Goal: Information Seeking & Learning: Find contact information

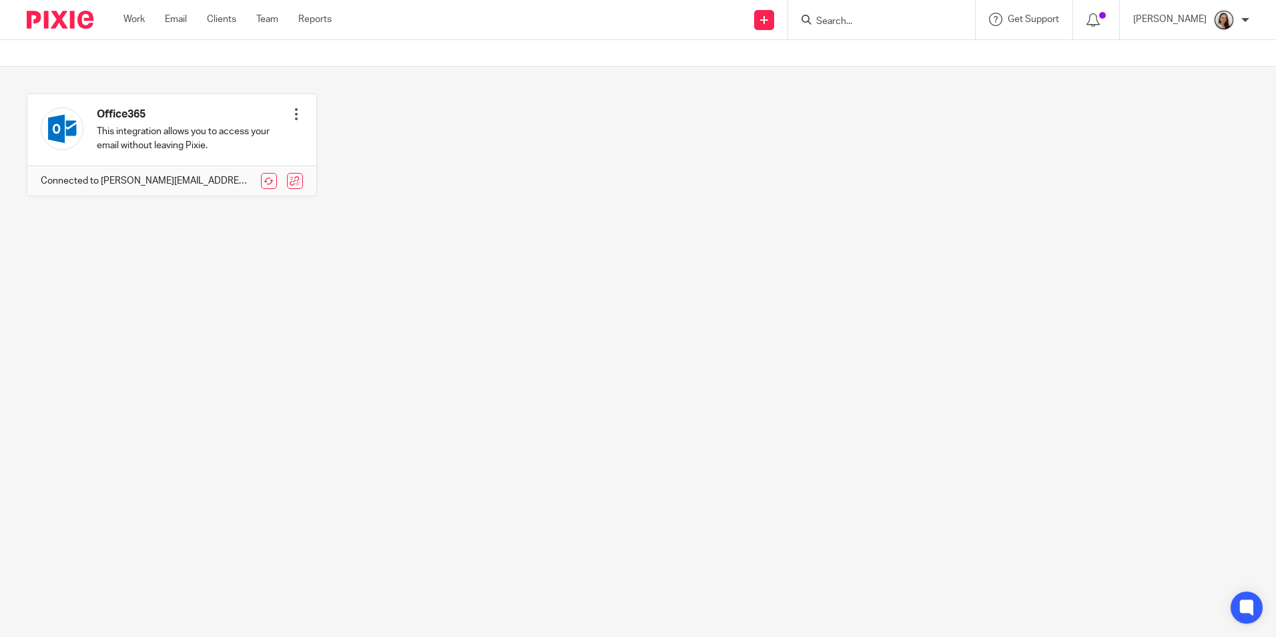
click at [940, 14] on form at bounding box center [886, 19] width 142 height 17
click at [934, 23] on input "Search" at bounding box center [875, 22] width 120 height 12
type input "y"
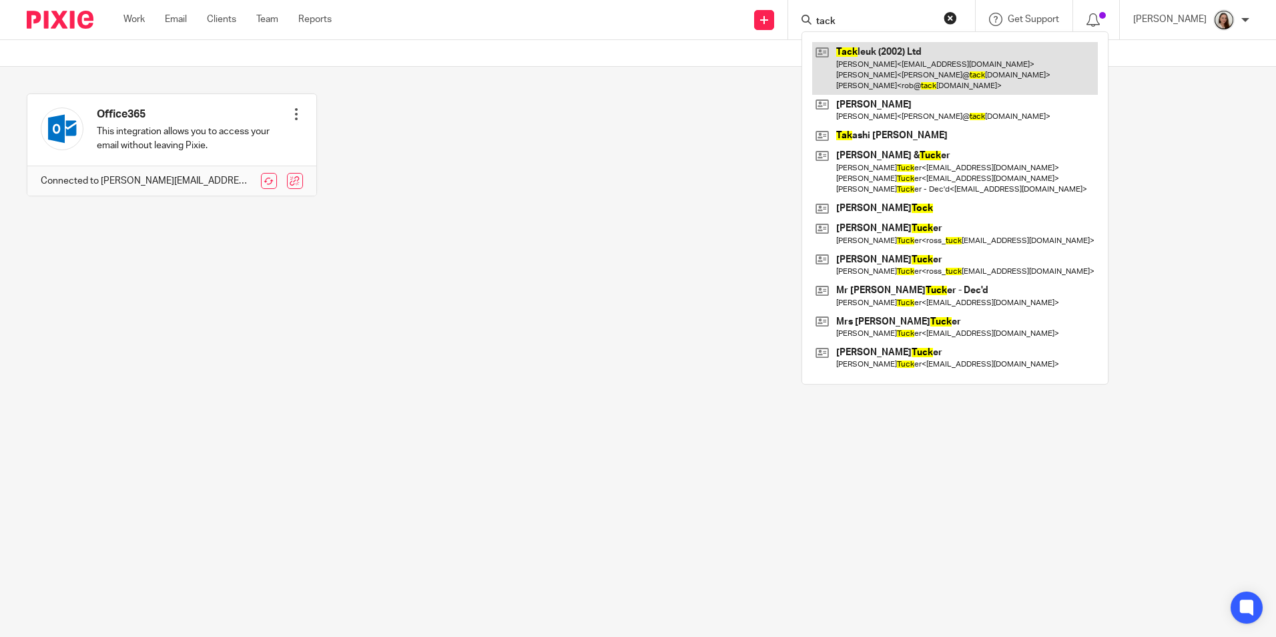
type input "tack"
click at [978, 58] on link at bounding box center [955, 68] width 286 height 53
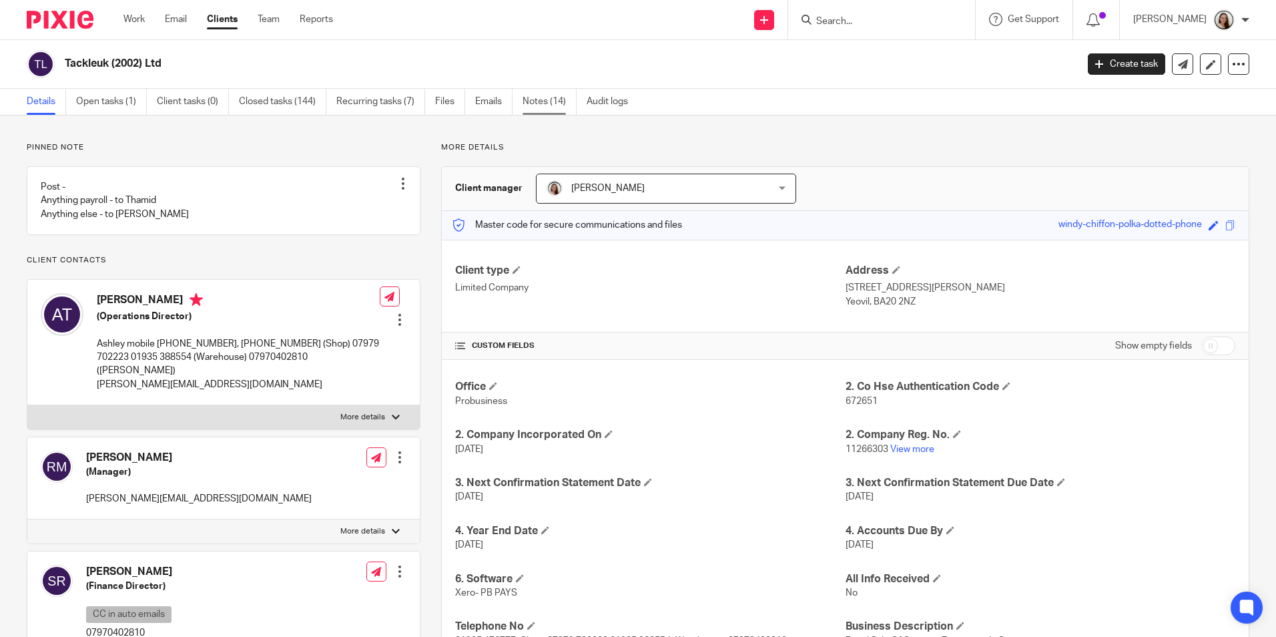
click at [545, 103] on link "Notes (14)" at bounding box center [550, 102] width 54 height 26
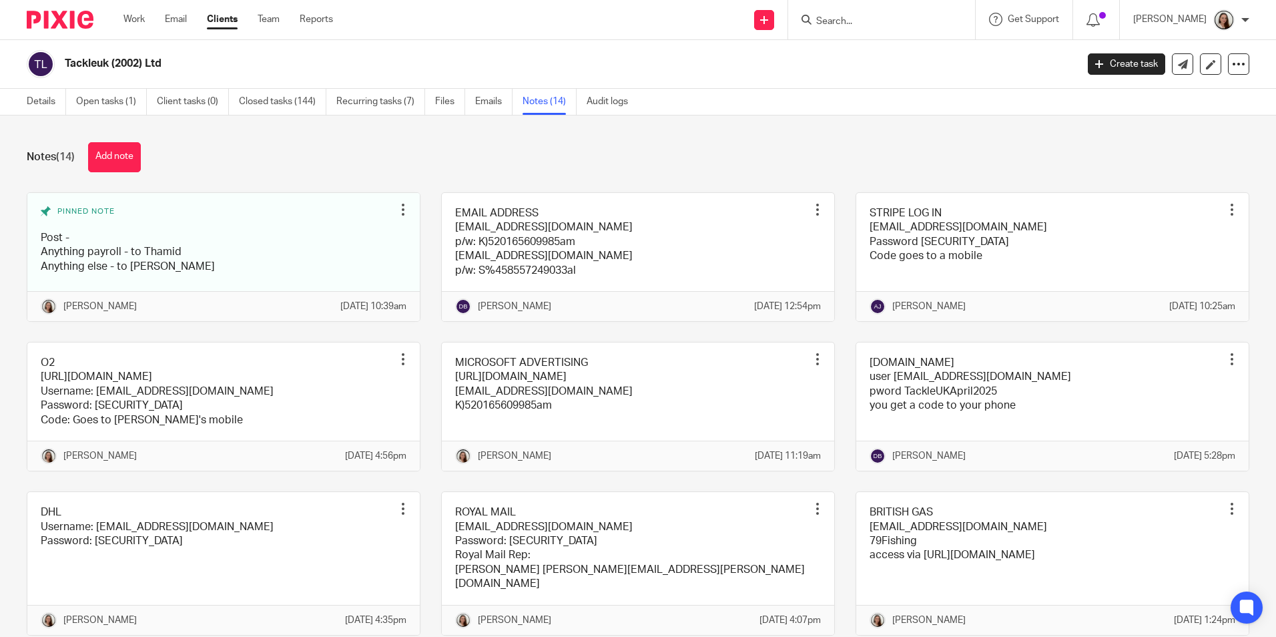
scroll to position [67, 0]
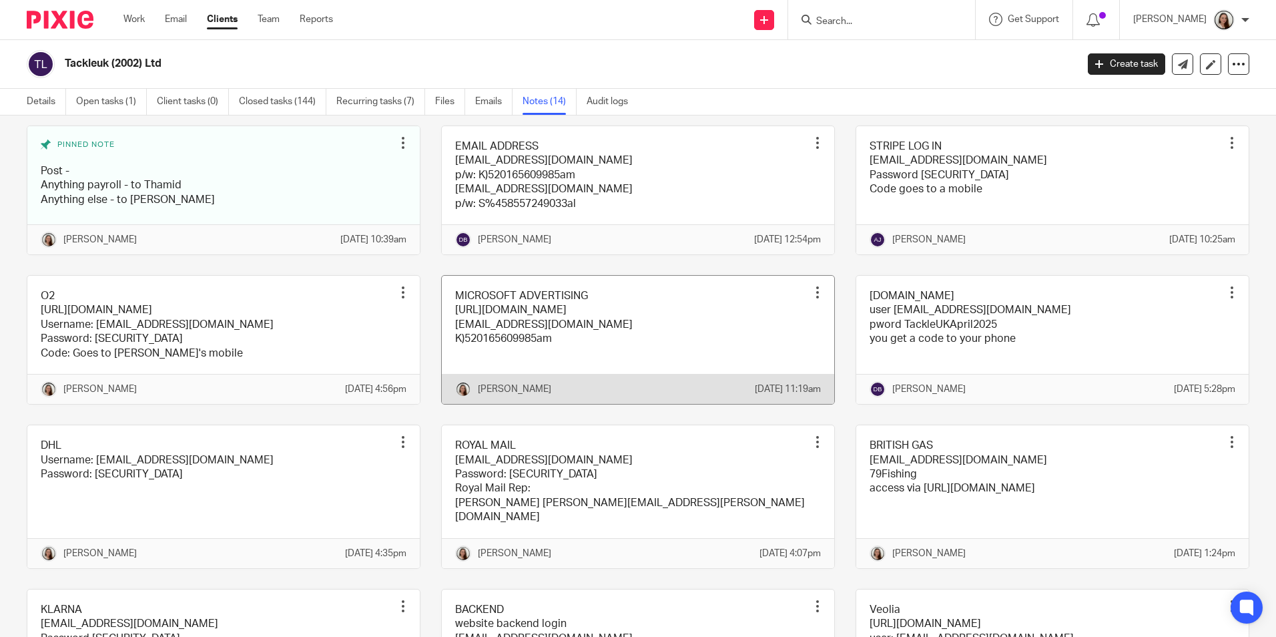
click at [631, 330] on link at bounding box center [638, 340] width 393 height 128
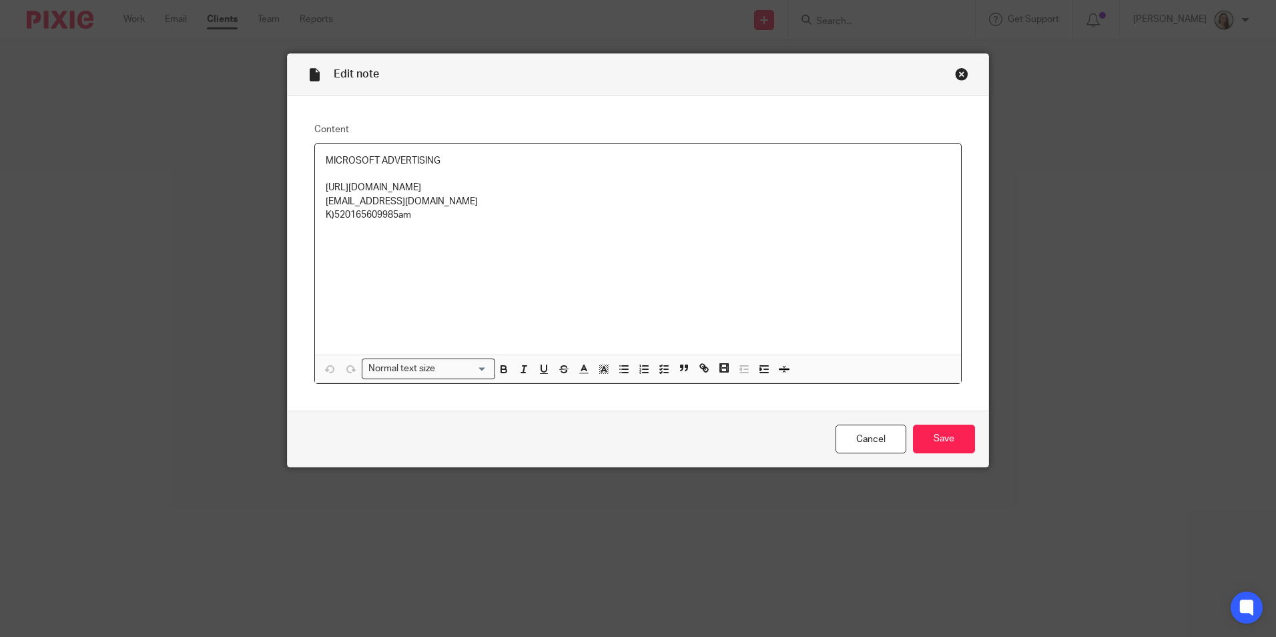
drag, startPoint x: 431, startPoint y: 187, endPoint x: 259, endPoint y: 194, distance: 172.4
click at [259, 194] on div "Edit note Content MICROSOFT ADVERTISING https://ads.microsoft.com accounts@tack…" at bounding box center [638, 318] width 1276 height 637
copy p "https://ads.microsoft.com"
drag, startPoint x: 431, startPoint y: 202, endPoint x: 285, endPoint y: 207, distance: 146.3
click at [288, 207] on div "Content MICROSOFT ADVERTISING https://ads.microsoft.com accounts@tackleuk.com K…" at bounding box center [638, 253] width 701 height 315
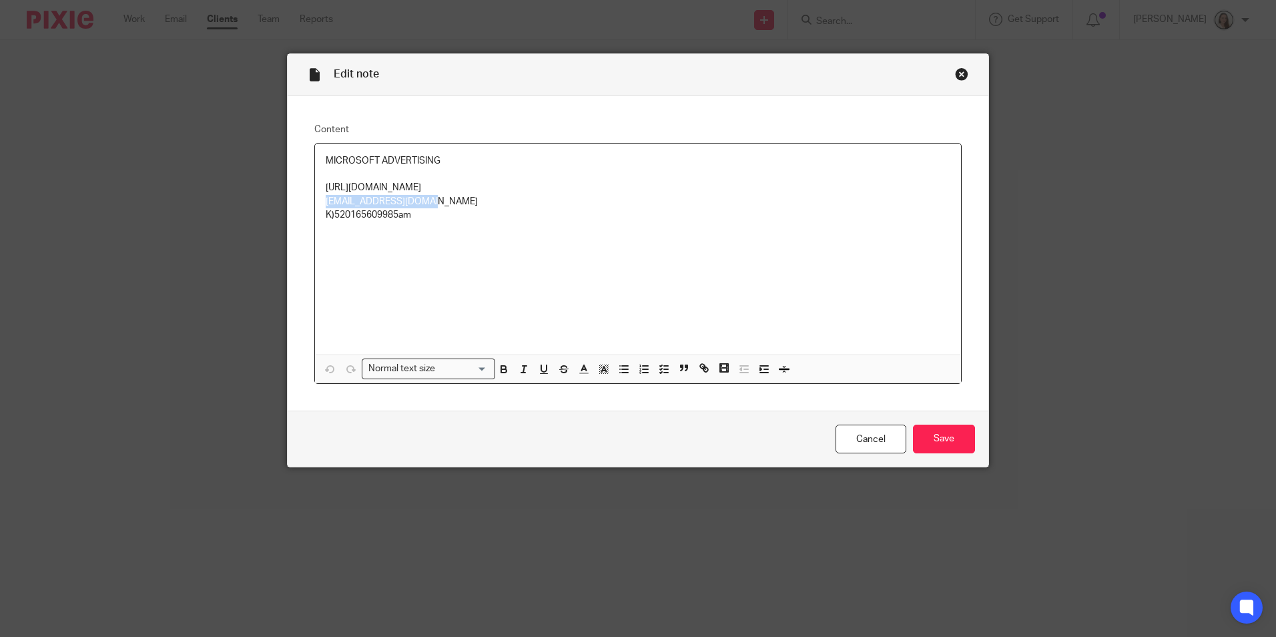
copy p "accounts@tackleuk.com"
click at [443, 179] on p at bounding box center [638, 174] width 625 height 13
drag, startPoint x: 433, startPoint y: 187, endPoint x: 263, endPoint y: 179, distance: 170.4
click at [263, 179] on div "Edit note Content MICROSOFT ADVERTISING https://ads.microsoft.com accounts@tack…" at bounding box center [638, 318] width 1276 height 637
copy div "https://ads.microsoft.com"
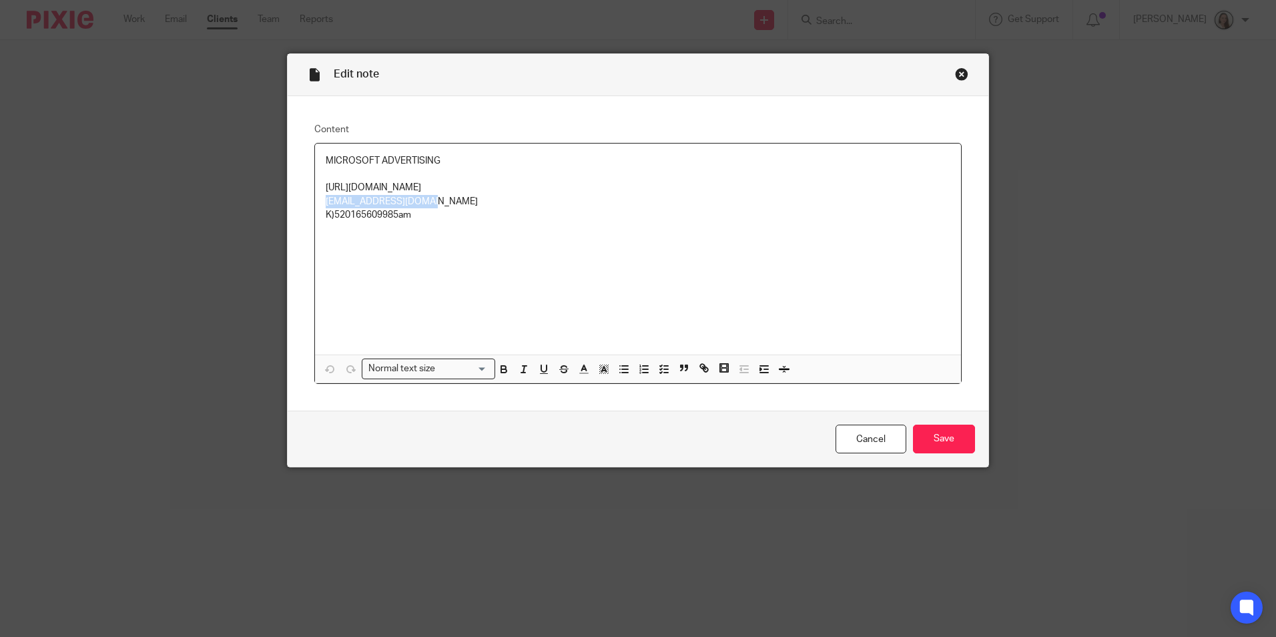
drag, startPoint x: 426, startPoint y: 198, endPoint x: 306, endPoint y: 200, distance: 119.5
click at [306, 200] on div "Content MICROSOFT ADVERTISING https://ads.microsoft.com accounts@tackleuk.com K…" at bounding box center [638, 253] width 701 height 315
copy p "accounts@tackleuk.com"
click at [942, 73] on div "Edit note" at bounding box center [638, 75] width 701 height 42
click at [955, 73] on div "Close this dialog window" at bounding box center [961, 73] width 13 height 13
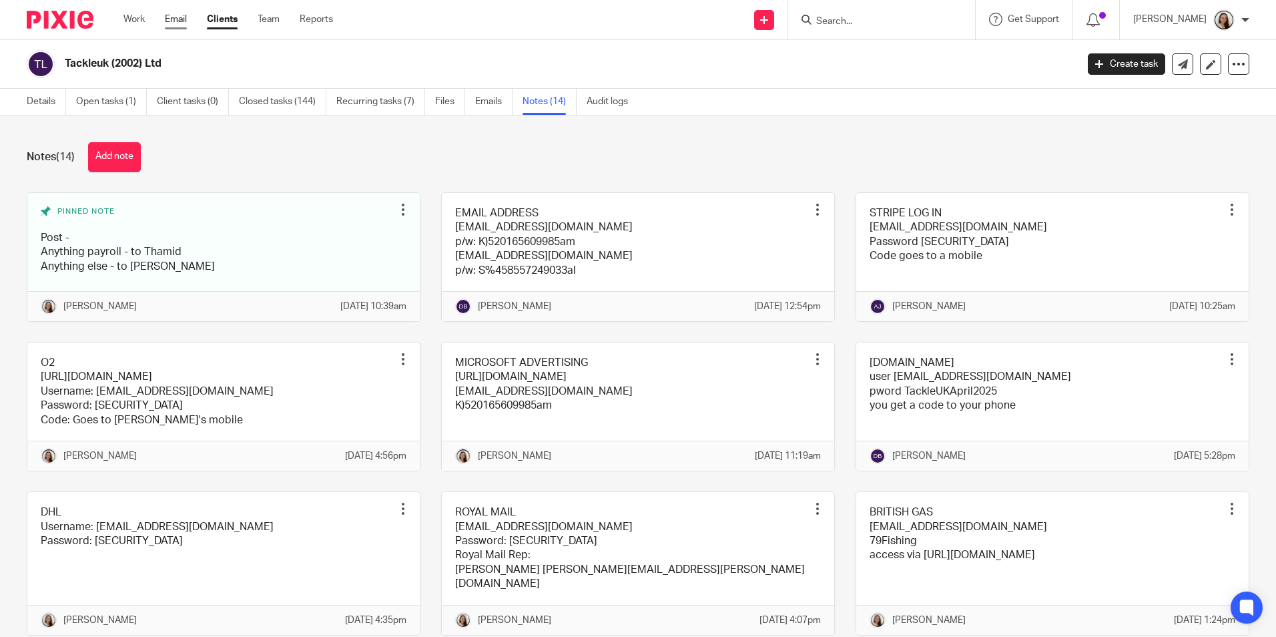
click at [175, 19] on link "Email" at bounding box center [176, 19] width 22 height 13
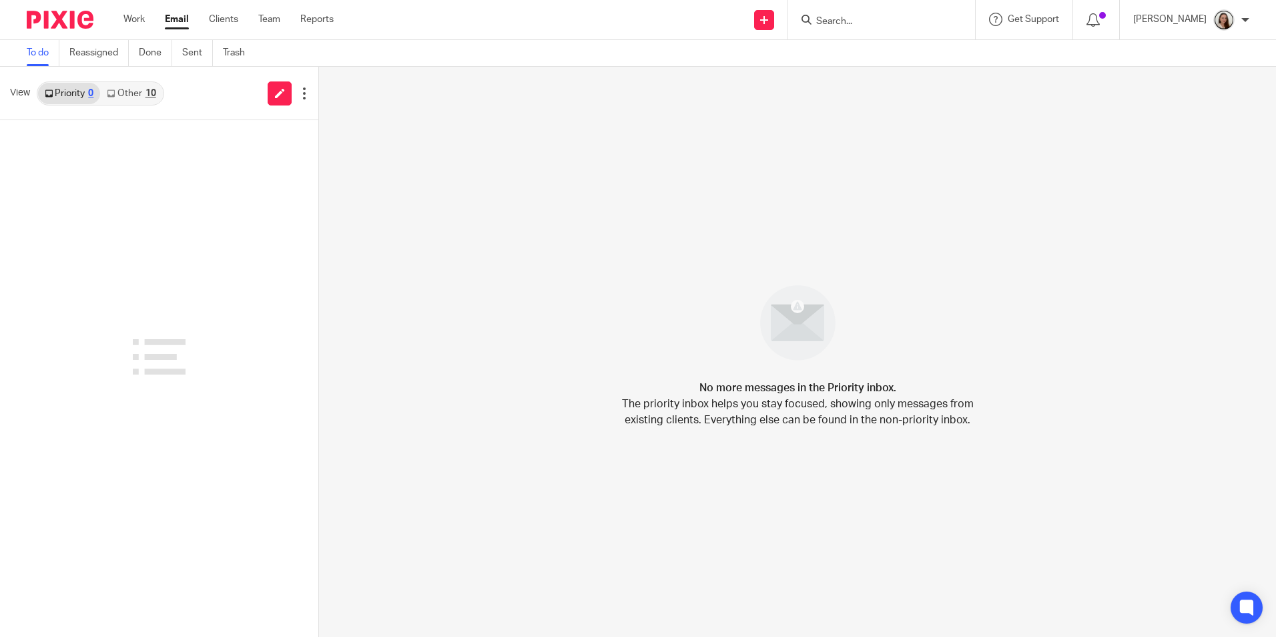
click at [143, 93] on link "Other 10" at bounding box center [131, 93] width 62 height 21
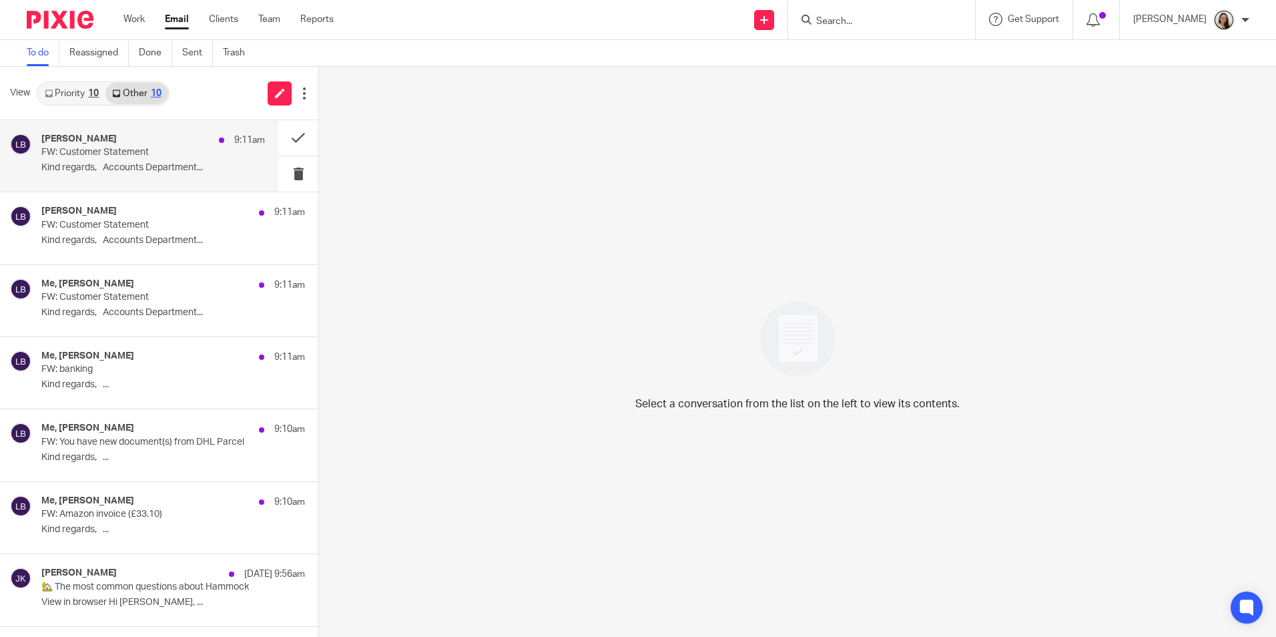
click at [140, 151] on p "FW: Customer Statement" at bounding box center [130, 152] width 179 height 11
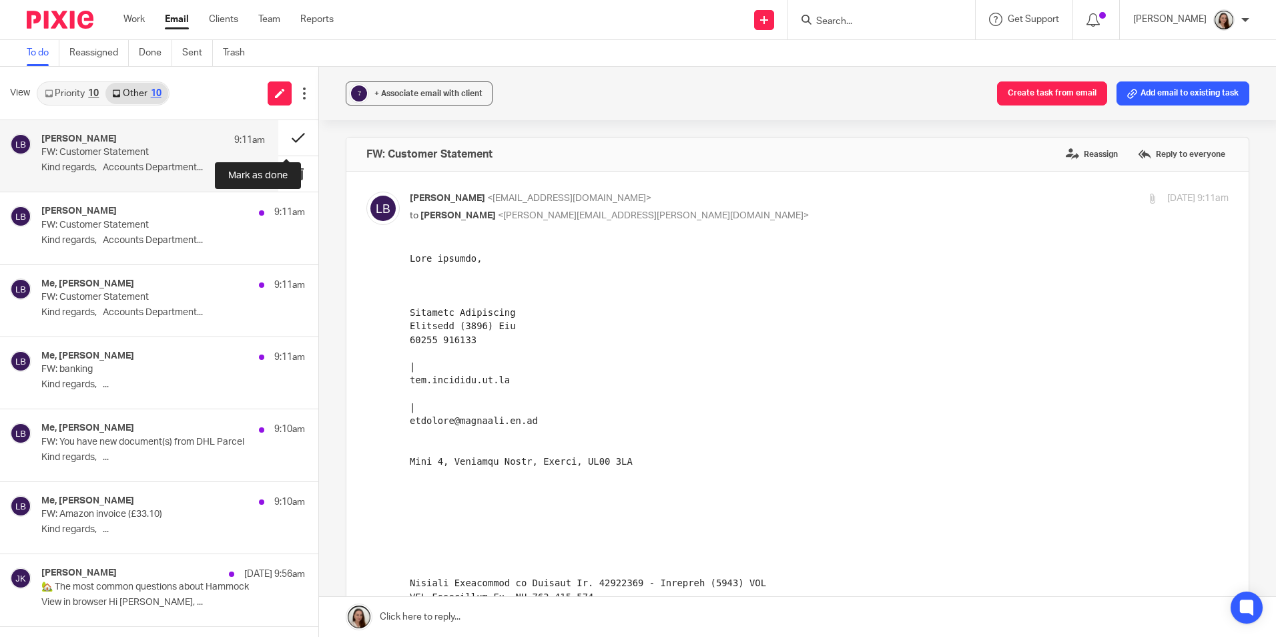
click at [287, 138] on button at bounding box center [298, 137] width 40 height 35
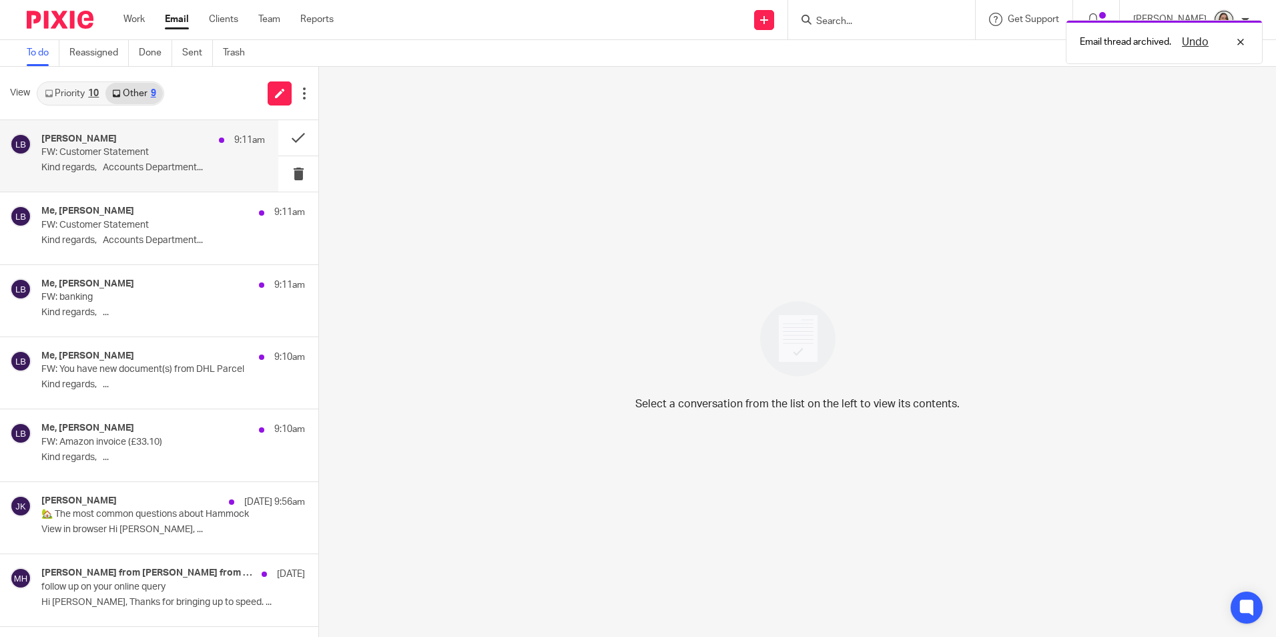
click at [128, 160] on div "Lory Baker 9:11am FW: Customer Statement Kind regards, Accounts Department..." at bounding box center [153, 156] width 224 height 45
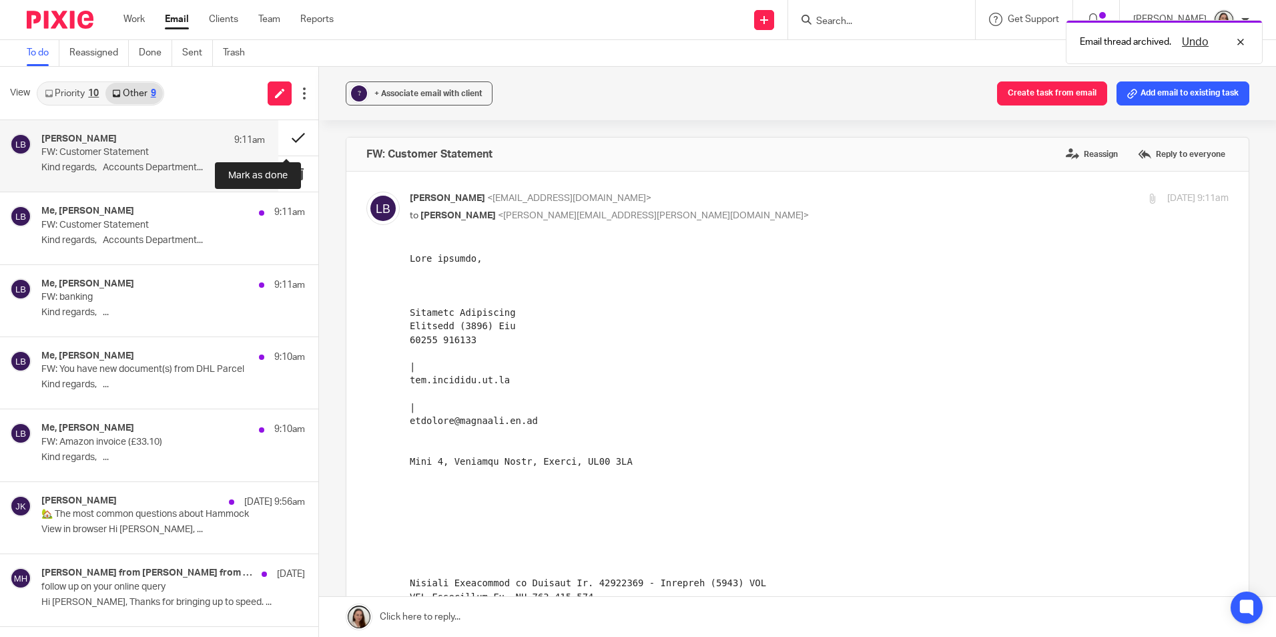
click at [288, 132] on button at bounding box center [298, 137] width 40 height 35
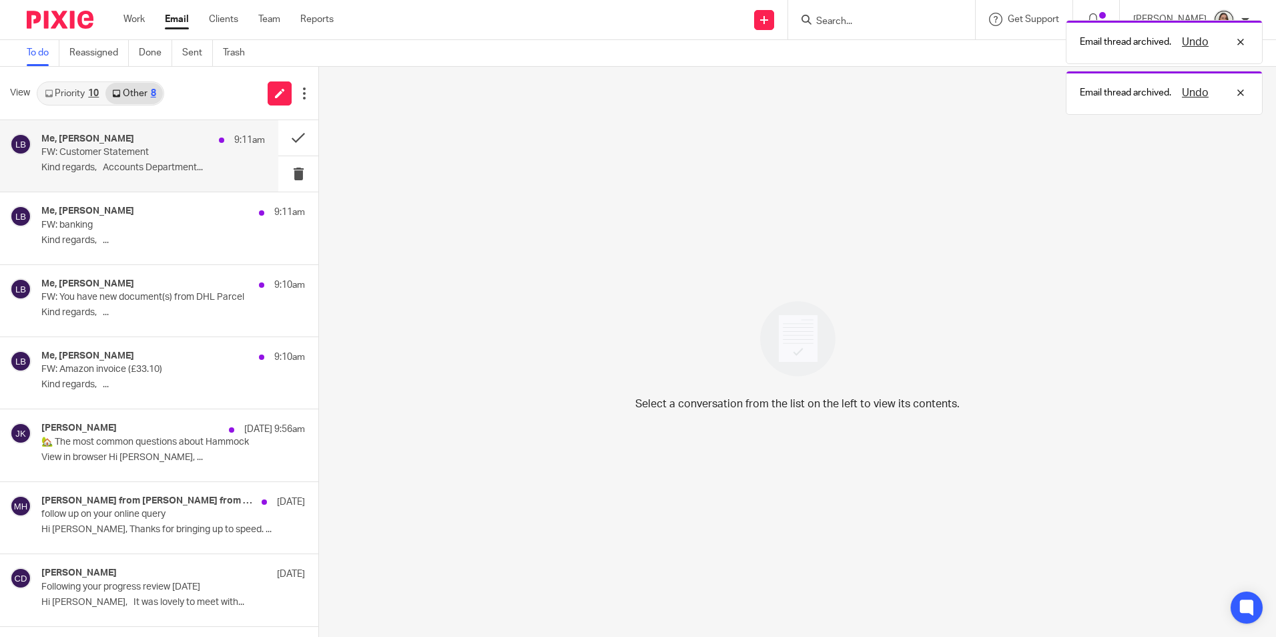
click at [165, 153] on p "FW: Customer Statement" at bounding box center [130, 152] width 179 height 11
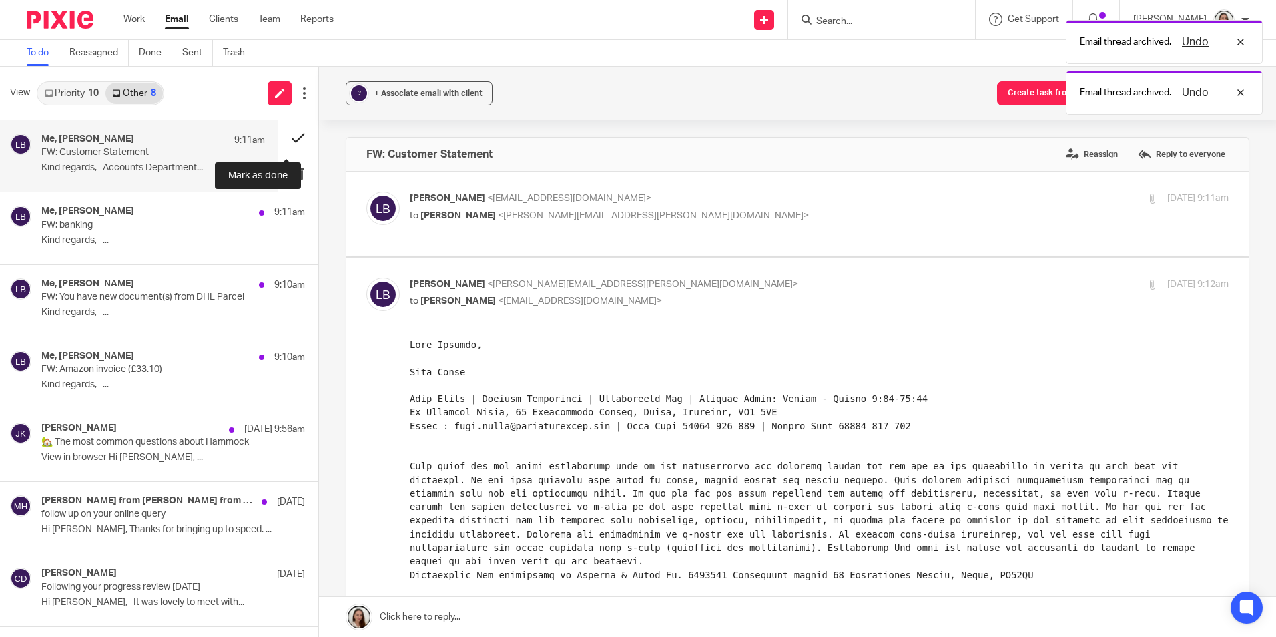
click at [287, 134] on button at bounding box center [298, 137] width 40 height 35
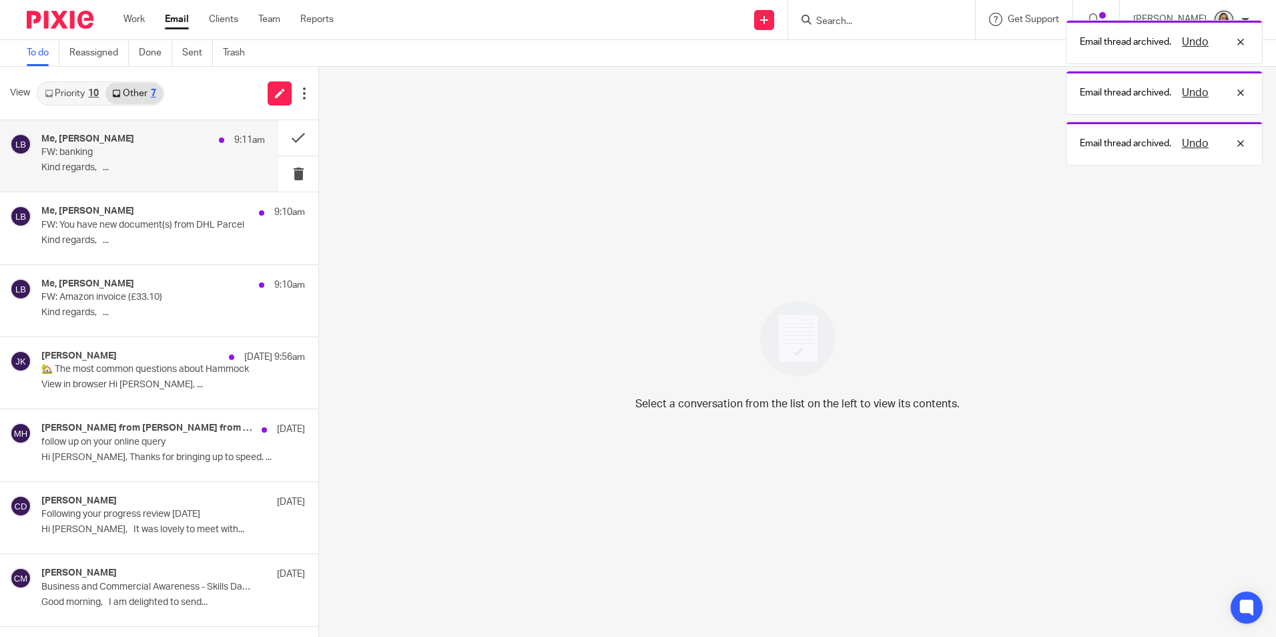
click at [134, 150] on p "FW: banking" at bounding box center [130, 152] width 179 height 11
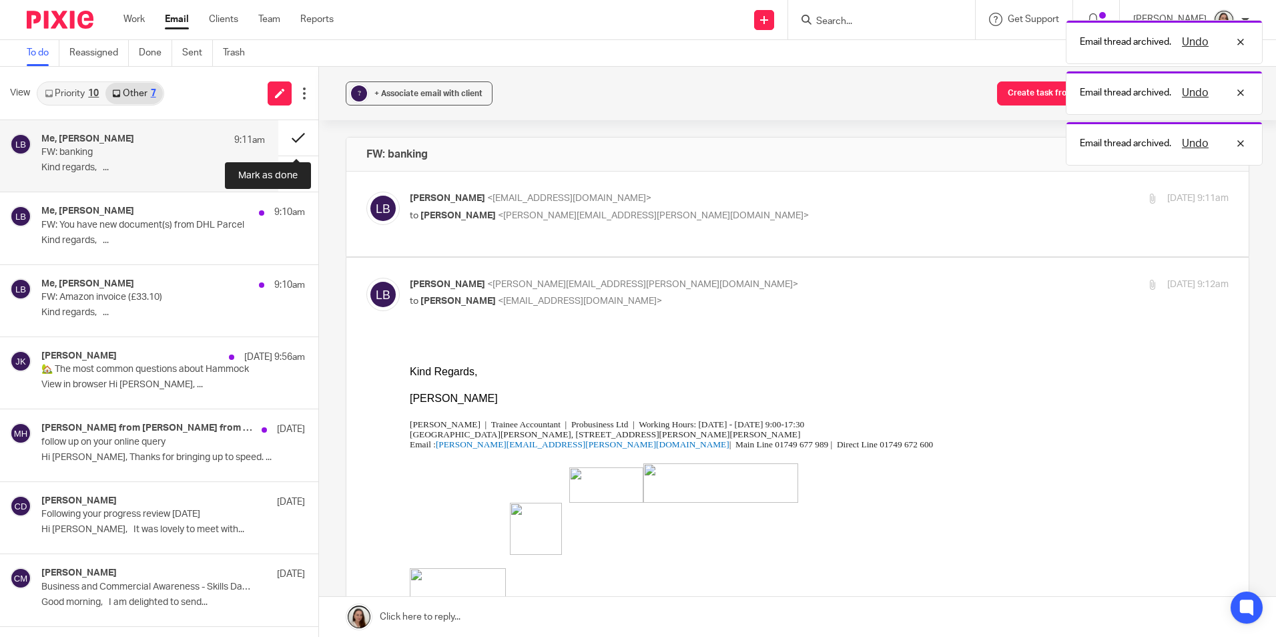
click at [288, 140] on button at bounding box center [298, 137] width 40 height 35
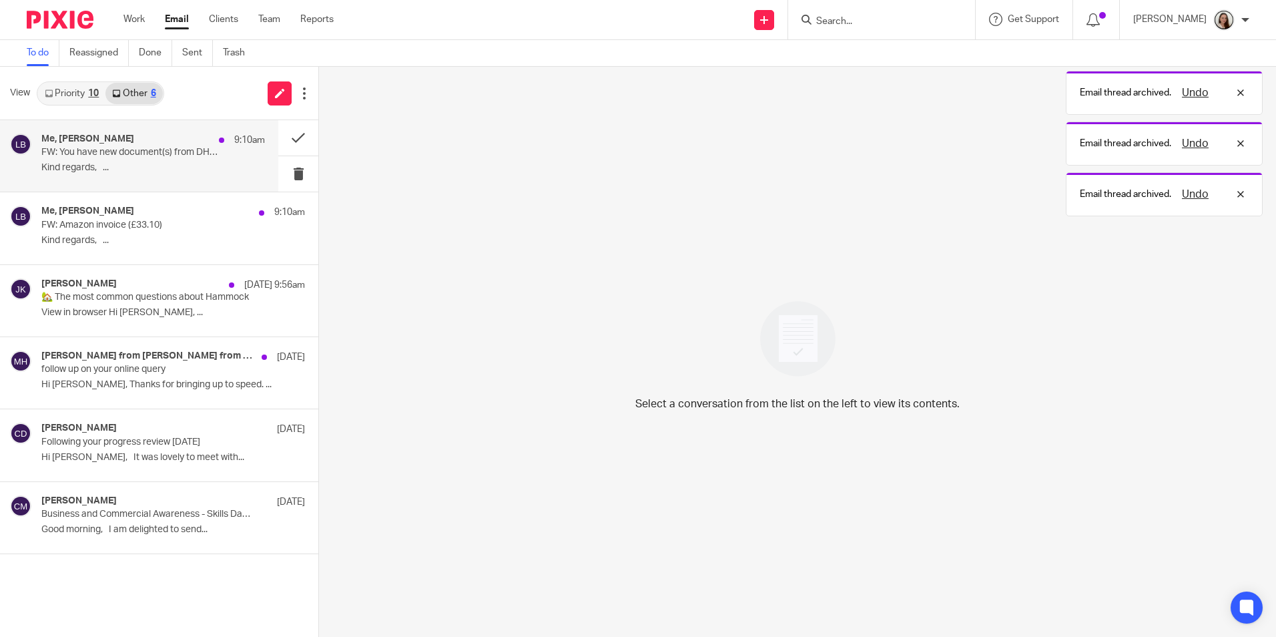
click at [160, 156] on p "FW: You have new document(s) from DHL Parcel" at bounding box center [130, 152] width 179 height 11
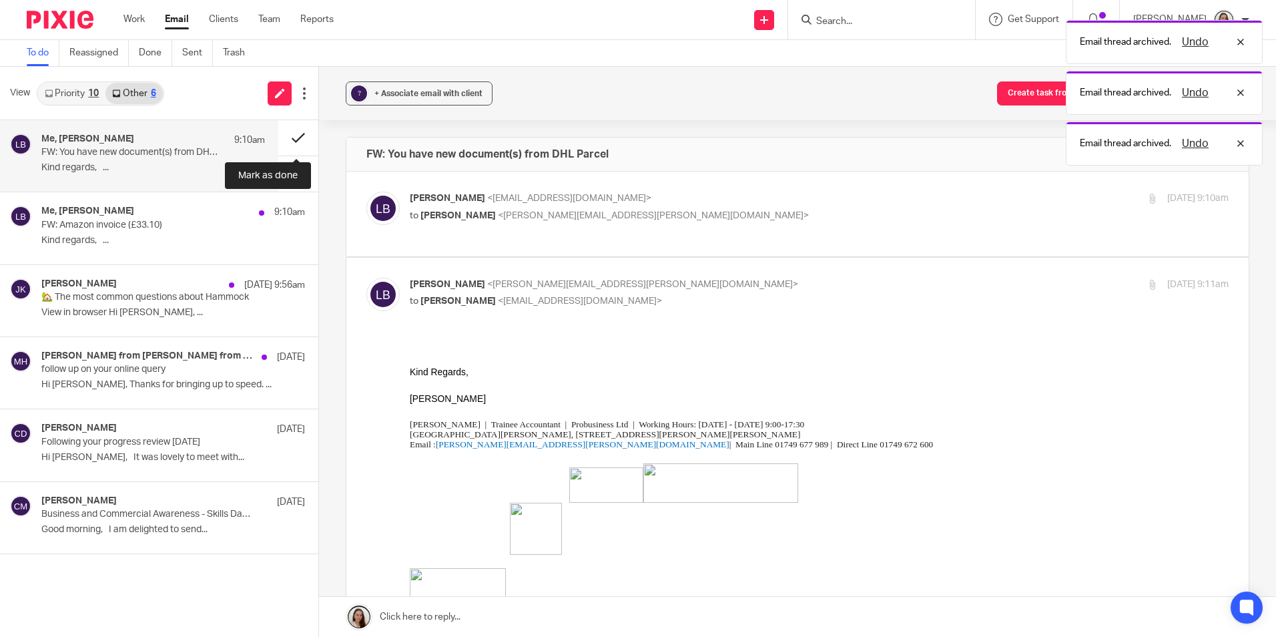
click at [291, 139] on button at bounding box center [298, 137] width 40 height 35
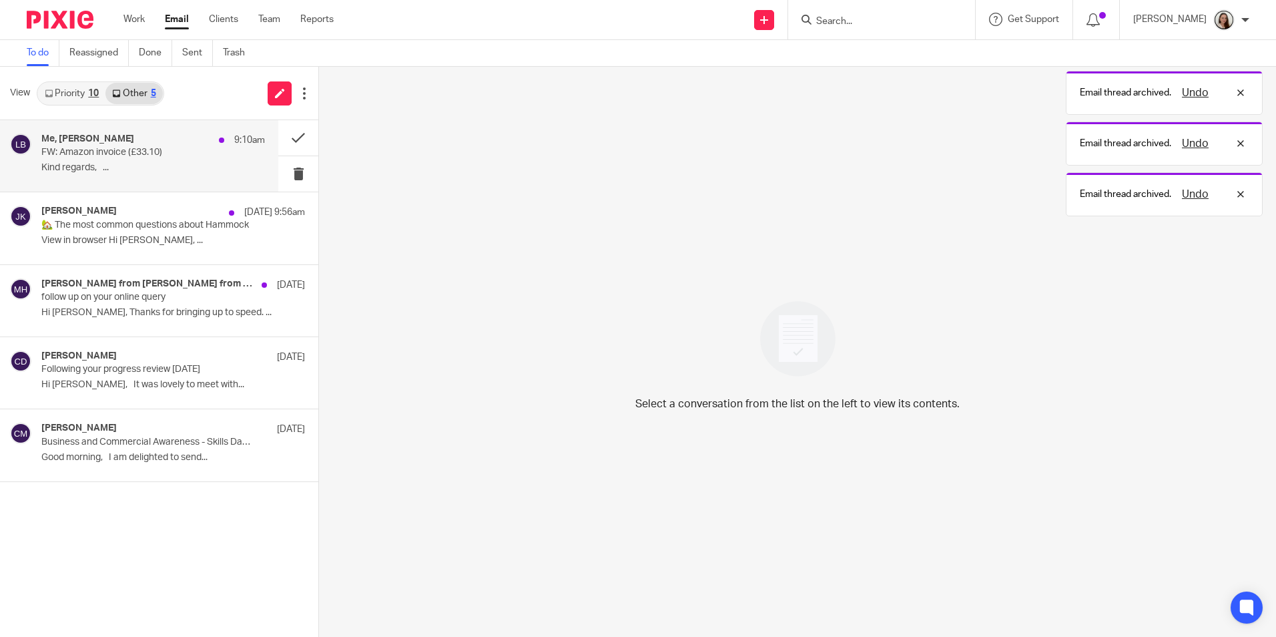
click at [152, 160] on div "Me, Lory Baker 9:10am FW: Amazon invoice (£33.10) Kind regards, ..." at bounding box center [153, 156] width 224 height 45
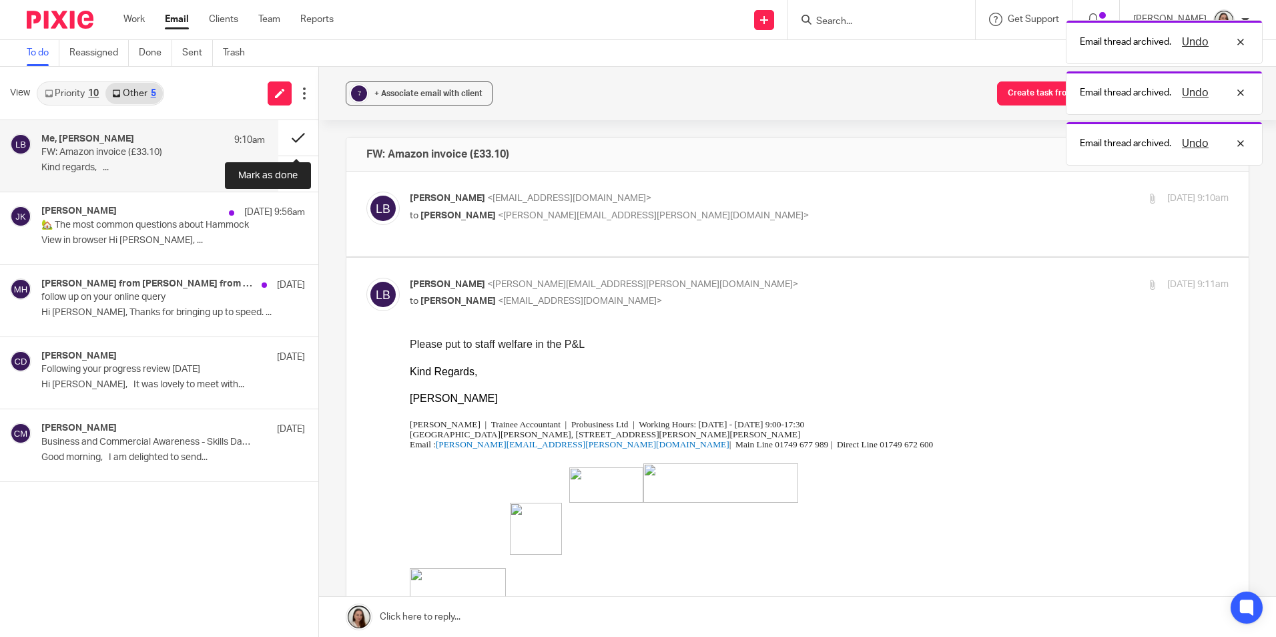
click at [291, 134] on button at bounding box center [298, 137] width 40 height 35
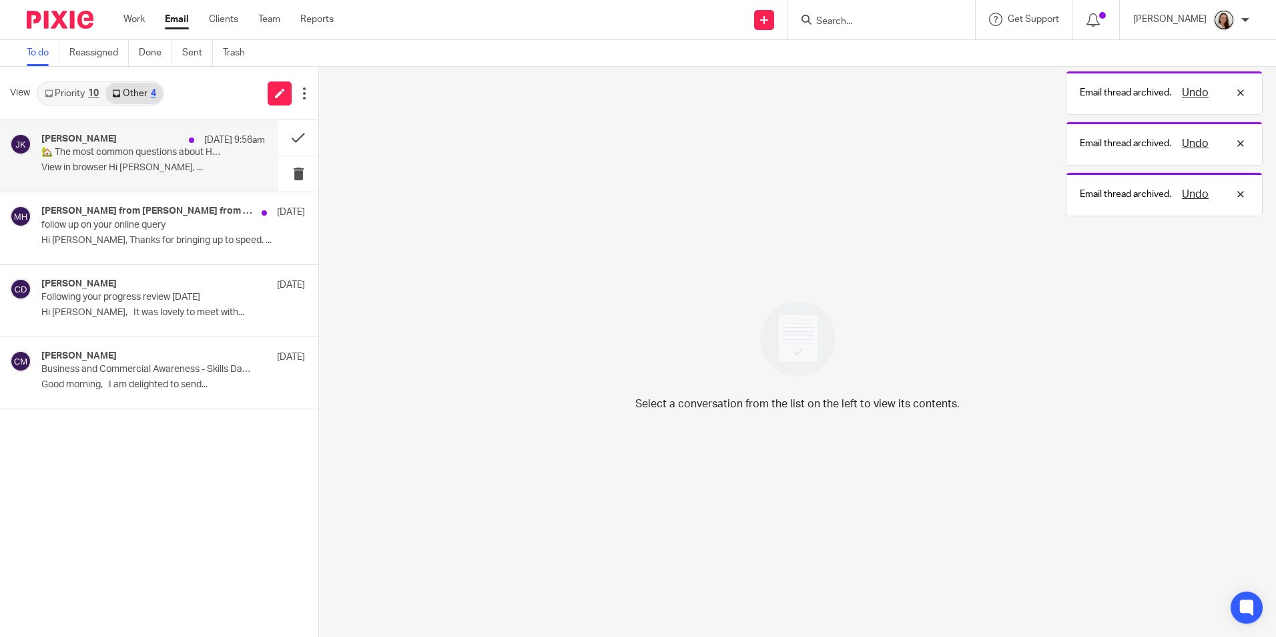
click at [148, 152] on p "🏡 The most common questions about Hammock" at bounding box center [130, 152] width 179 height 11
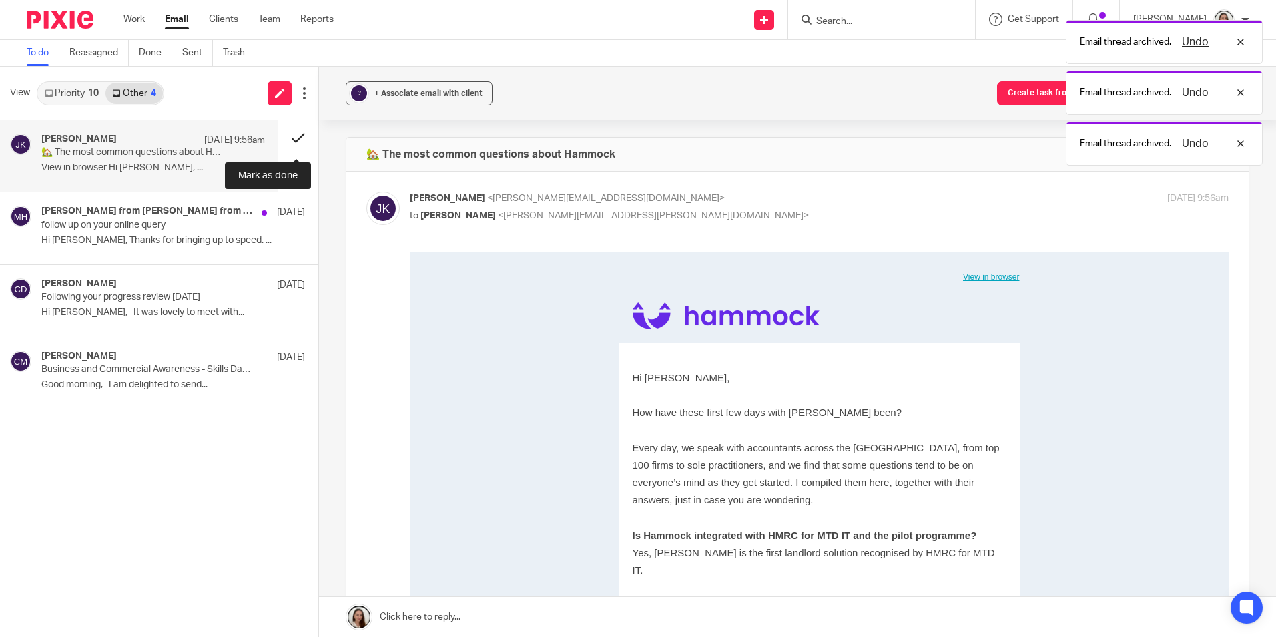
click at [290, 137] on button at bounding box center [298, 137] width 40 height 35
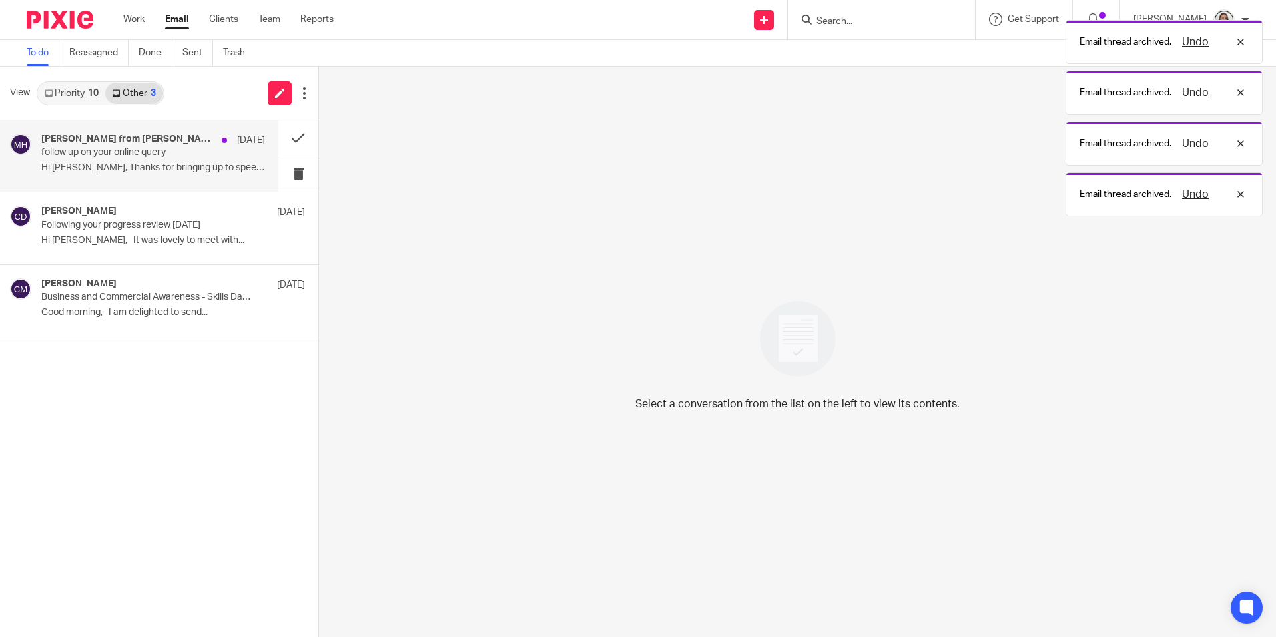
click at [160, 157] on p "follow up on your online query" at bounding box center [130, 152] width 179 height 11
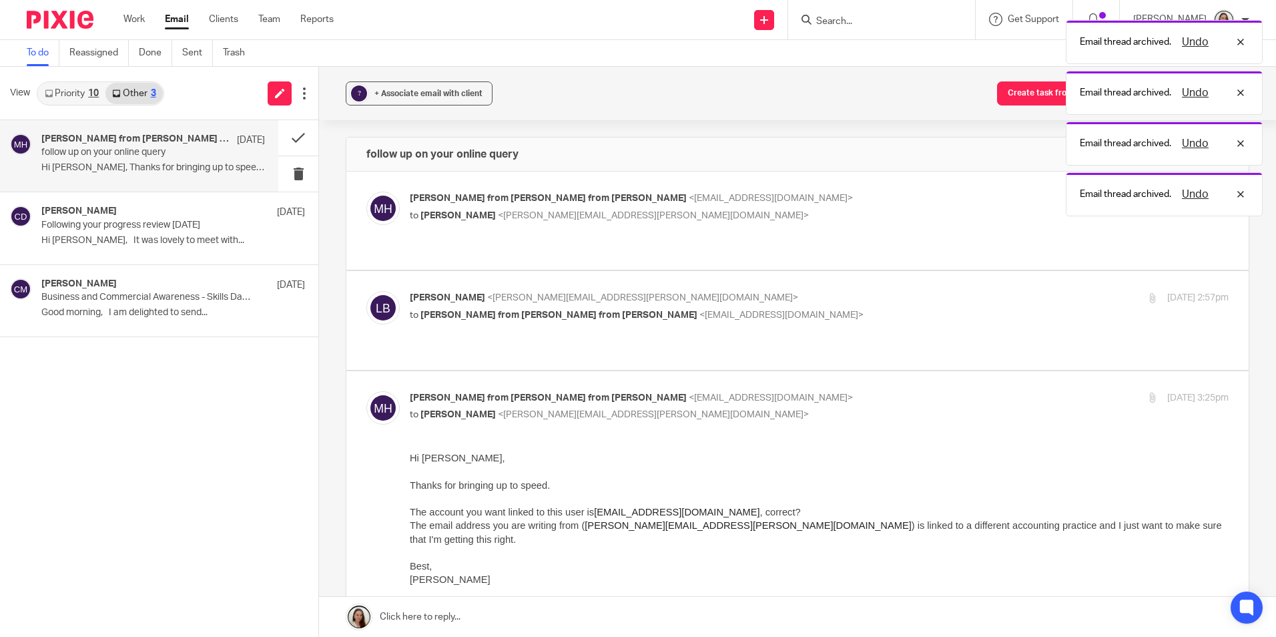
click at [64, 91] on link "Priority 10" at bounding box center [71, 93] width 67 height 21
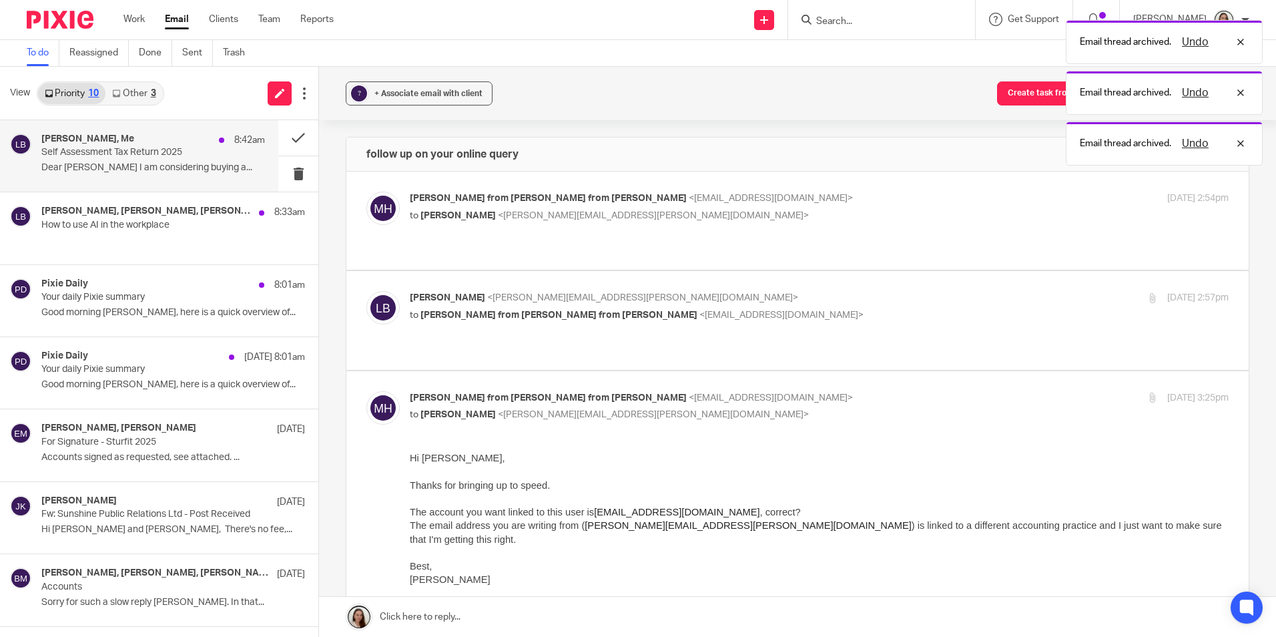
drag, startPoint x: 119, startPoint y: 152, endPoint x: 119, endPoint y: 172, distance: 19.4
click at [119, 152] on p "Self Assessment Tax Return 2025" at bounding box center [130, 152] width 179 height 11
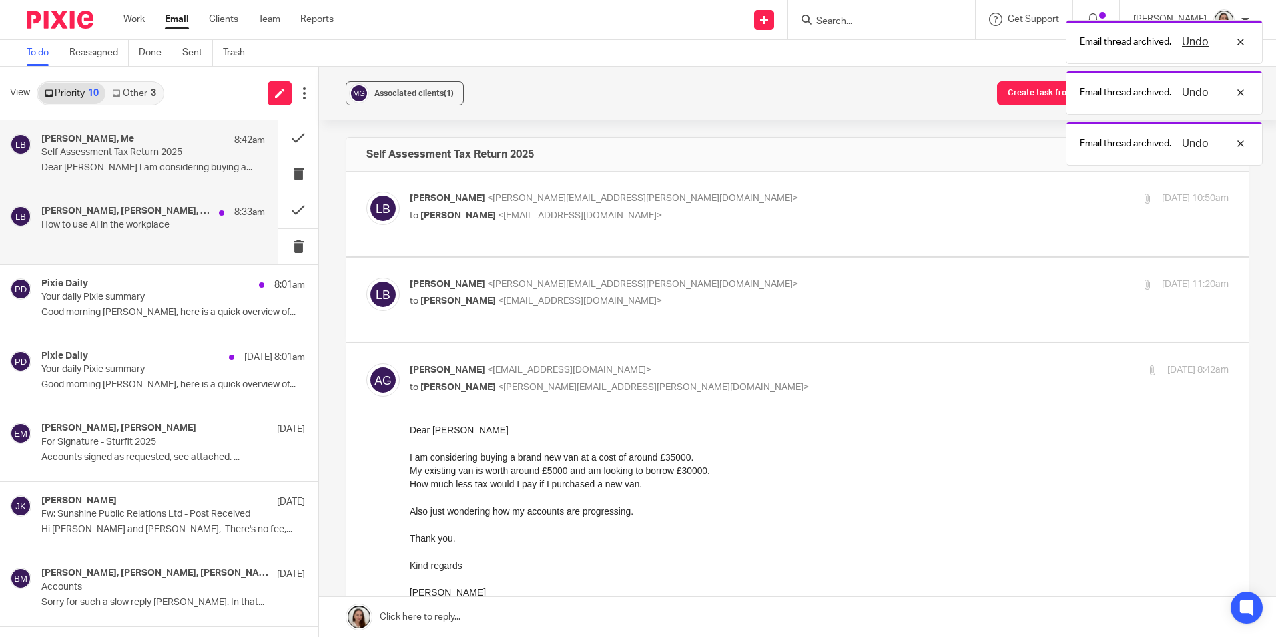
click at [125, 224] on p "How to use AI in the workplace" at bounding box center [130, 225] width 179 height 11
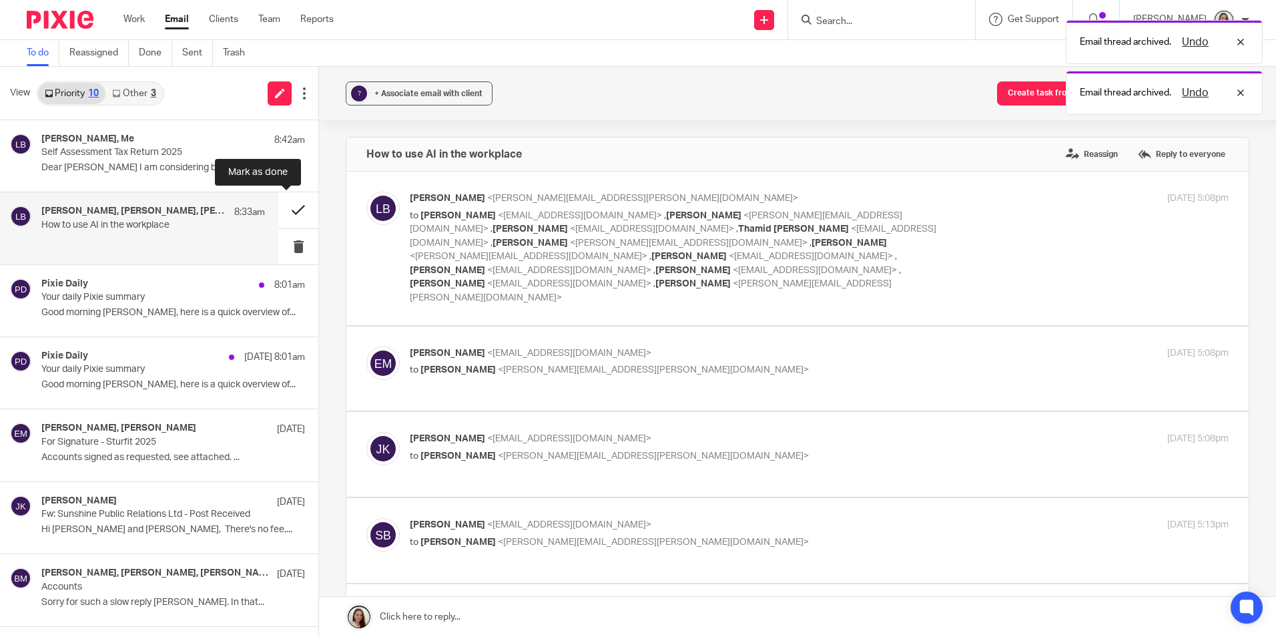
click at [282, 211] on button at bounding box center [298, 209] width 40 height 35
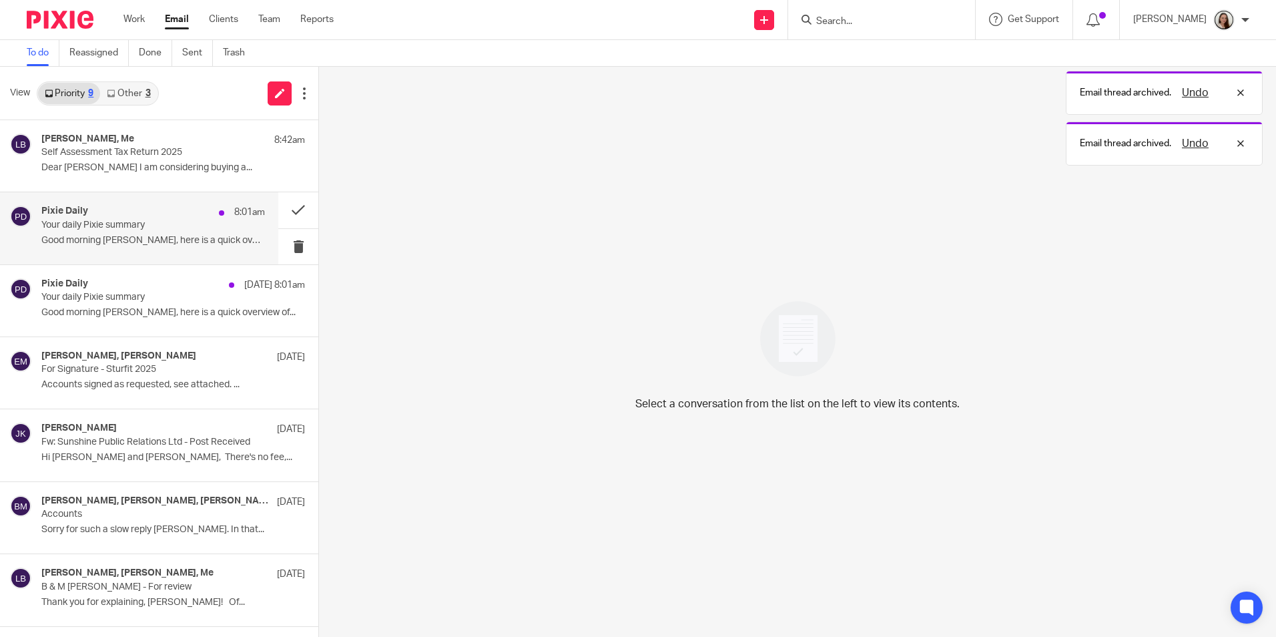
click at [136, 223] on p "Your daily Pixie summary" at bounding box center [130, 225] width 179 height 11
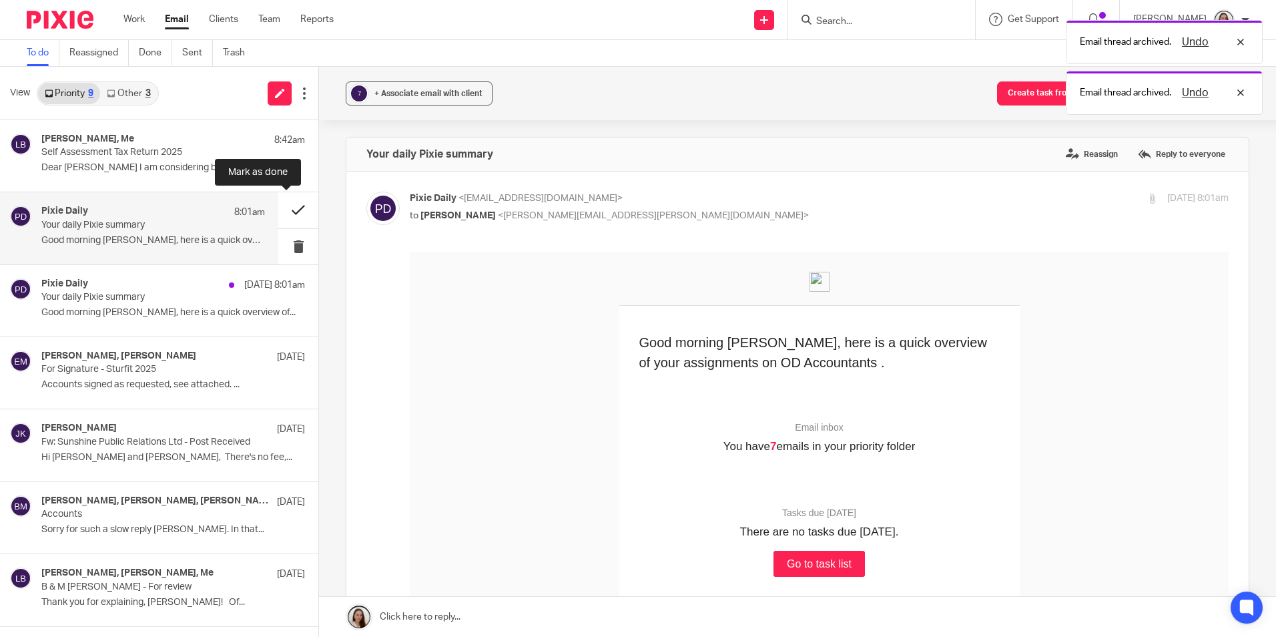
click at [292, 209] on button at bounding box center [298, 209] width 40 height 35
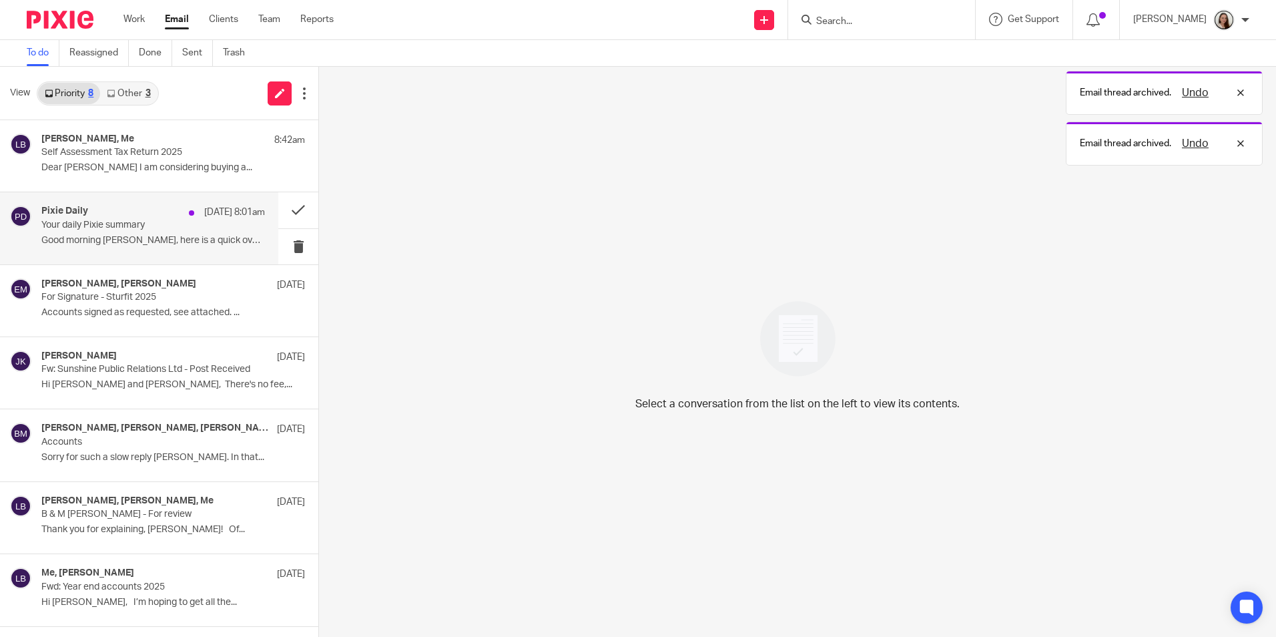
click at [150, 234] on div "Pixie Daily 25 Aug 8:01am Your daily Pixie summary Good morning Lory, here is a…" at bounding box center [153, 228] width 224 height 45
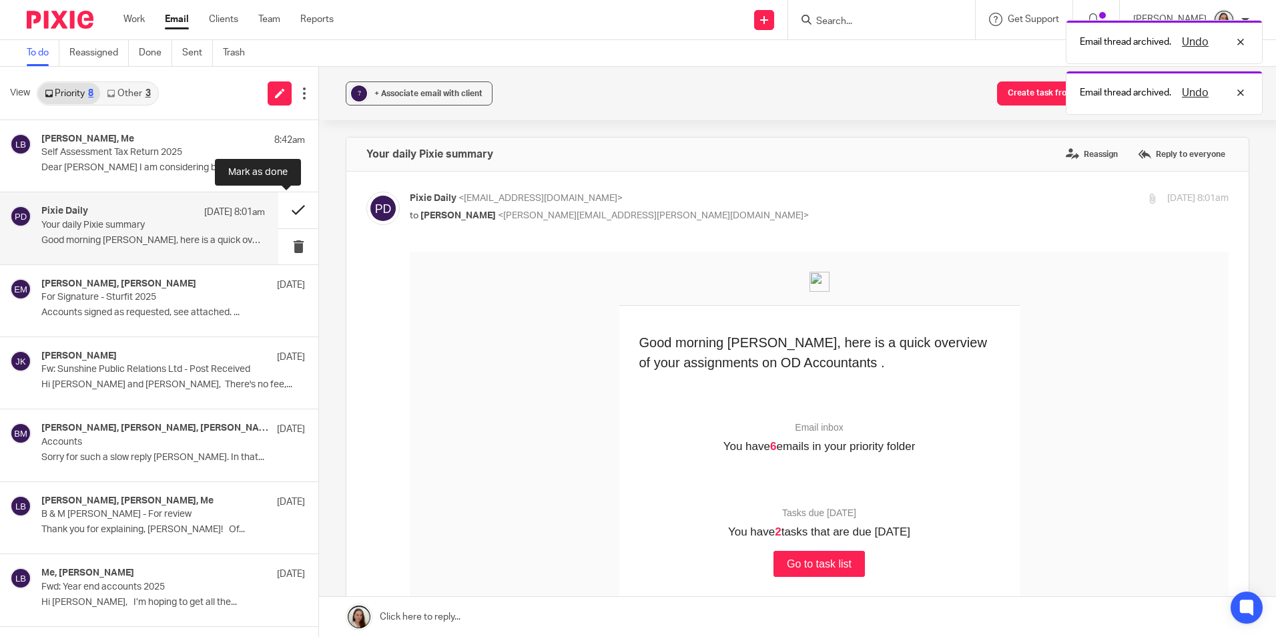
click at [284, 209] on button at bounding box center [298, 209] width 40 height 35
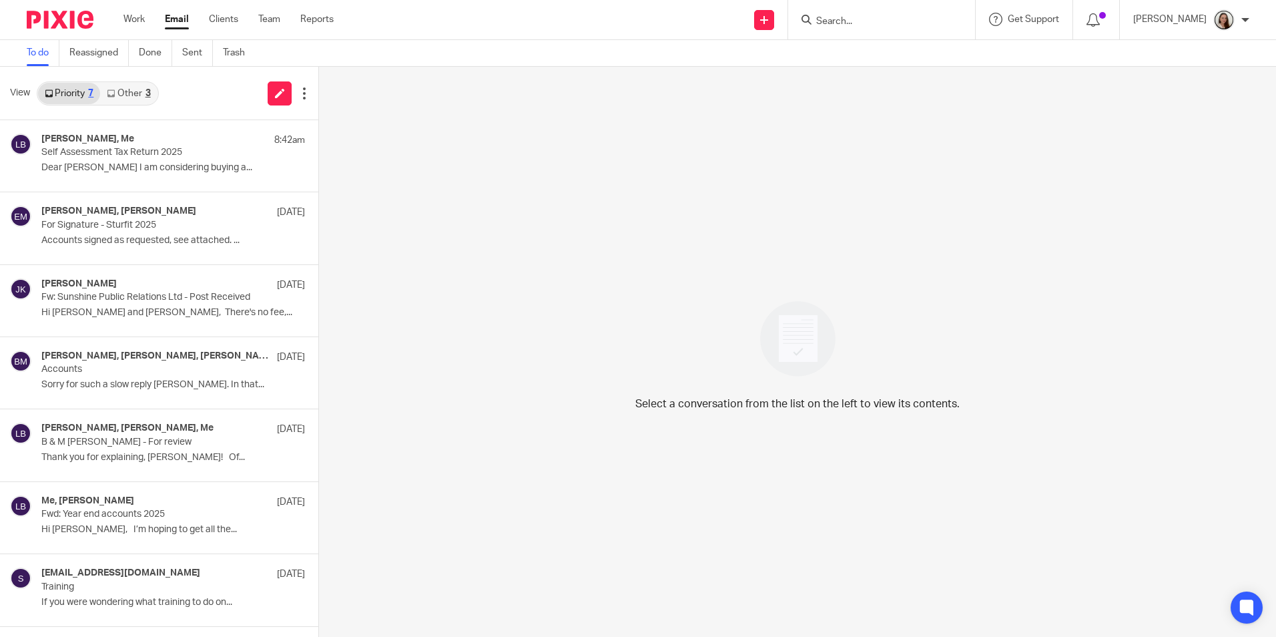
click at [898, 25] on input "Search" at bounding box center [875, 22] width 120 height 12
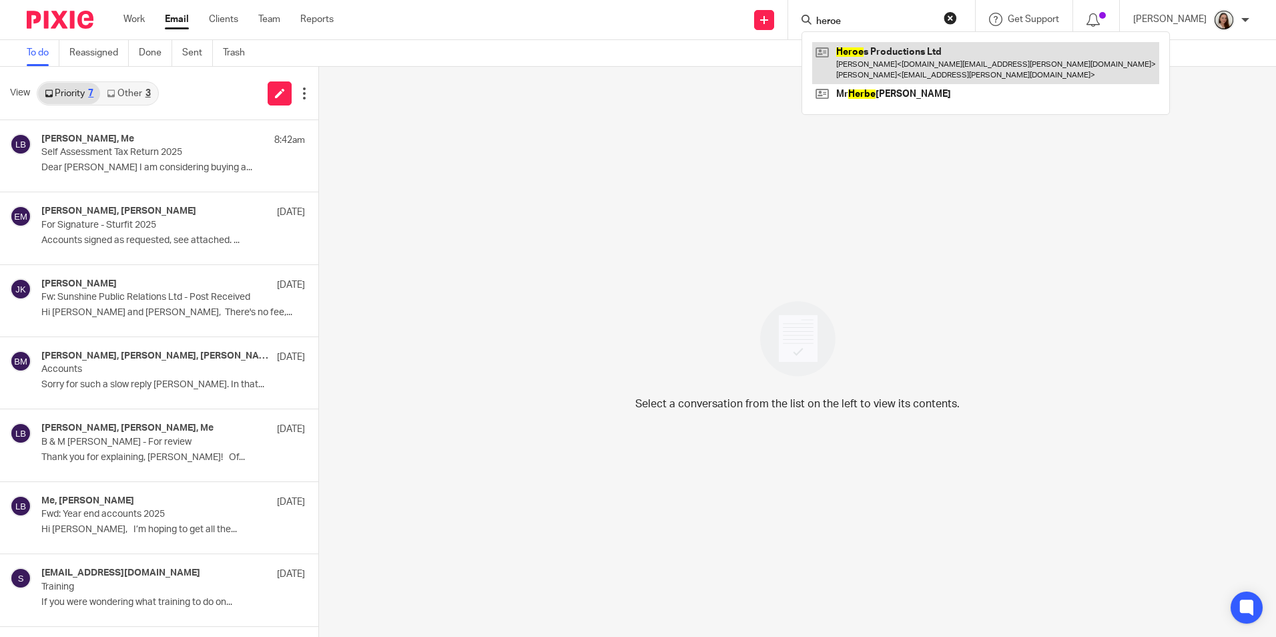
type input "heroe"
click at [898, 63] on link at bounding box center [985, 62] width 347 height 41
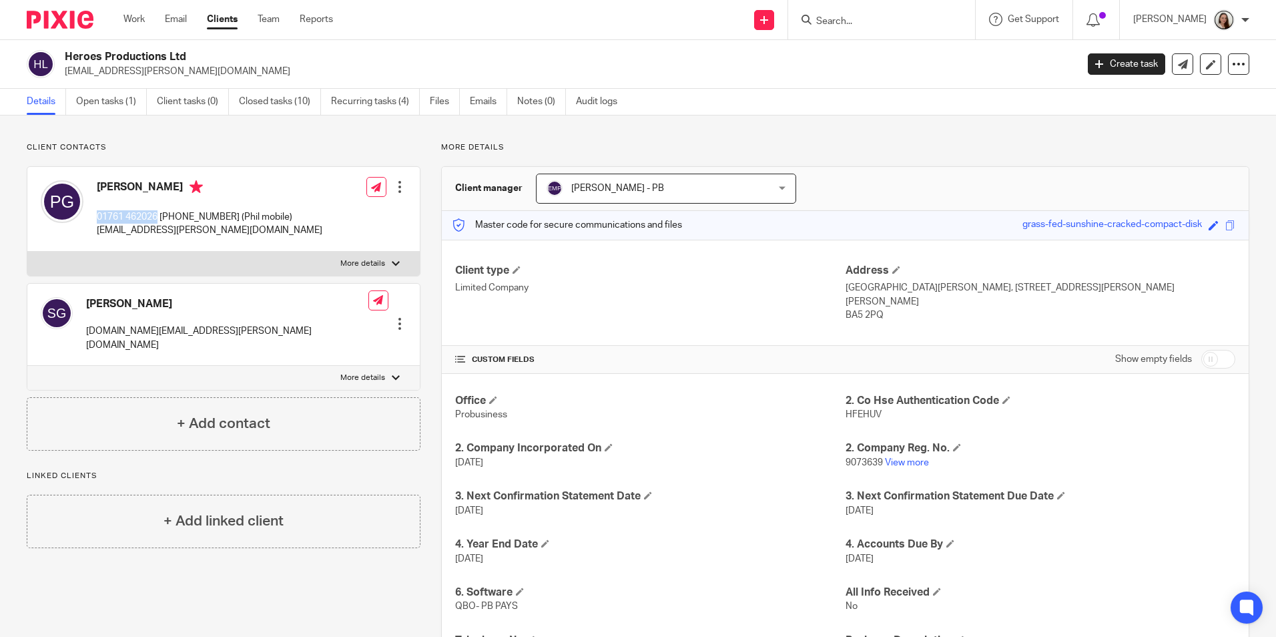
drag, startPoint x: 158, startPoint y: 216, endPoint x: 90, endPoint y: 218, distance: 68.1
click at [90, 218] on div "Philip Gibson 01761 462026 07795 603344 (Phil mobile) phil.gibson@btinternet.com" at bounding box center [182, 209] width 282 height 71
click at [879, 10] on div at bounding box center [881, 19] width 187 height 39
click at [881, 16] on input "Search" at bounding box center [875, 22] width 120 height 12
type input "0"
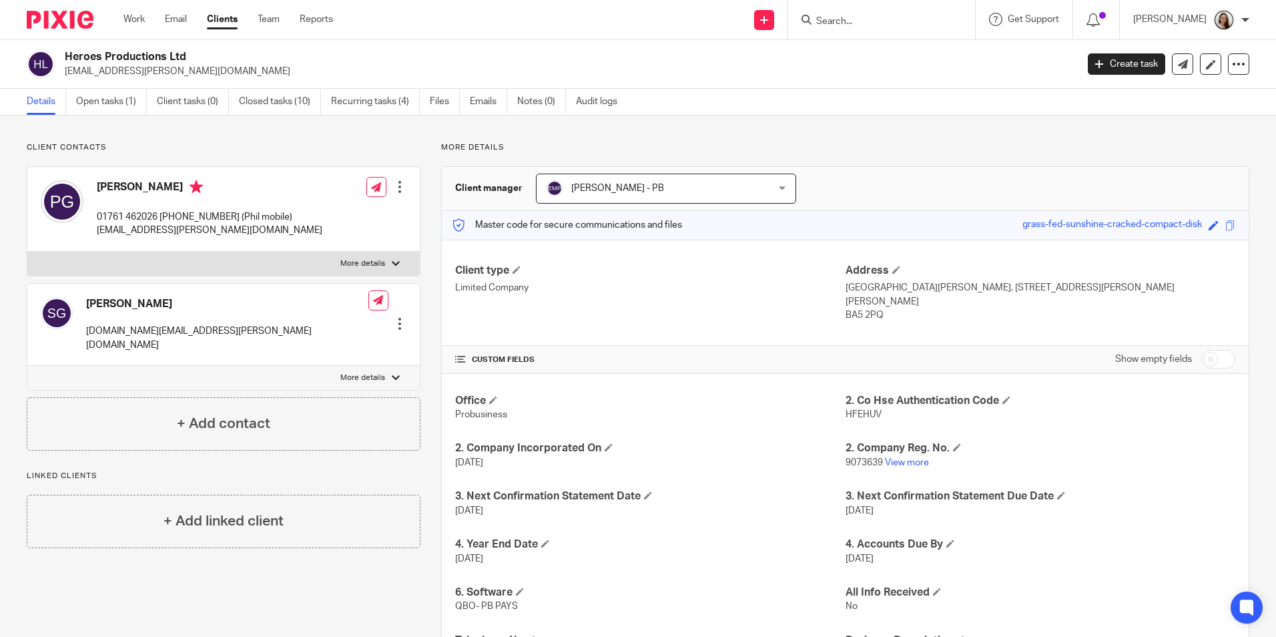
click at [443, 165] on div "More details Client manager Erik Molnar - PB Erik Molnar - PB Alison James Barb…" at bounding box center [835, 456] width 829 height 628
drag, startPoint x: 186, startPoint y: 73, endPoint x: 53, endPoint y: 61, distance: 134.1
click at [53, 61] on div "Heroes Productions Ltd phil.gibson@btinternet.com" at bounding box center [547, 64] width 1041 height 28
drag, startPoint x: 53, startPoint y: 61, endPoint x: 260, endPoint y: 75, distance: 207.4
click at [260, 75] on p "phil.gibson@btinternet.com" at bounding box center [566, 71] width 1003 height 13
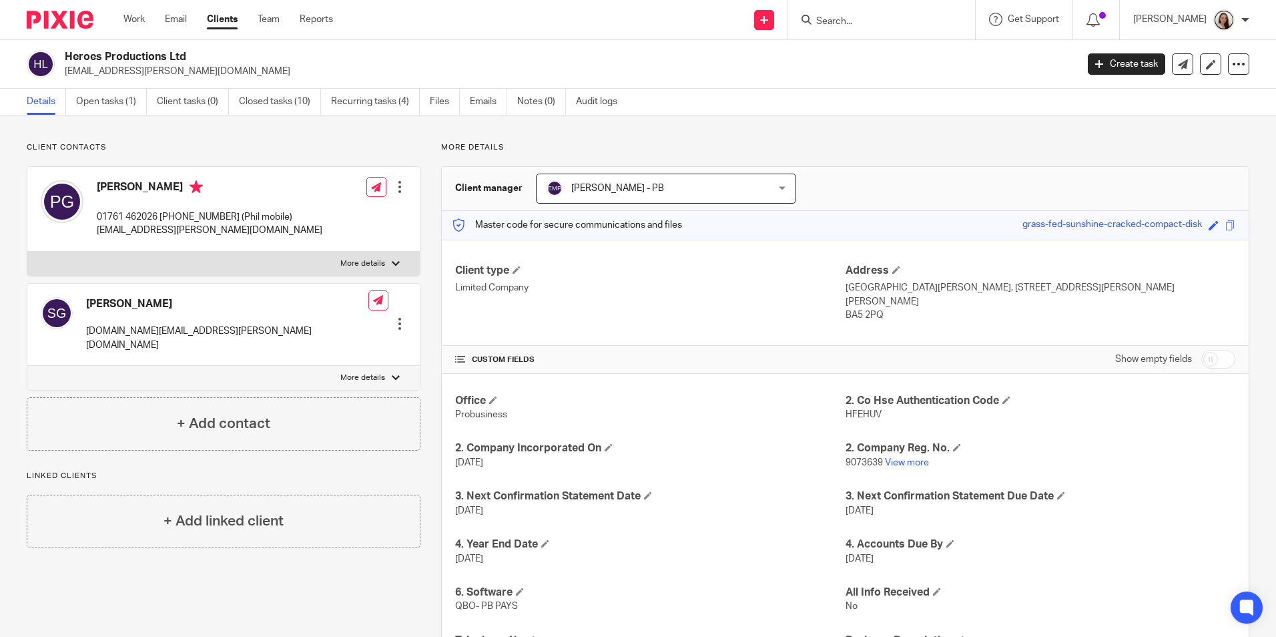
click at [256, 70] on p "phil.gibson@btinternet.com" at bounding box center [566, 71] width 1003 height 13
click at [389, 306] on div "Edit contact Create client from contact Export data Make primary CC in auto ema…" at bounding box center [387, 313] width 38 height 47
click at [399, 314] on div "Edit contact Create client from contact Export data Make primary CC in auto ema…" at bounding box center [387, 323] width 38 height 27
click at [395, 317] on div at bounding box center [399, 323] width 13 height 13
click at [356, 330] on link "Edit contact" at bounding box center [337, 333] width 128 height 19
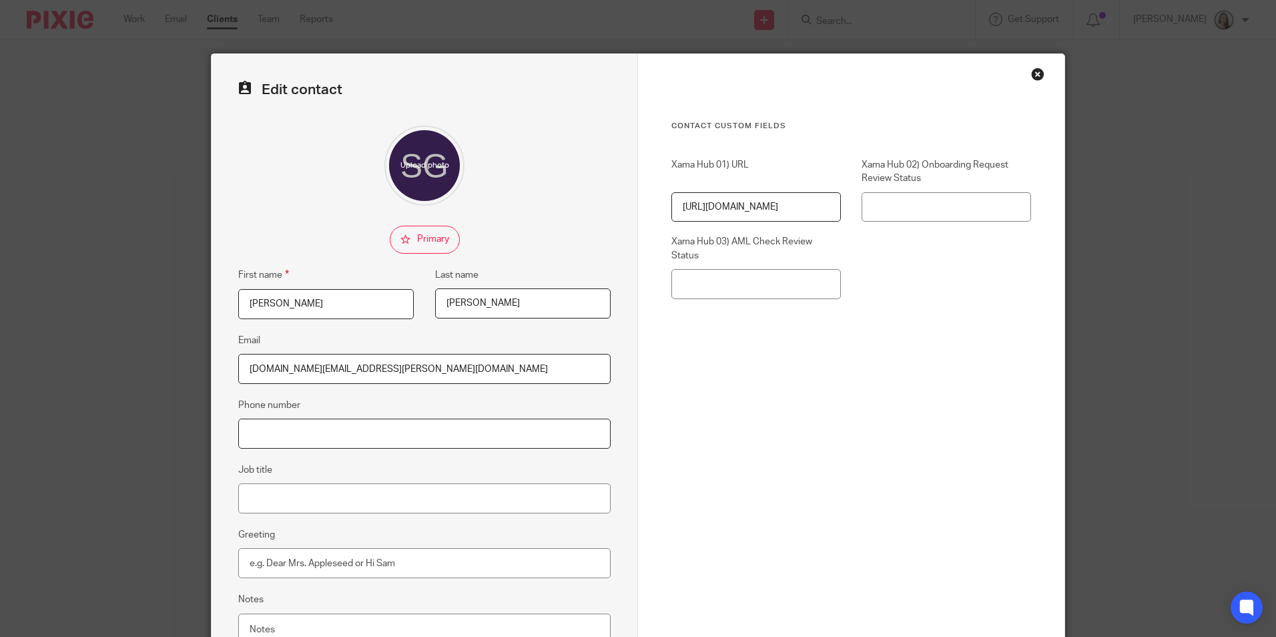
click at [298, 442] on input "Phone number" at bounding box center [424, 434] width 373 height 30
click at [336, 423] on input "07801666105" at bounding box center [424, 434] width 373 height 30
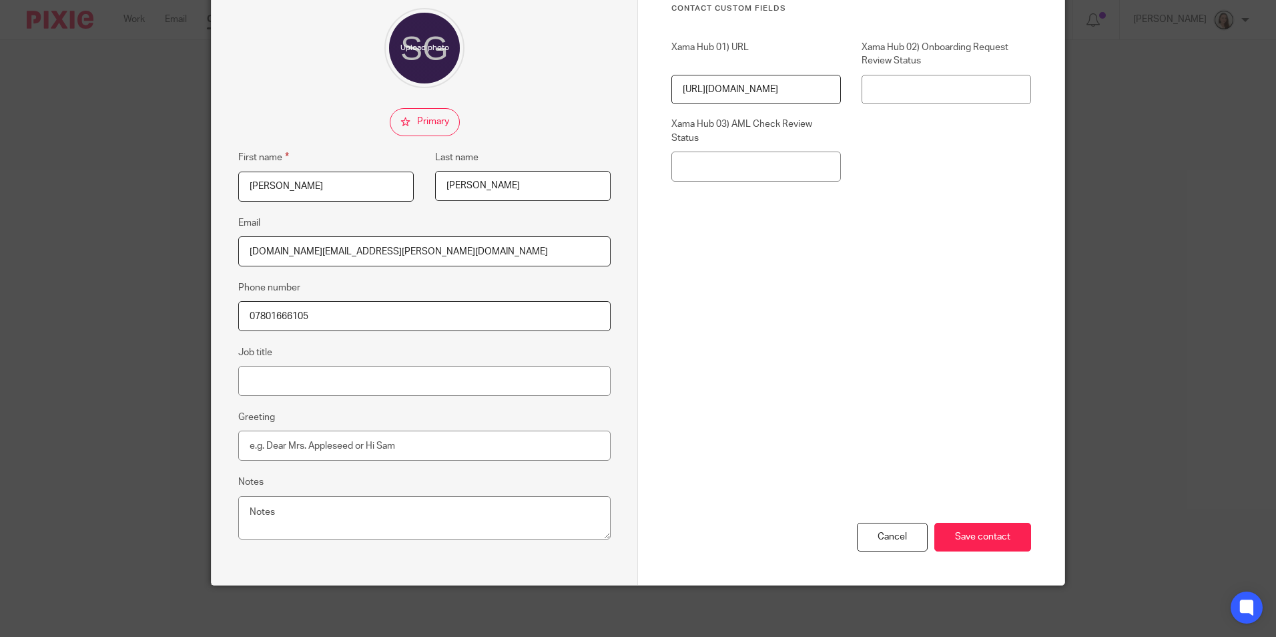
scroll to position [119, 0]
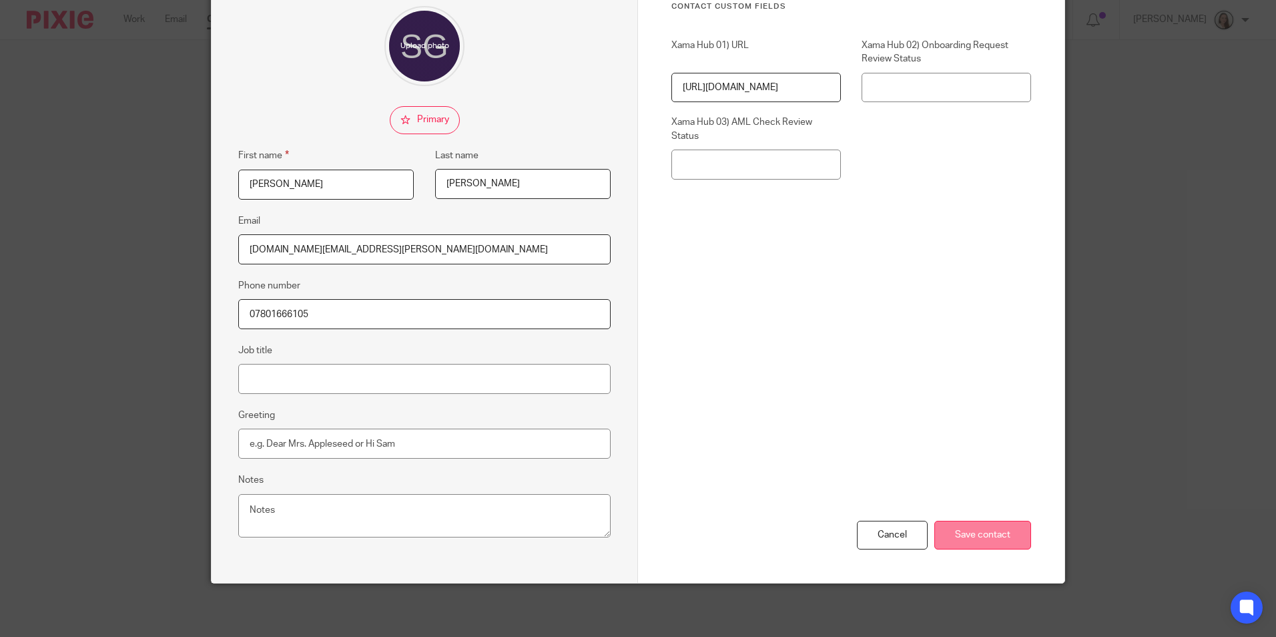
type input "07801666105"
click at [993, 536] on input "Save contact" at bounding box center [983, 535] width 97 height 29
drag, startPoint x: 986, startPoint y: 532, endPoint x: 976, endPoint y: 526, distance: 11.7
click at [985, 532] on input "Save contact" at bounding box center [983, 535] width 97 height 29
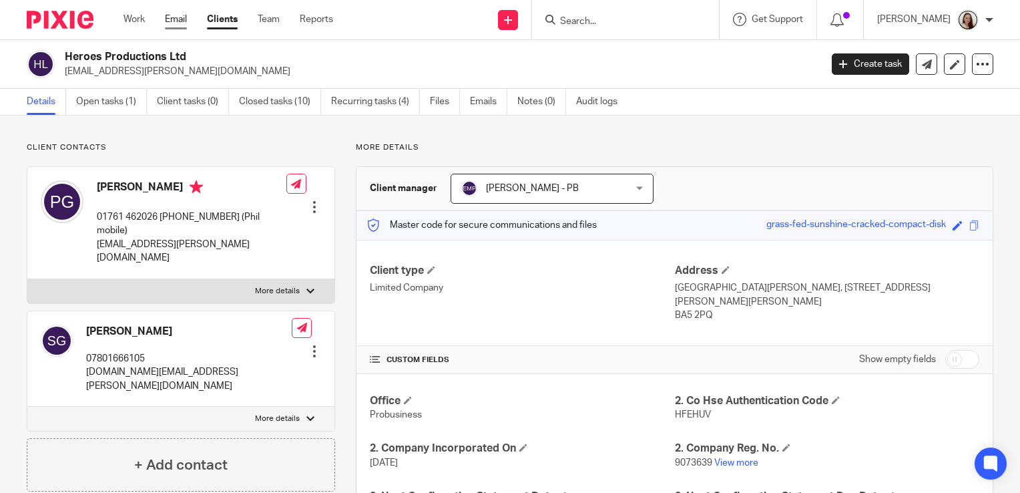
click at [166, 24] on link "Email" at bounding box center [176, 19] width 22 height 13
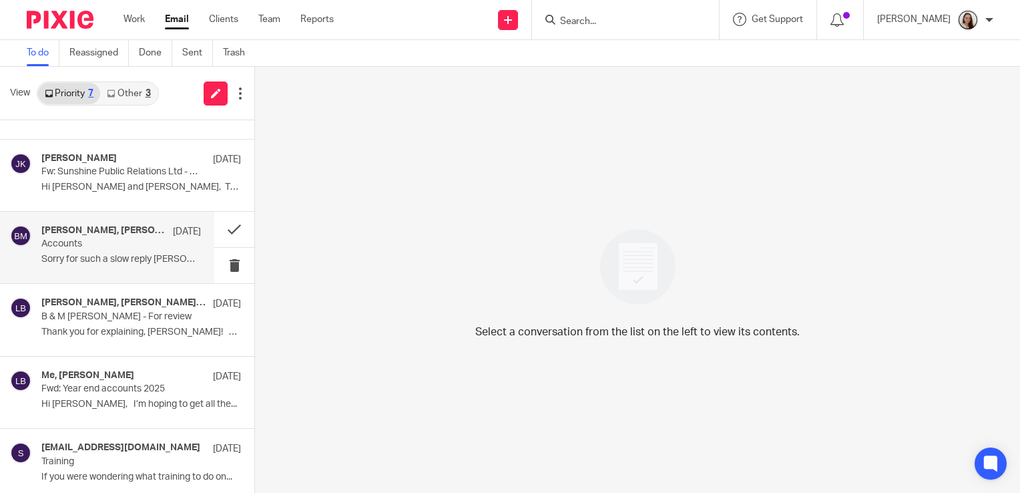
scroll to position [133, 0]
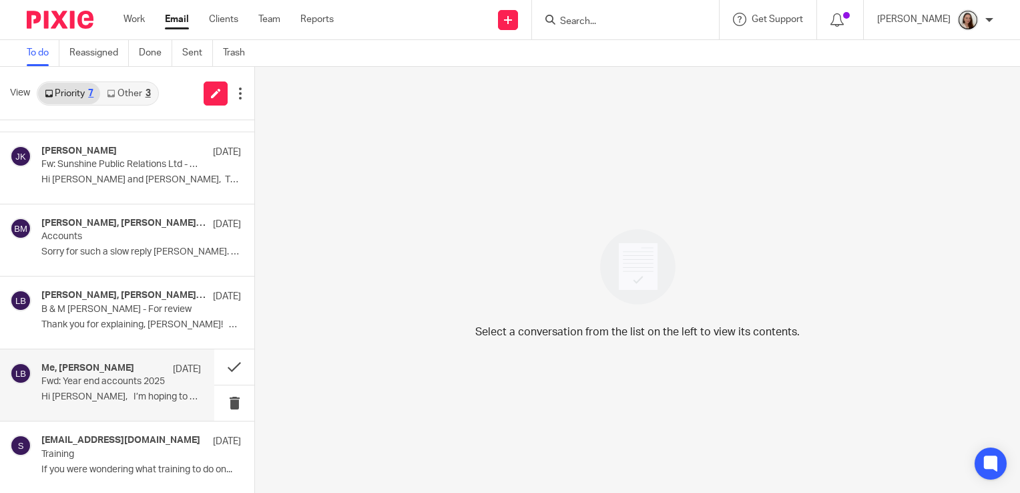
click at [112, 391] on p "Hi [PERSON_NAME], I’m hoping to get all the..." at bounding box center [121, 396] width 160 height 11
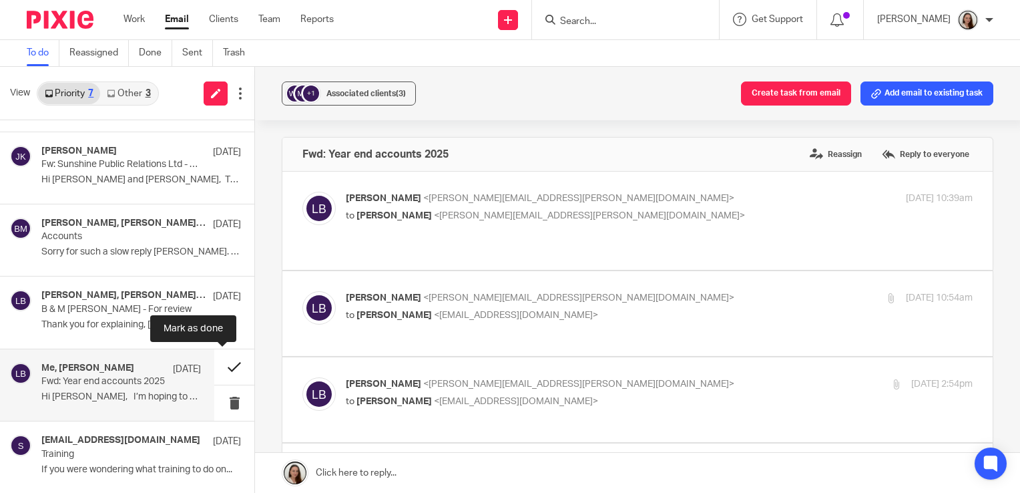
scroll to position [0, 0]
click at [219, 369] on button at bounding box center [234, 366] width 40 height 35
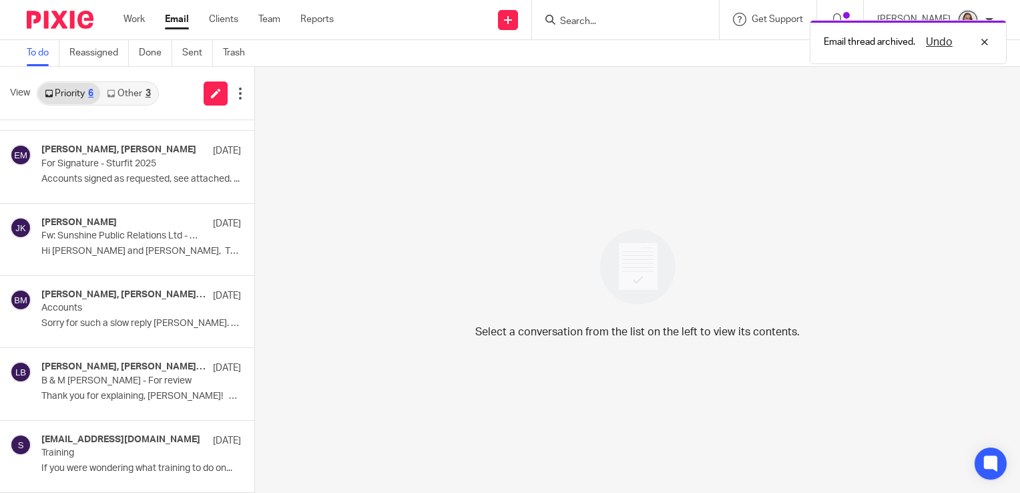
scroll to position [60, 0]
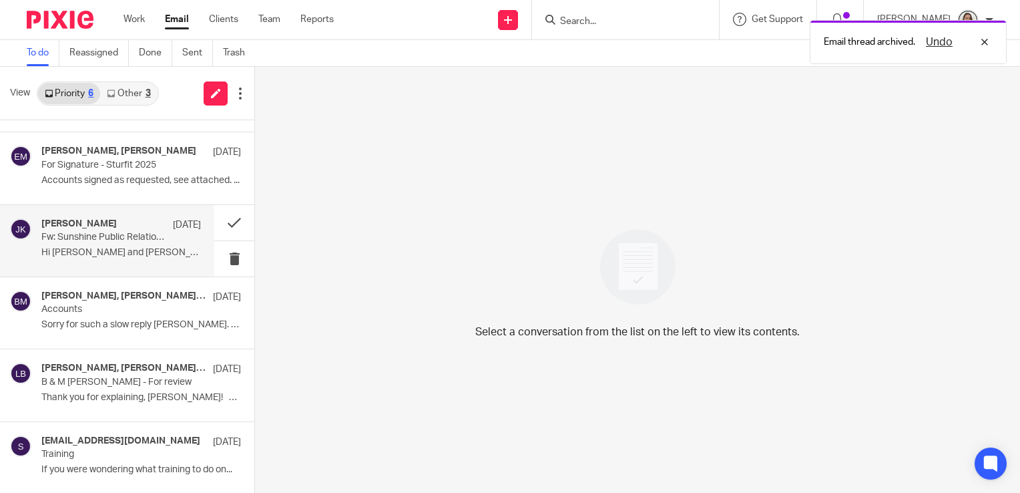
click at [121, 241] on p "Fw: Sunshine Public Relations Ltd - Post Received" at bounding box center [105, 237] width 128 height 11
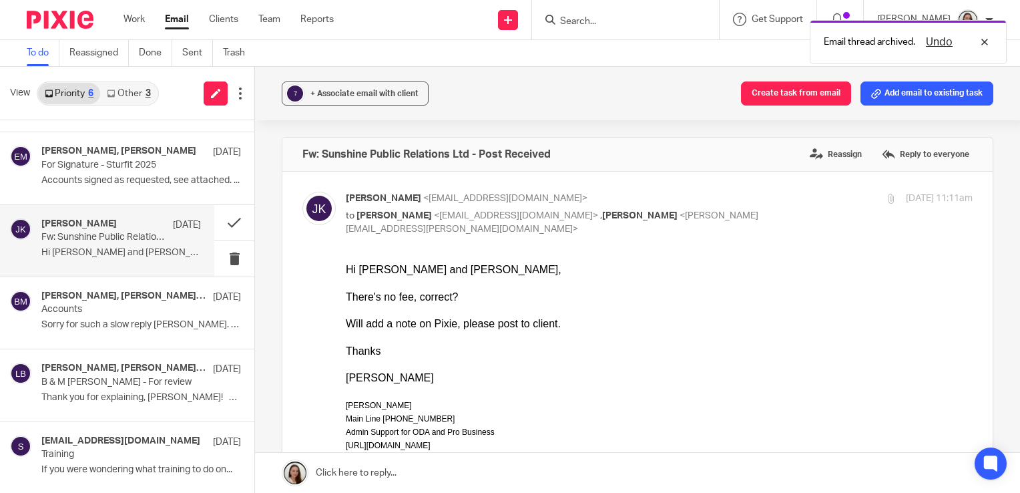
scroll to position [0, 0]
click at [64, 247] on p "Hi Emily and Lory, There's no fee,..." at bounding box center [121, 252] width 160 height 11
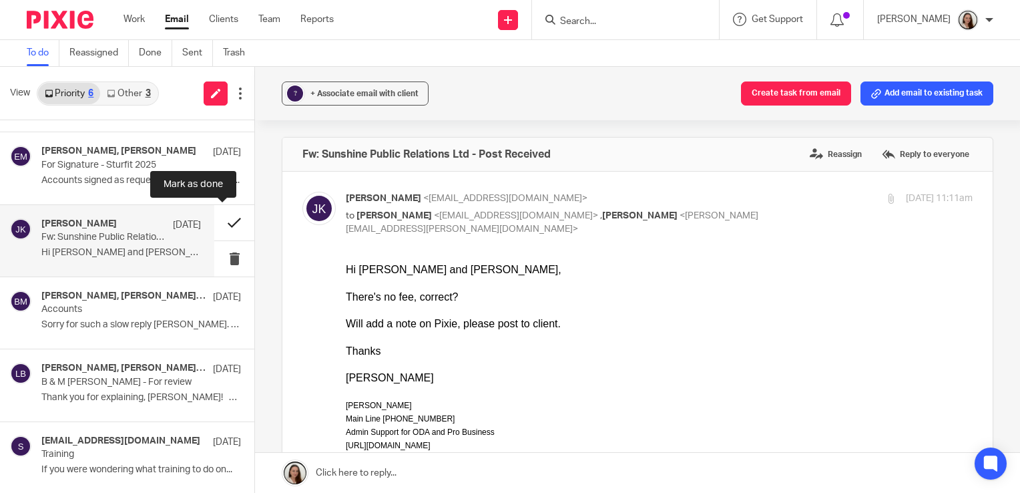
drag, startPoint x: 220, startPoint y: 222, endPoint x: 120, endPoint y: 246, distance: 102.8
click at [220, 223] on button at bounding box center [234, 222] width 40 height 35
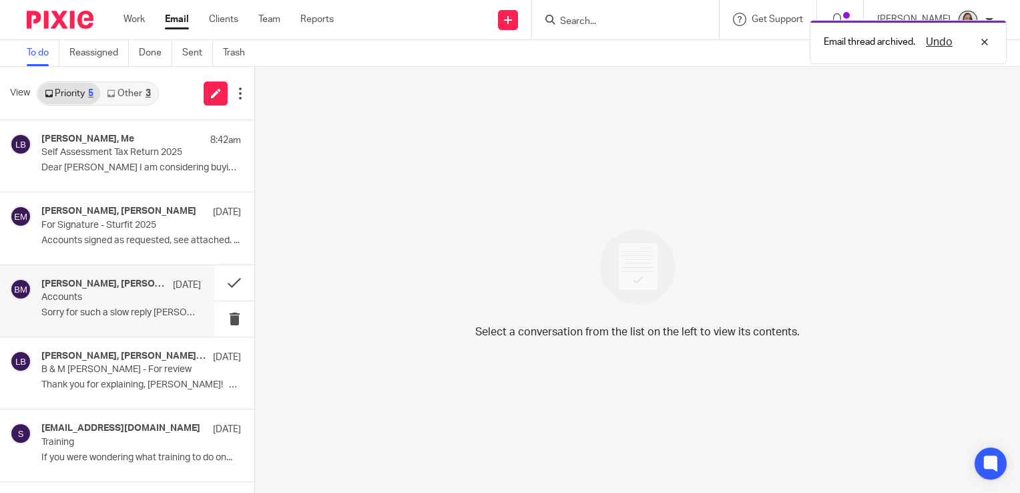
click at [93, 298] on p "Accounts" at bounding box center [105, 297] width 128 height 11
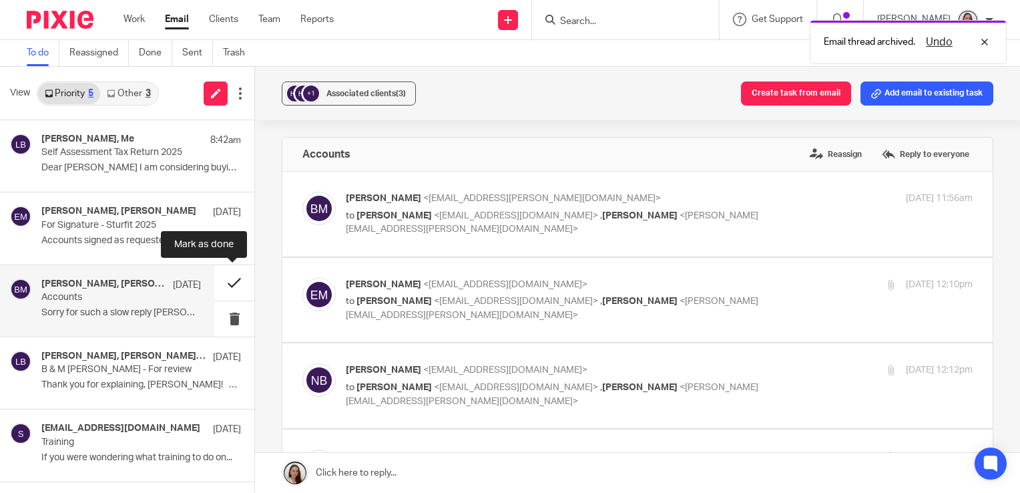
click at [230, 280] on button at bounding box center [234, 282] width 40 height 35
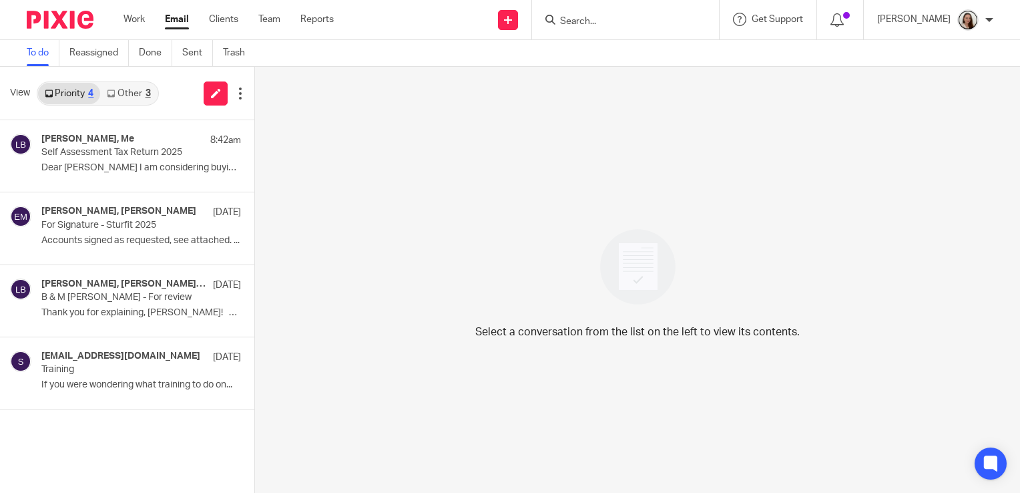
click at [129, 91] on link "Other 3" at bounding box center [128, 93] width 57 height 21
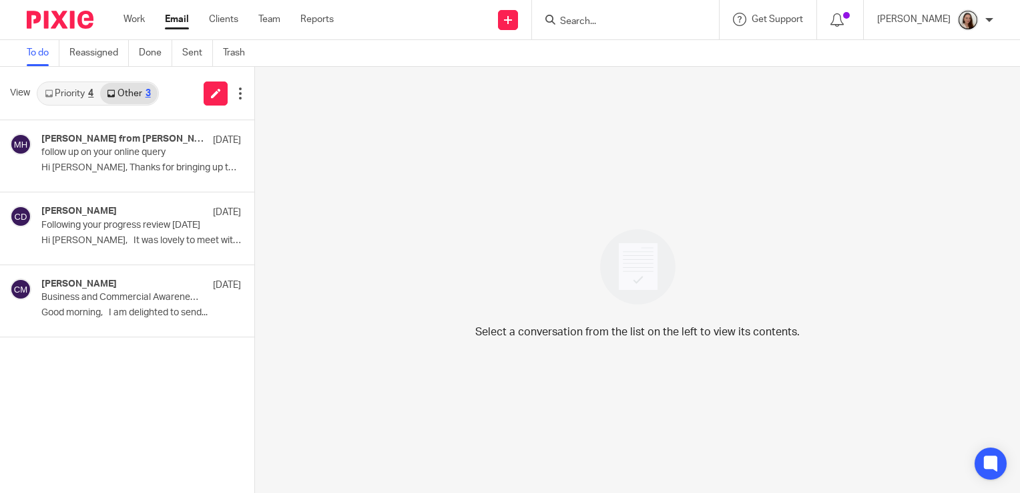
click at [75, 97] on link "Priority 4" at bounding box center [69, 93] width 62 height 21
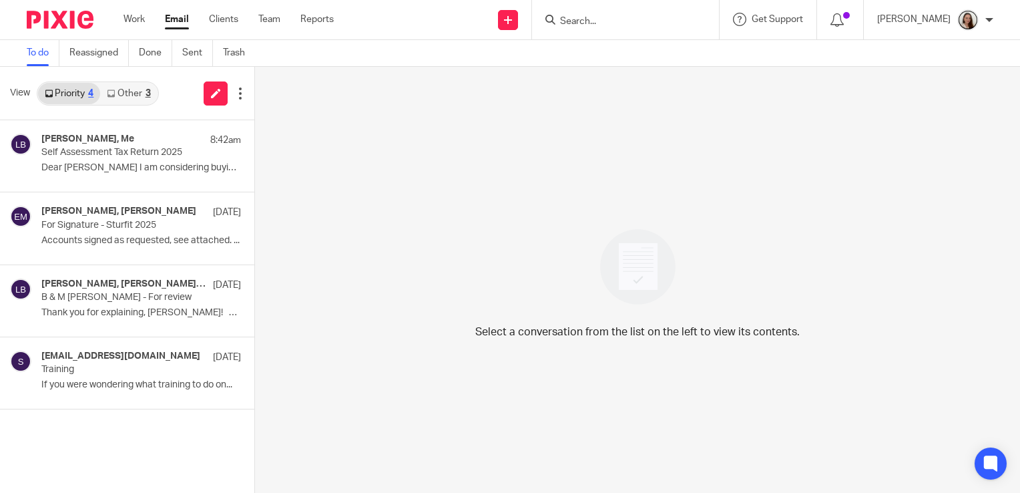
click at [120, 89] on link "Other 3" at bounding box center [128, 93] width 57 height 21
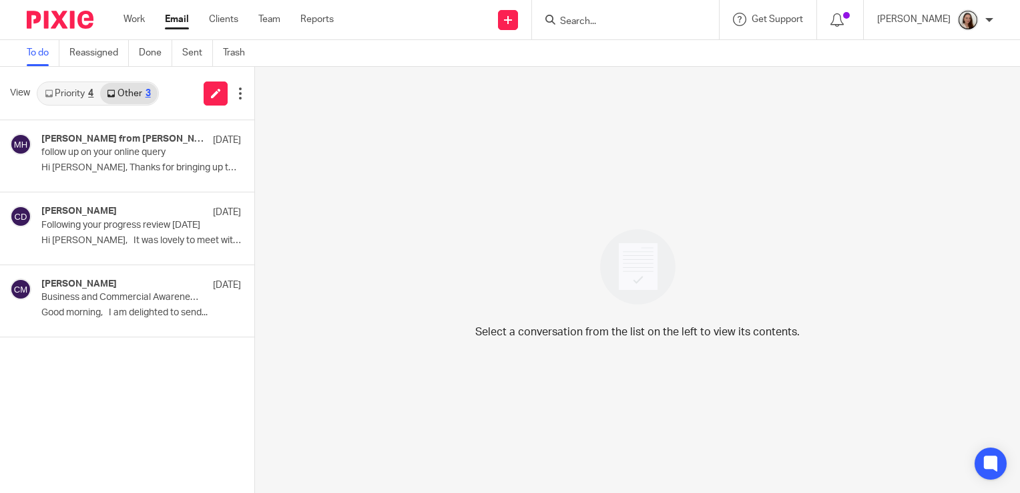
click at [85, 88] on link "Priority 4" at bounding box center [69, 93] width 62 height 21
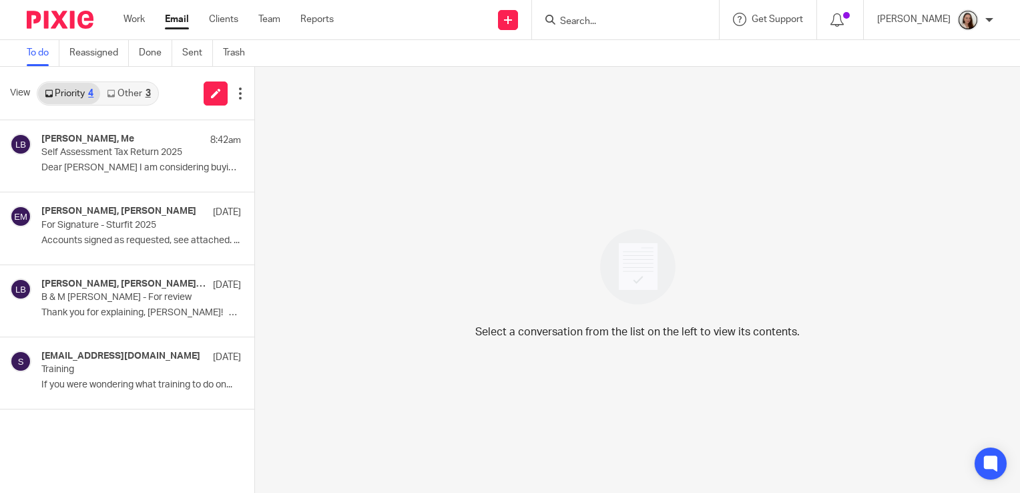
click at [127, 105] on div "Priority 4 Other 3" at bounding box center [98, 93] width 122 height 24
click at [128, 94] on link "Other 3" at bounding box center [128, 93] width 57 height 21
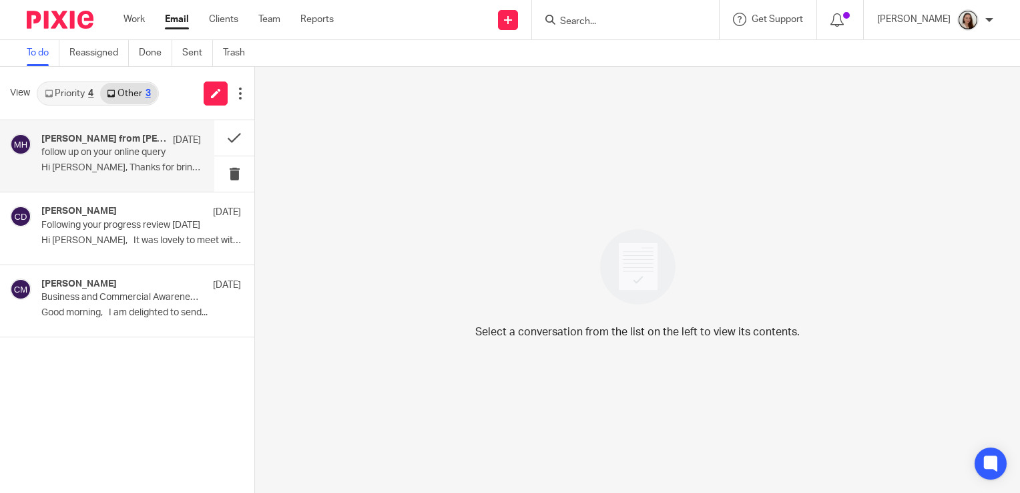
click at [110, 156] on p "follow up on your online query" at bounding box center [105, 152] width 128 height 11
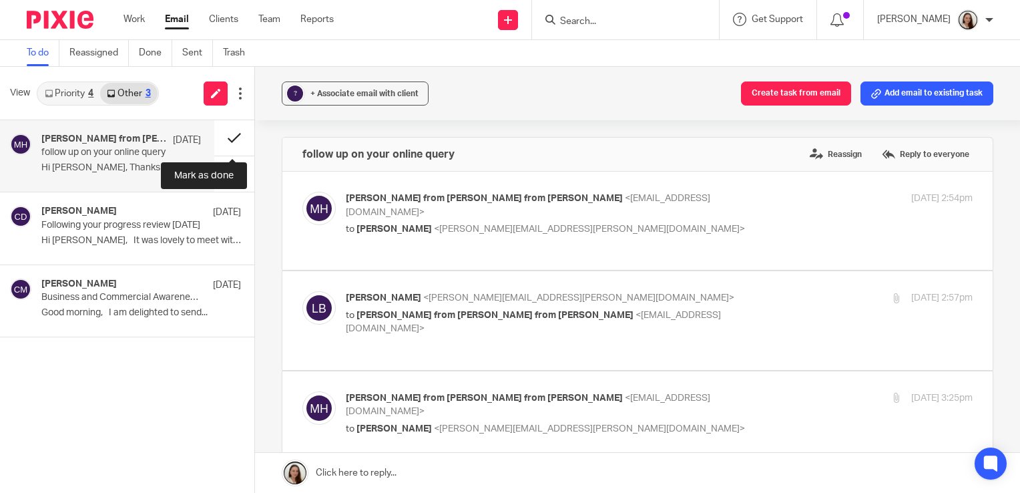
click at [232, 140] on button at bounding box center [234, 137] width 40 height 35
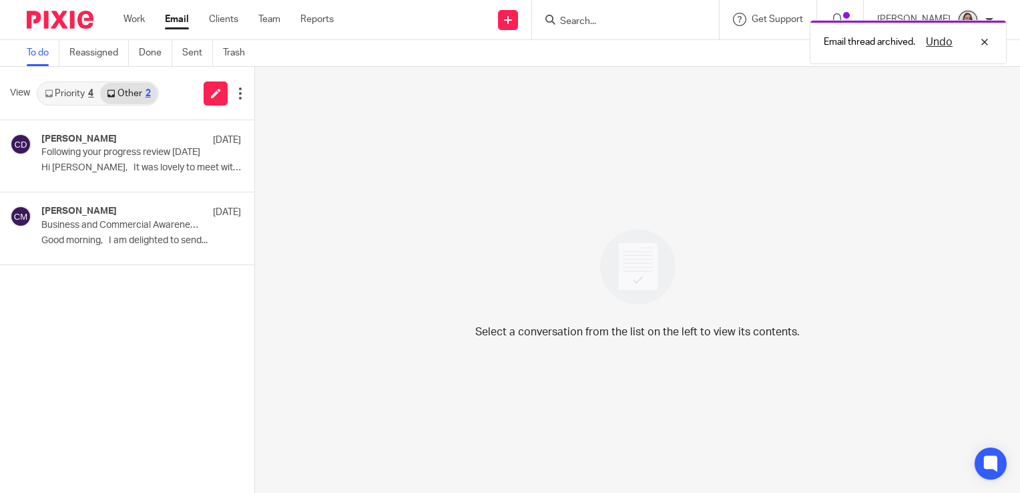
click at [59, 95] on link "Priority 4" at bounding box center [69, 93] width 62 height 21
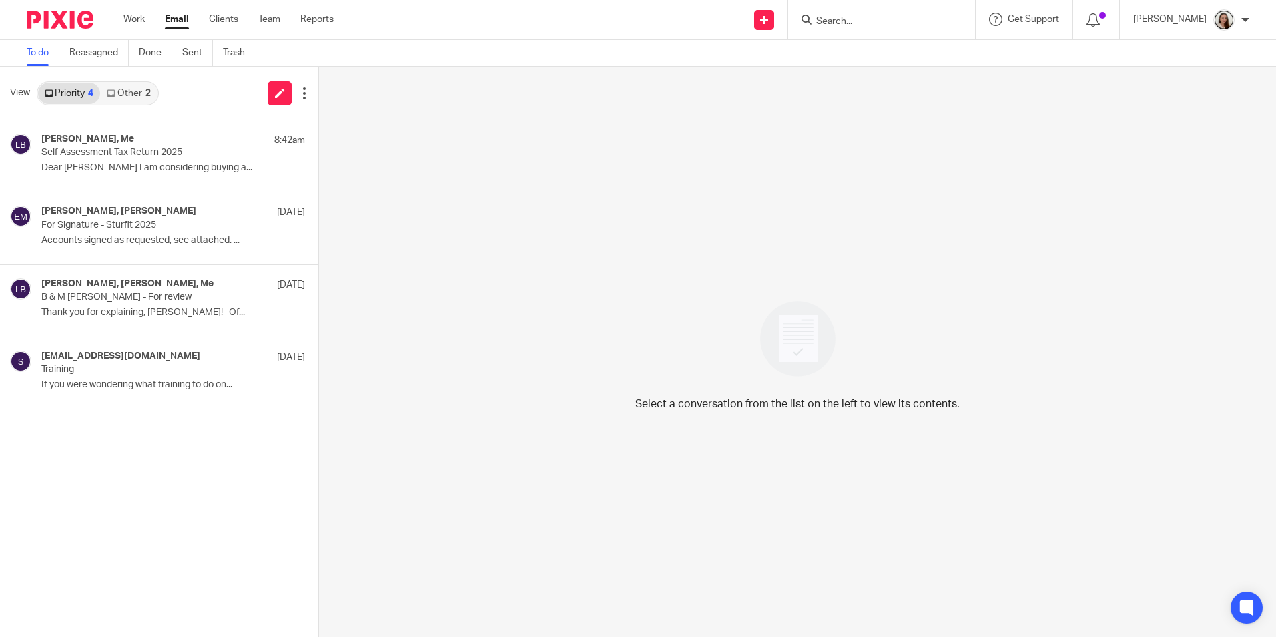
click at [905, 21] on input "Search" at bounding box center [875, 22] width 120 height 12
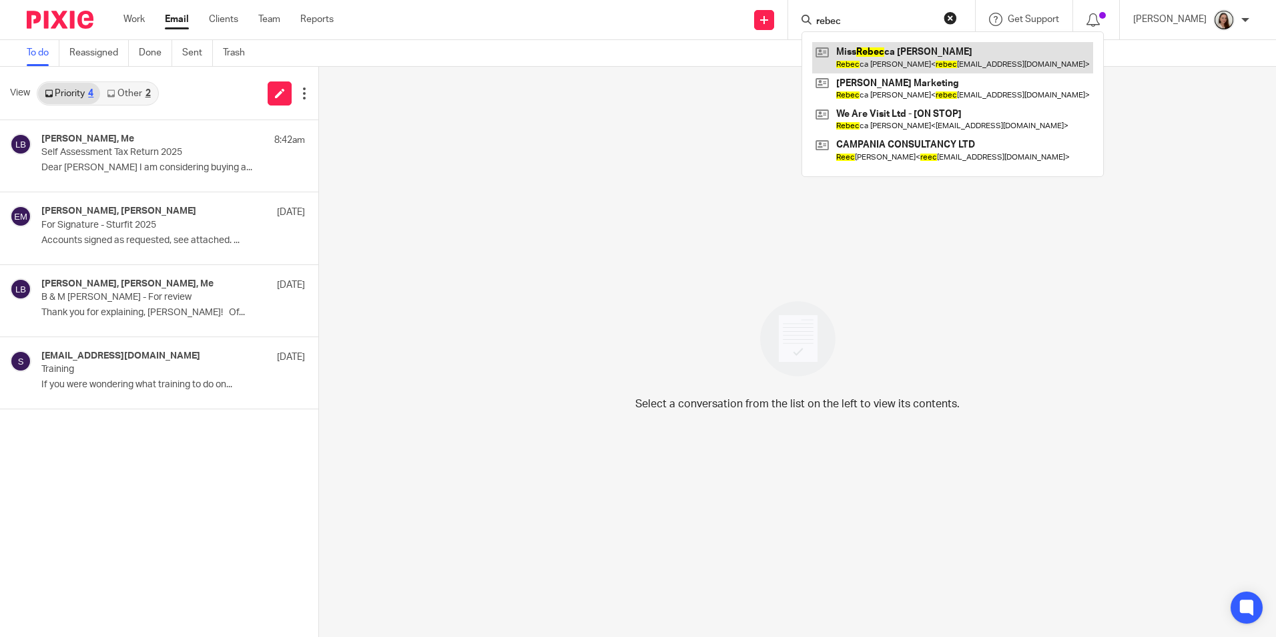
type input "rebec"
click at [987, 67] on link at bounding box center [952, 57] width 281 height 31
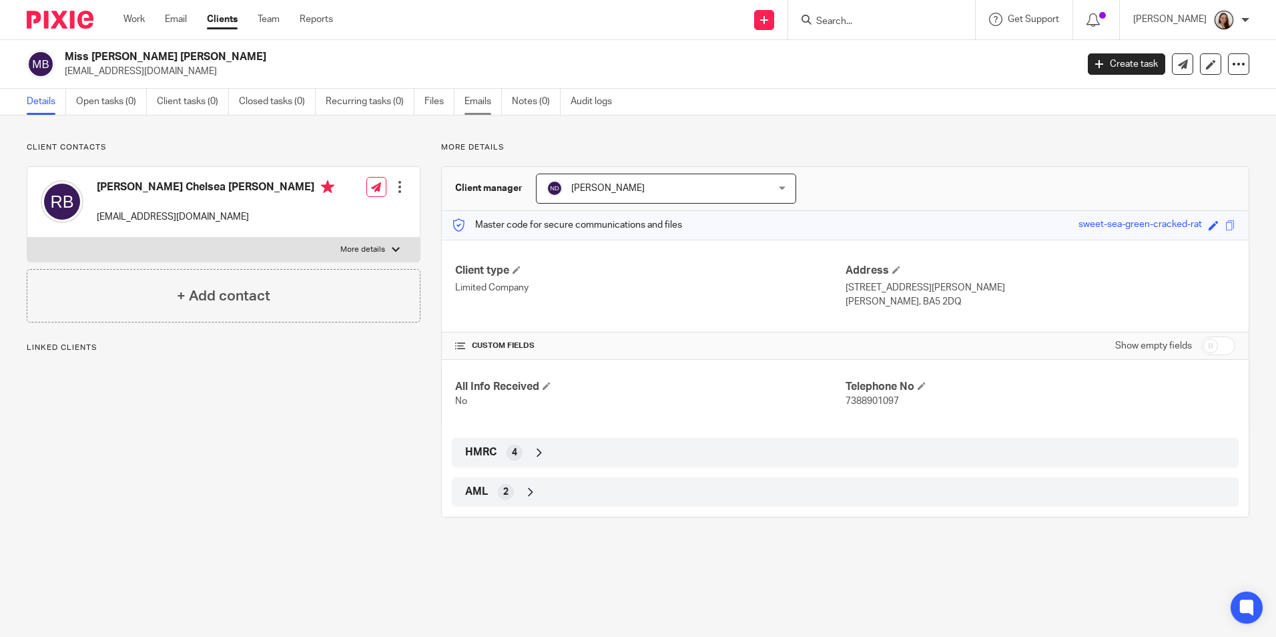
click at [482, 107] on link "Emails" at bounding box center [483, 102] width 37 height 26
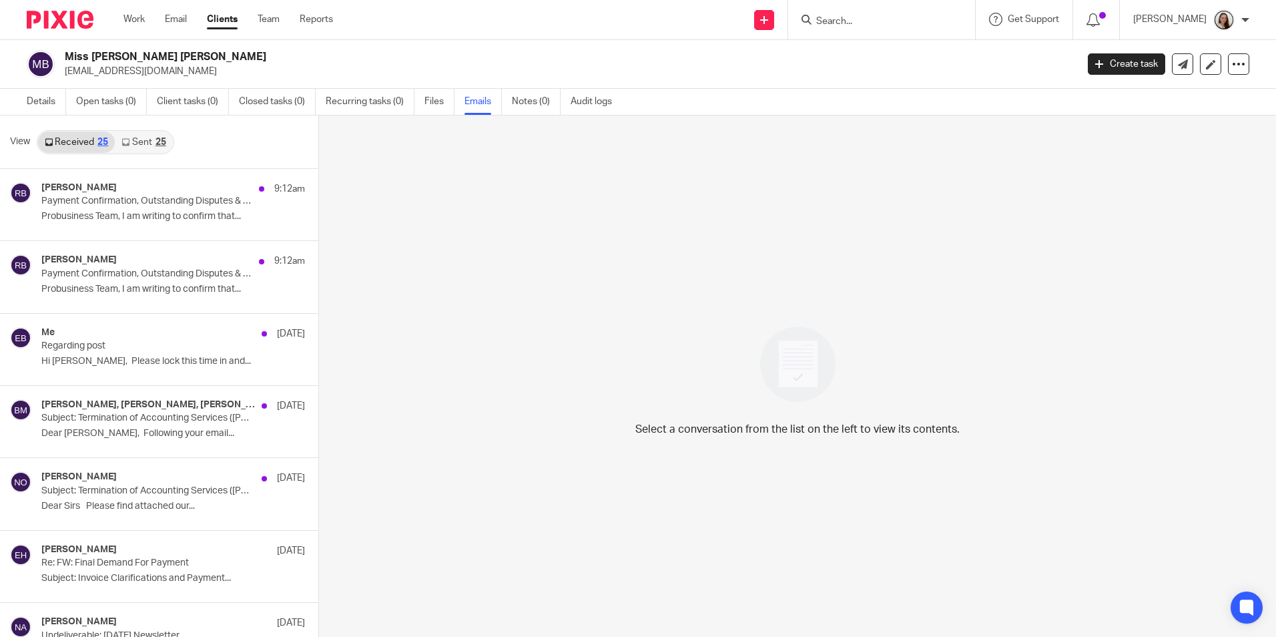
click at [142, 140] on link "Sent 25" at bounding box center [143, 142] width 57 height 21
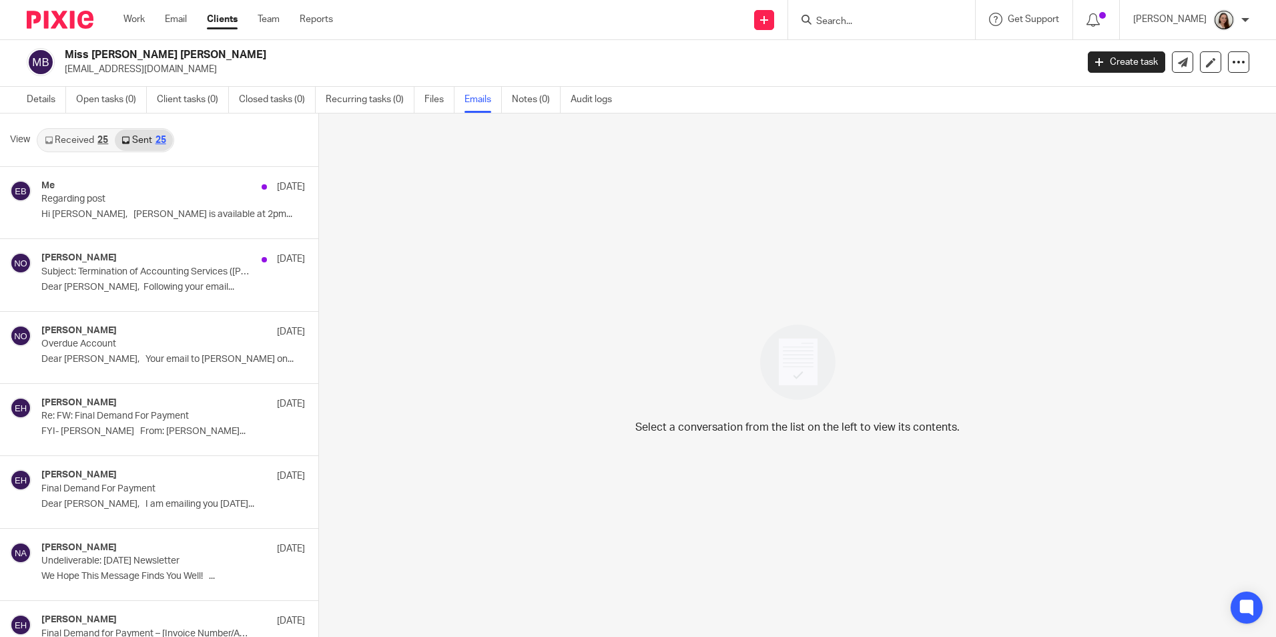
click at [99, 136] on div "25" at bounding box center [102, 140] width 11 height 9
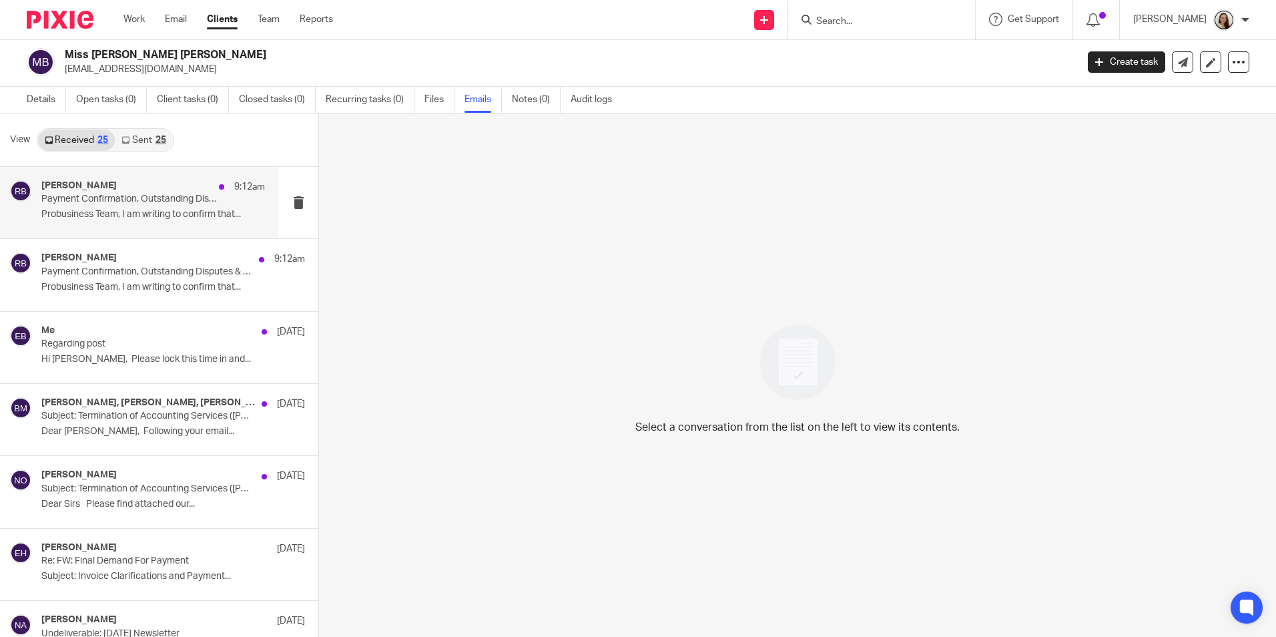
click at [157, 207] on div "[PERSON_NAME] 9:12am Payment Confirmation, Outstanding Disputes & Formal Compla…" at bounding box center [153, 202] width 224 height 45
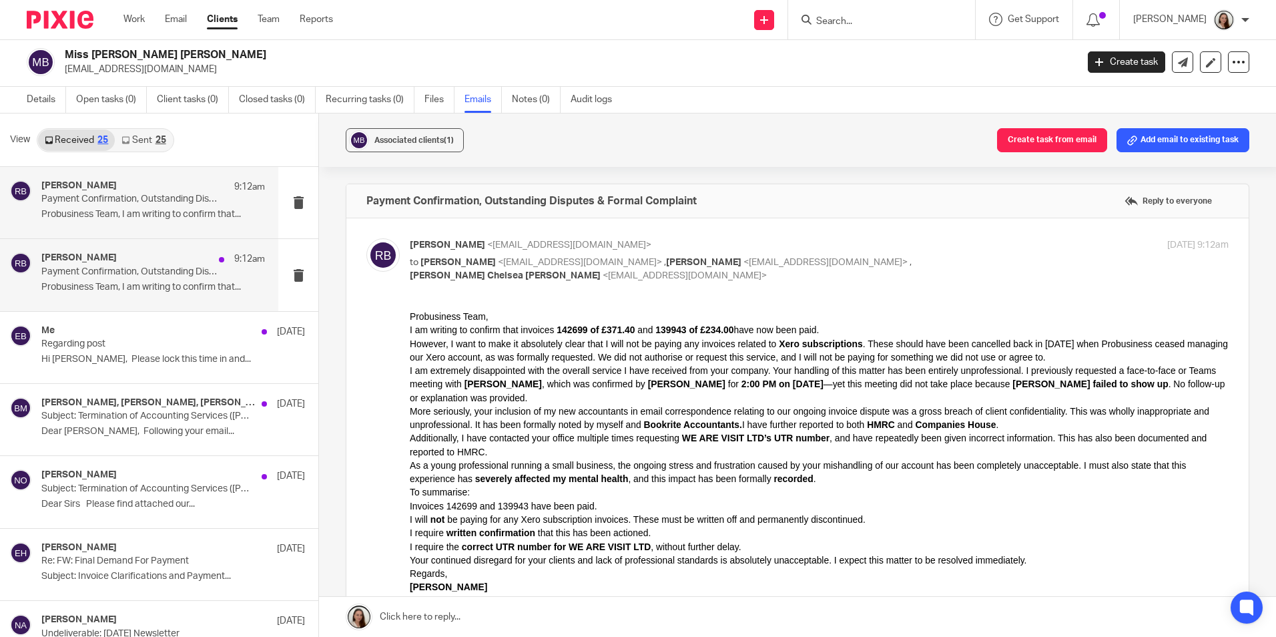
scroll to position [0, 0]
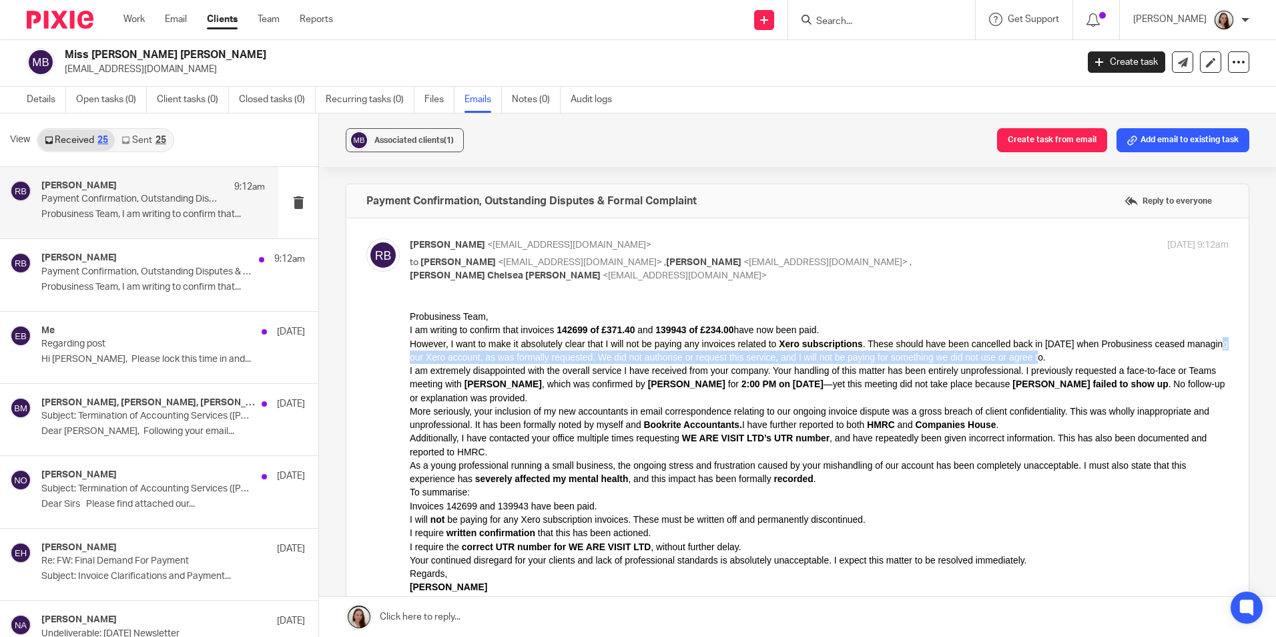
drag, startPoint x: 410, startPoint y: 358, endPoint x: 1067, endPoint y: 354, distance: 656.9
click at [1067, 354] on p "However, I want to make it absolutely clear that I will not be paying any invoi…" at bounding box center [819, 349] width 819 height 27
drag, startPoint x: 1067, startPoint y: 354, endPoint x: 1055, endPoint y: 356, distance: 12.1
click at [1055, 356] on p "However, I want to make it absolutely clear that I will not be paying any invoi…" at bounding box center [819, 349] width 819 height 27
click at [1045, 354] on p "However, I want to make it absolutely clear that I will not be paying any invoi…" at bounding box center [819, 349] width 819 height 27
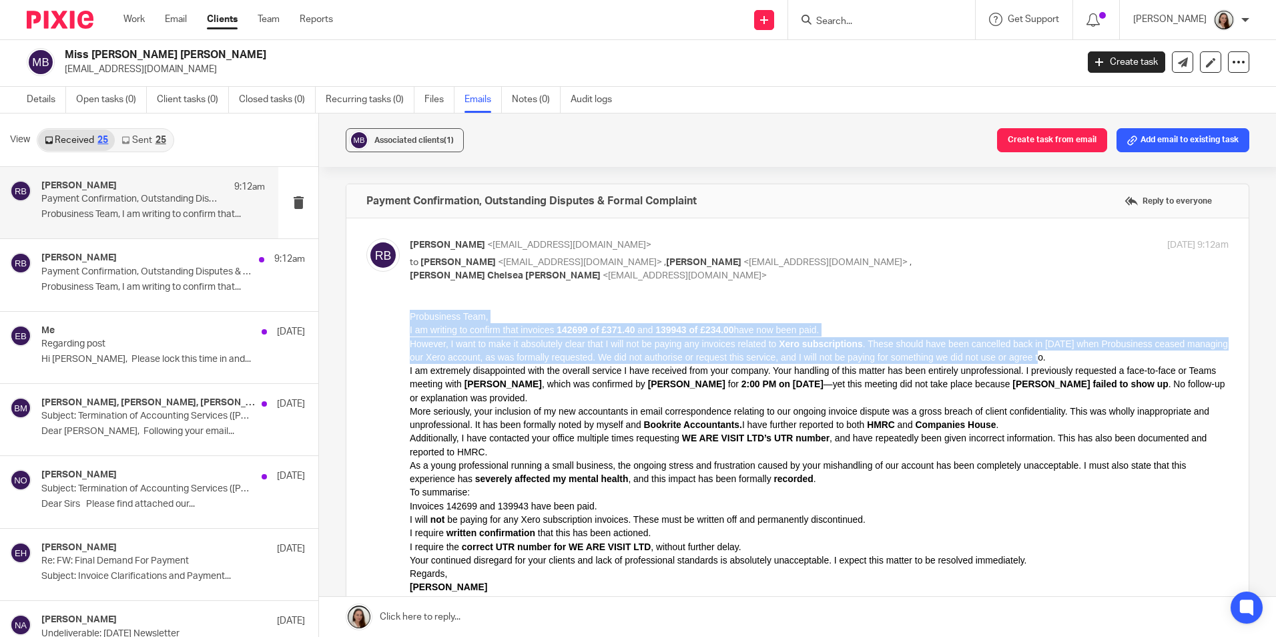
drag, startPoint x: 1045, startPoint y: 357, endPoint x: 375, endPoint y: 316, distance: 672.1
click html "Probusiness Team, I am writing to confirm that invoices 142699 of £371.40 and 1…"
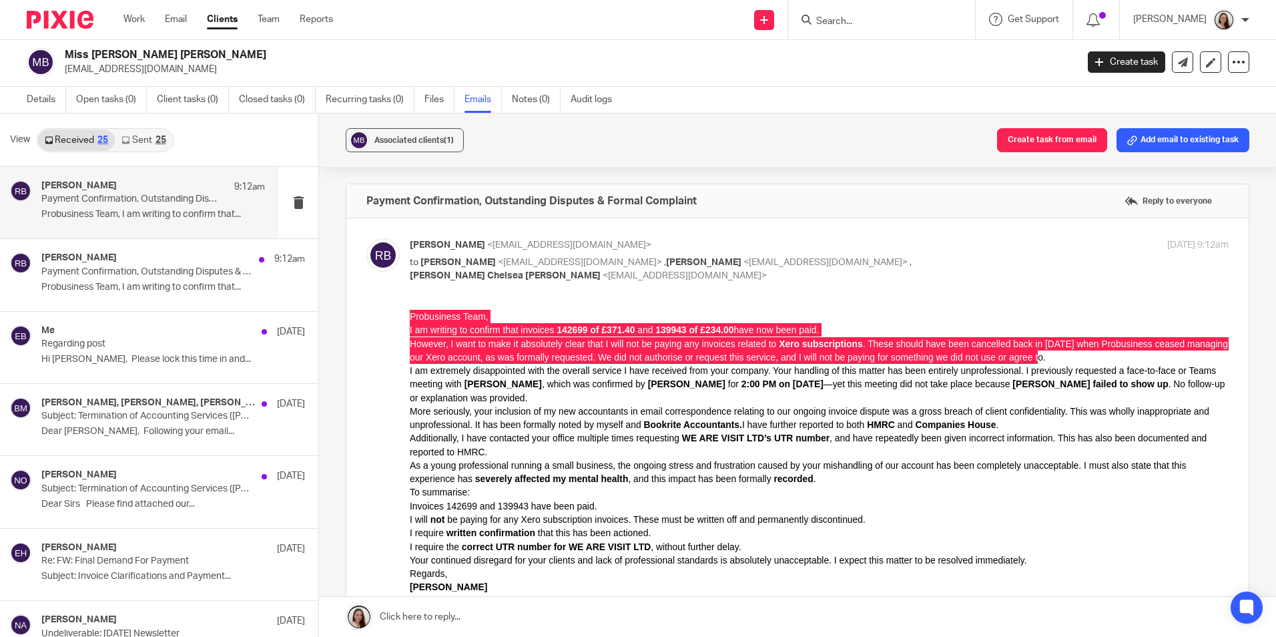
drag, startPoint x: 375, startPoint y: 316, endPoint x: 696, endPoint y: 372, distance: 325.8
drag, startPoint x: 817, startPoint y: 682, endPoint x: 652, endPoint y: 371, distance: 351.5
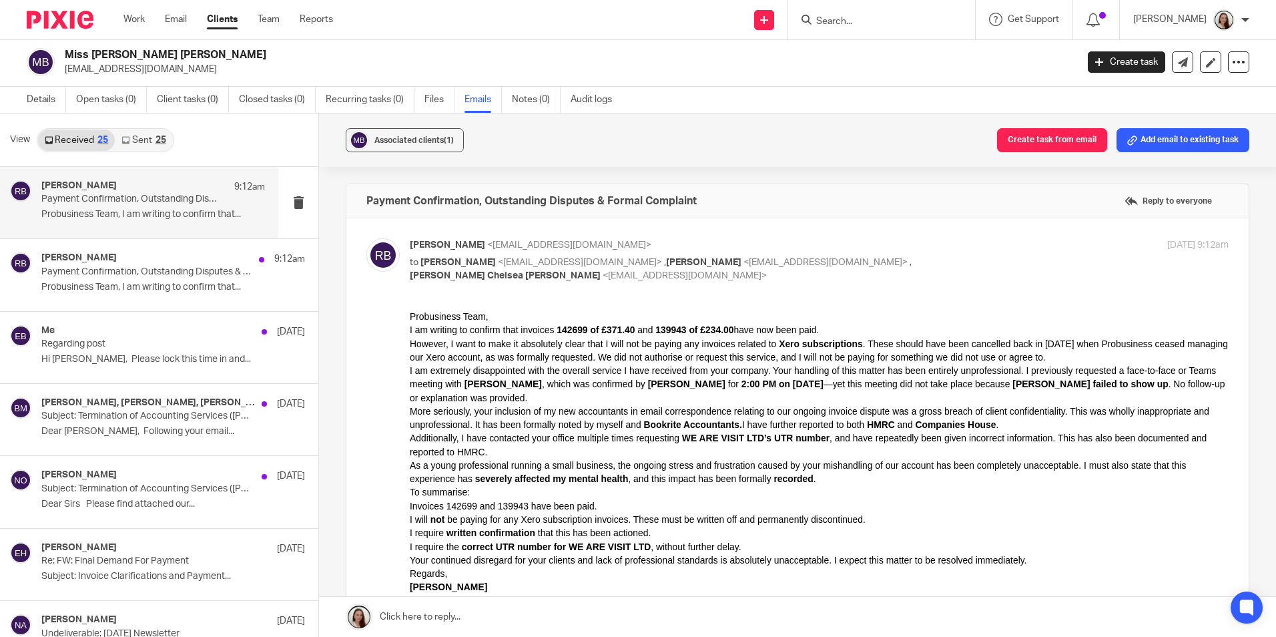
click at [527, 399] on p "I am extremely disappointed with the overall service I have received from your …" at bounding box center [819, 383] width 819 height 41
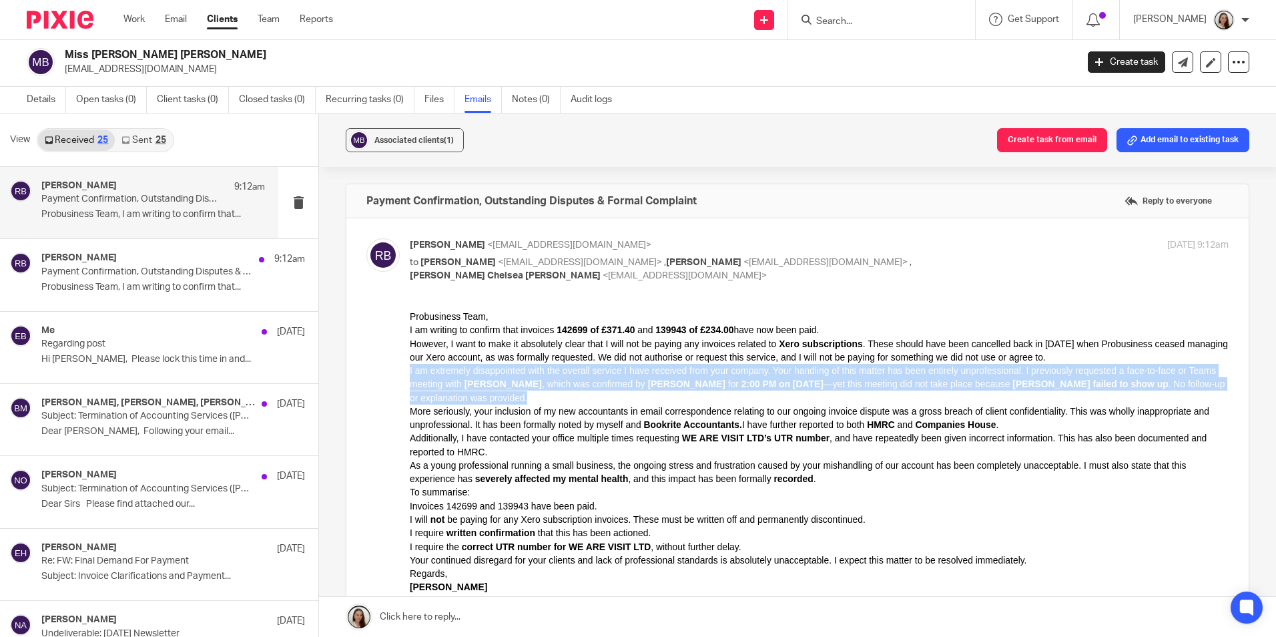
drag, startPoint x: 517, startPoint y: 397, endPoint x: 391, endPoint y: 372, distance: 128.7
click html "Probusiness Team, I am writing to confirm that invoices 142699 of £371.40 and 1…"
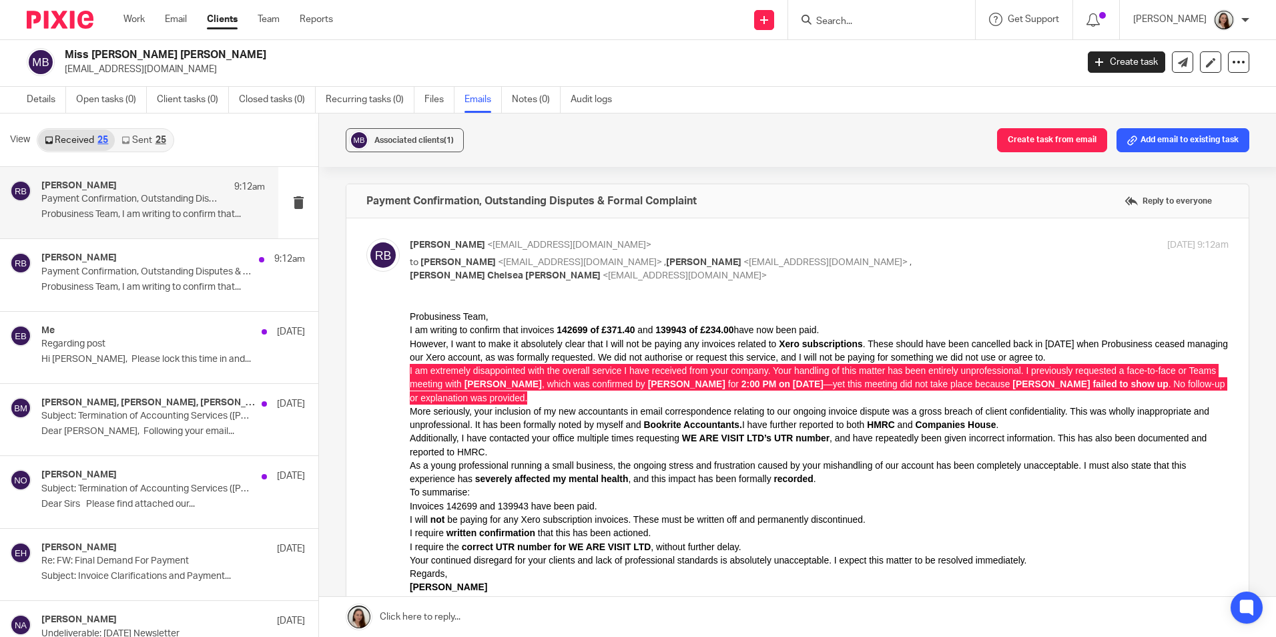
drag, startPoint x: 391, startPoint y: 372, endPoint x: 557, endPoint y: 409, distance: 171.0
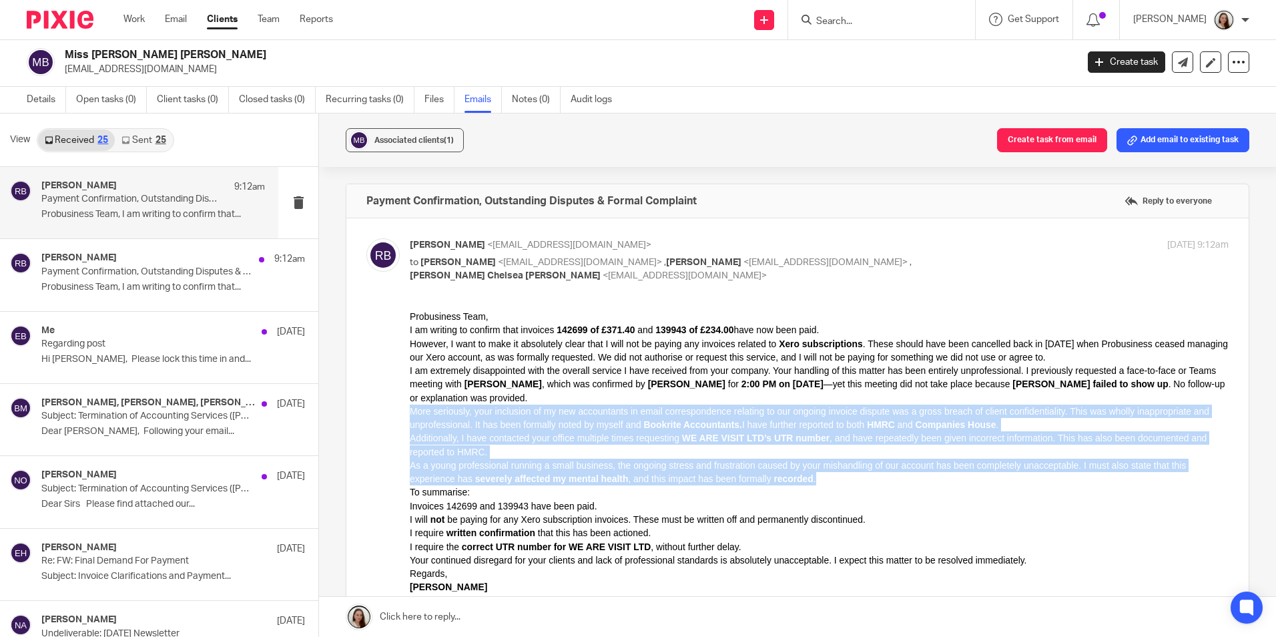
drag, startPoint x: 411, startPoint y: 411, endPoint x: 818, endPoint y: 481, distance: 413.9
click at [818, 481] on div "Probusiness Team, I am writing to confirm that invoices 142699 of £371.40 and 1…" at bounding box center [819, 458] width 819 height 298
click at [818, 481] on p "As a young professional running a small business, the ongoing stress and frustr…" at bounding box center [819, 471] width 819 height 27
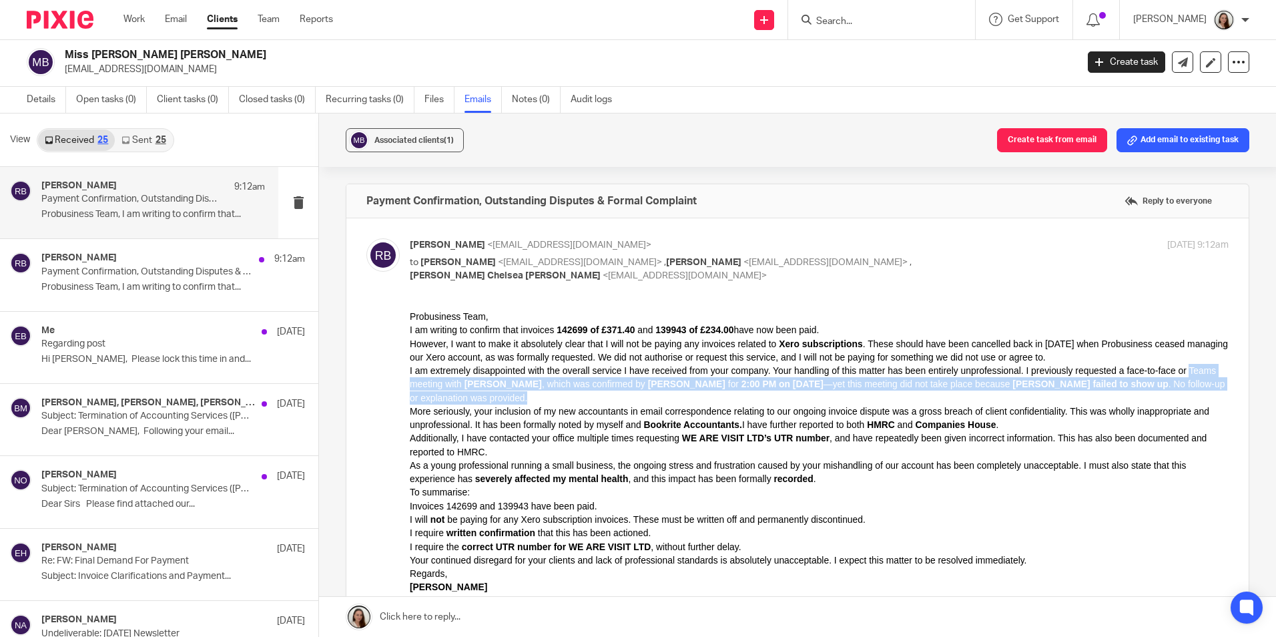
drag, startPoint x: 545, startPoint y: 397, endPoint x: 394, endPoint y: 386, distance: 151.3
click html "Probusiness Team, I am writing to confirm that invoices 142699 of £371.40 and 1…"
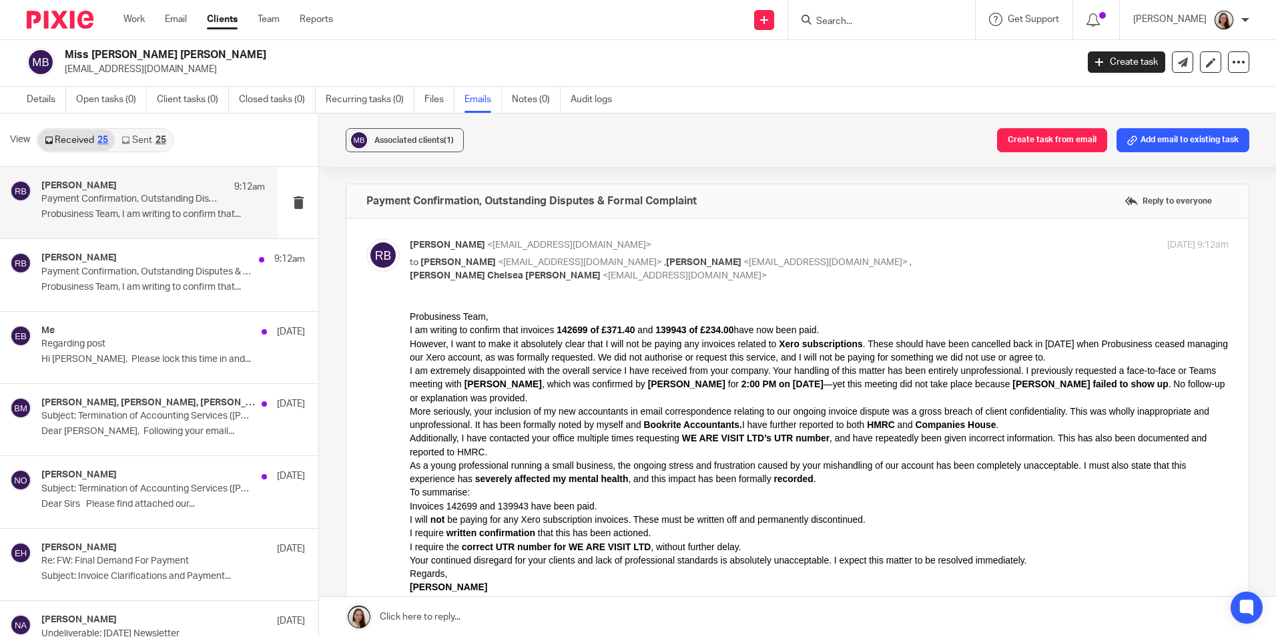
drag, startPoint x: 394, startPoint y: 386, endPoint x: 433, endPoint y: 425, distance: 55.2
click at [433, 425] on p "More seriously, your inclusion of my new accountants in email correspondence re…" at bounding box center [819, 417] width 819 height 27
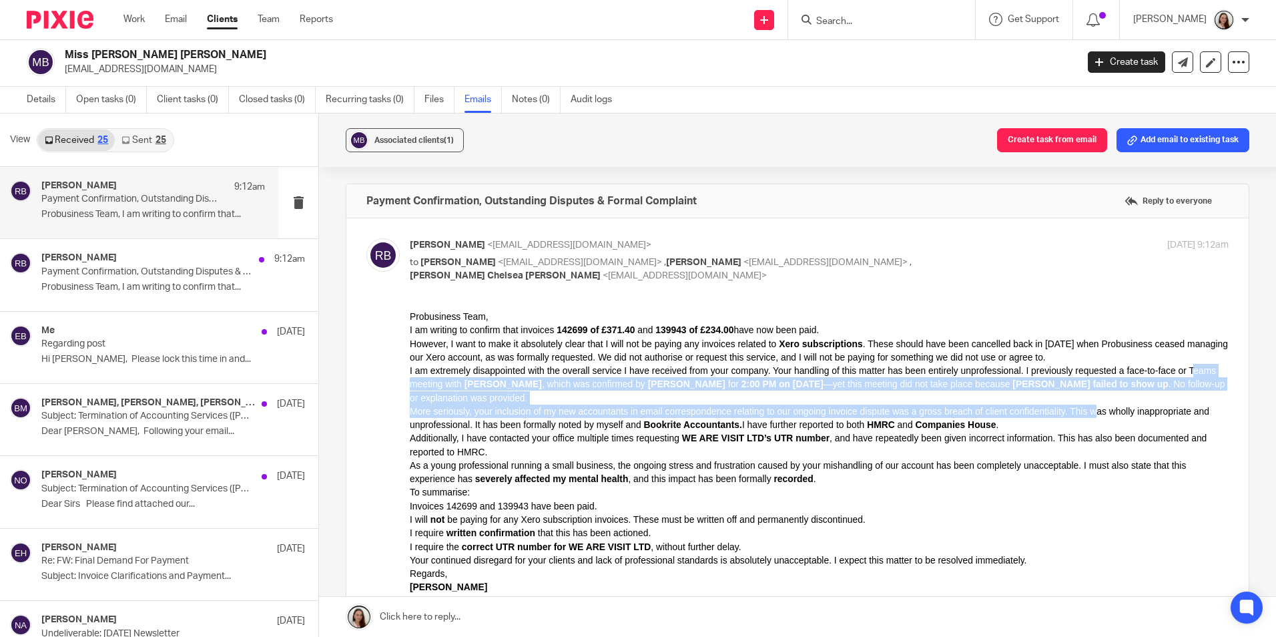
drag, startPoint x: 436, startPoint y: 379, endPoint x: 1095, endPoint y: 407, distance: 660.2
click at [1095, 407] on div "Probusiness Team, I am writing to confirm that invoices 142699 of £371.40 and 1…" at bounding box center [819, 458] width 819 height 298
click at [467, 417] on p "More seriously, your inclusion of my new accountants in email correspondence re…" at bounding box center [819, 417] width 819 height 27
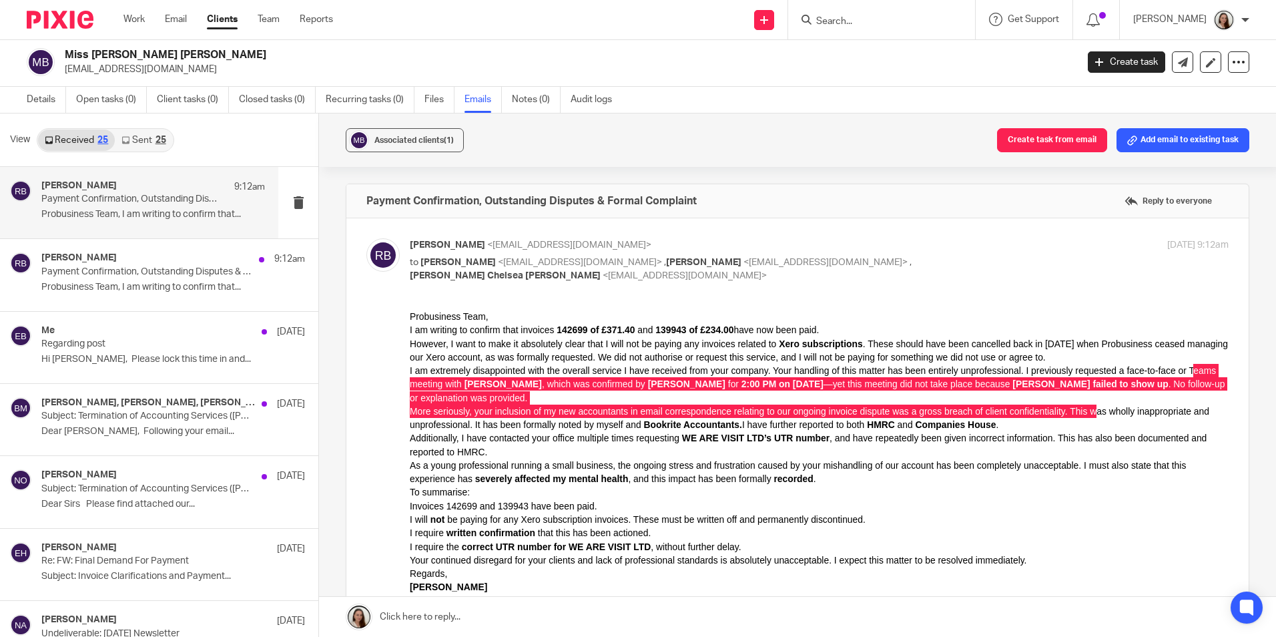
click at [407, 411] on div "Forward" at bounding box center [797, 511] width 863 height 403
click at [403, 411] on div "Forward" at bounding box center [797, 511] width 863 height 403
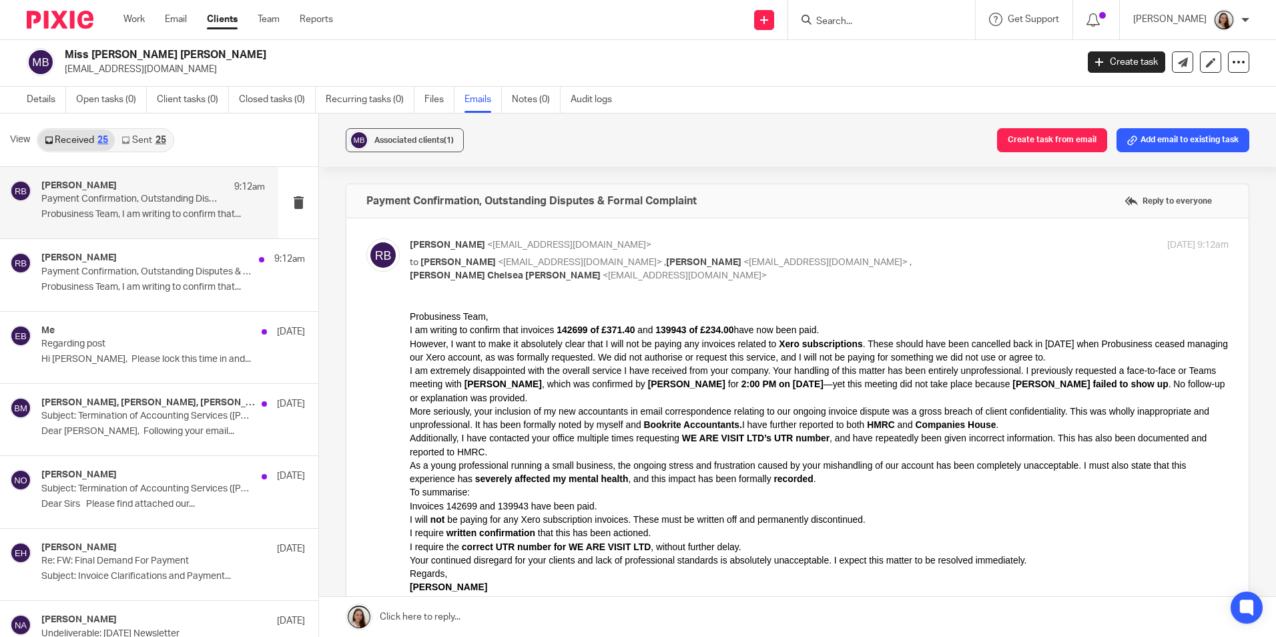
click at [449, 422] on p "More seriously, your inclusion of my new accountants in email correspondence re…" at bounding box center [819, 417] width 819 height 27
drag, startPoint x: 39, startPoint y: 113, endPoint x: 401, endPoint y: 409, distance: 467.7
click at [401, 409] on div "Forward" at bounding box center [797, 511] width 863 height 403
click at [413, 408] on p "More seriously, your inclusion of my new accountants in email correspondence re…" at bounding box center [819, 417] width 819 height 27
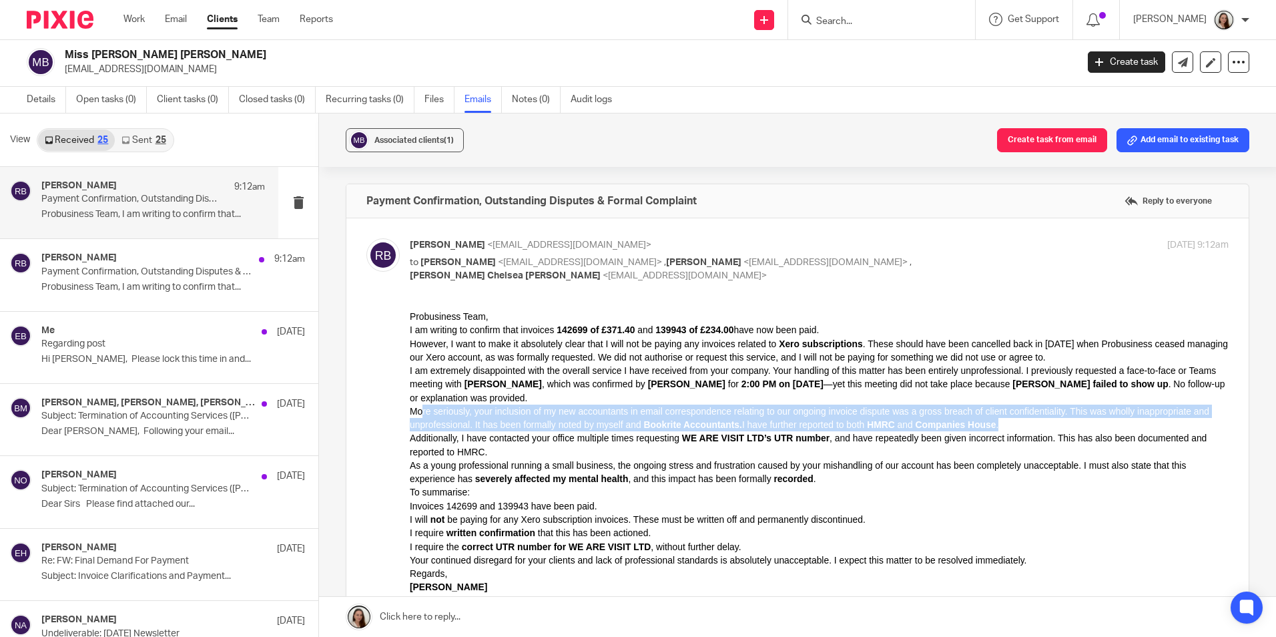
drag, startPoint x: 422, startPoint y: 406, endPoint x: 1220, endPoint y: 419, distance: 798.5
click html "Probusiness Team, I am writing to confirm that invoices 142699 of £371.40 and 1…"
drag, startPoint x: 1220, startPoint y: 419, endPoint x: 1124, endPoint y: 421, distance: 96.8
click at [1131, 420] on p "More seriously, your inclusion of my new accountants in email correspondence re…" at bounding box center [819, 417] width 819 height 27
click at [1034, 426] on p "More seriously, your inclusion of my new accountants in email correspondence re…" at bounding box center [819, 417] width 819 height 27
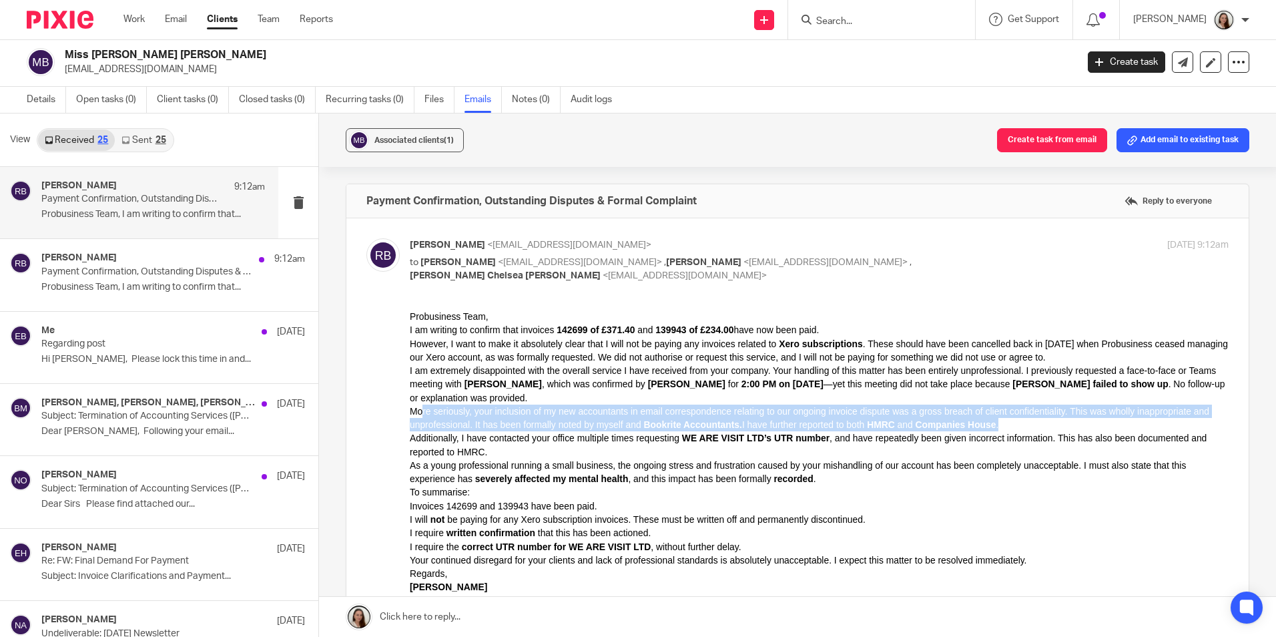
click at [1025, 428] on p "More seriously, your inclusion of my new accountants in email correspondence re…" at bounding box center [819, 417] width 819 height 27
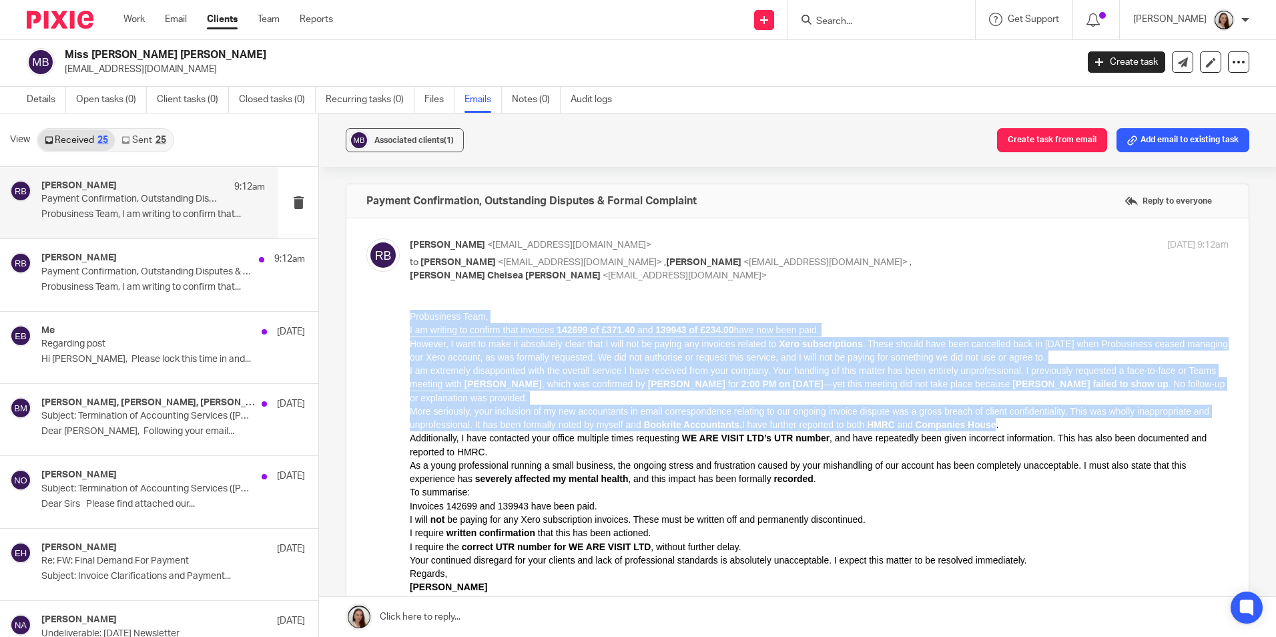
drag, startPoint x: 1015, startPoint y: 425, endPoint x: 393, endPoint y: 316, distance: 630.8
click html "Probusiness Team, I am writing to confirm that invoices 142699 of £371.40 and 1…"
drag, startPoint x: 1061, startPoint y: 393, endPoint x: 1027, endPoint y: 434, distance: 53.1
click at [1060, 394] on p "I am extremely disappointed with the overall service I have received from your …" at bounding box center [819, 383] width 819 height 41
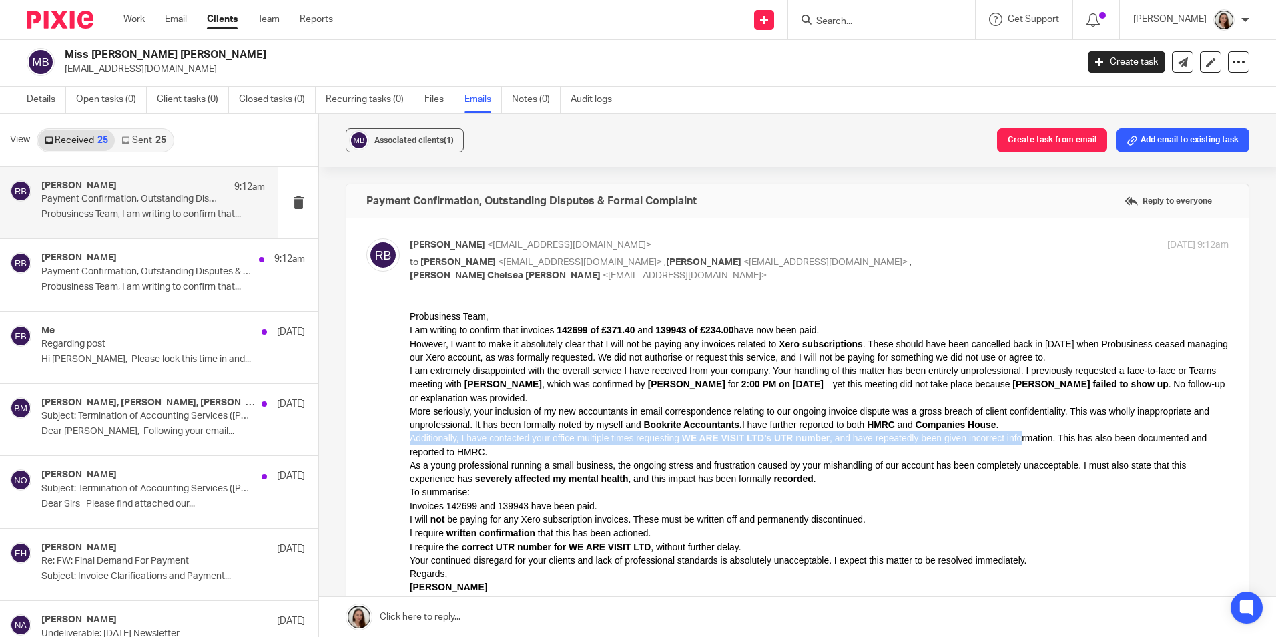
click at [1017, 430] on div "Probusiness Team, I am writing to confirm that invoices 142699 of £371.40 and 1…" at bounding box center [819, 458] width 819 height 298
click at [1019, 424] on p "More seriously, your inclusion of my new accountants in email correspondence re…" at bounding box center [819, 417] width 819 height 27
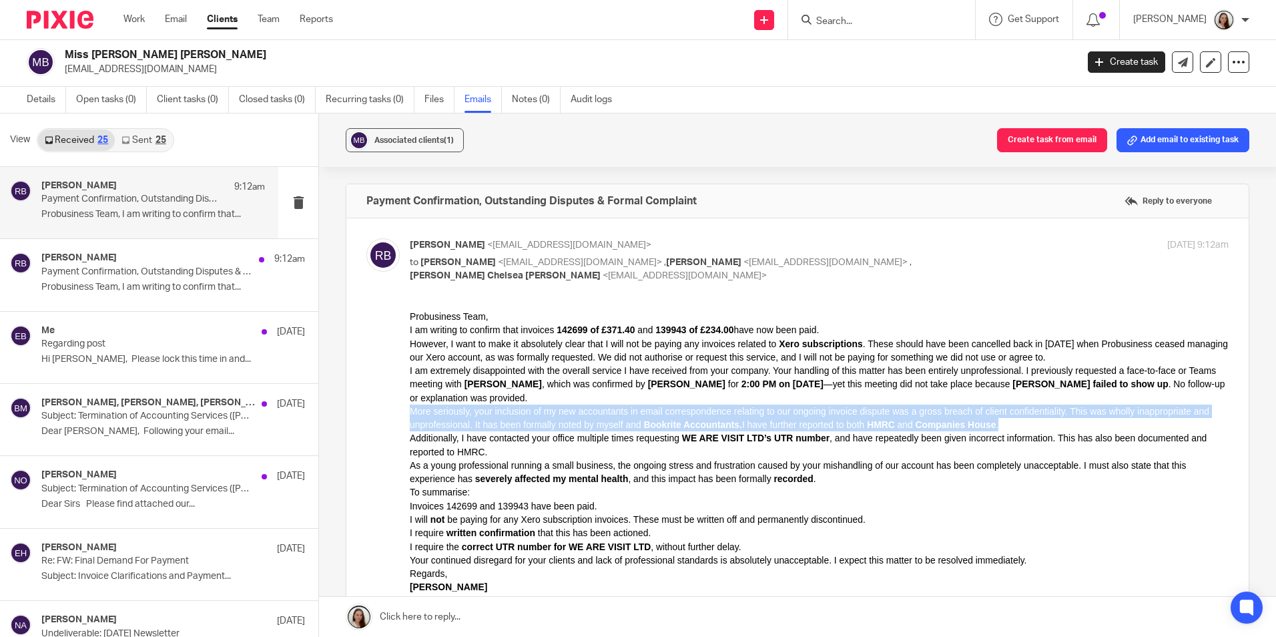
drag, startPoint x: 846, startPoint y: 427, endPoint x: 333, endPoint y: 413, distance: 513.5
click html "Probusiness Team, I am writing to confirm that invoices 142699 of £371.40 and 1…"
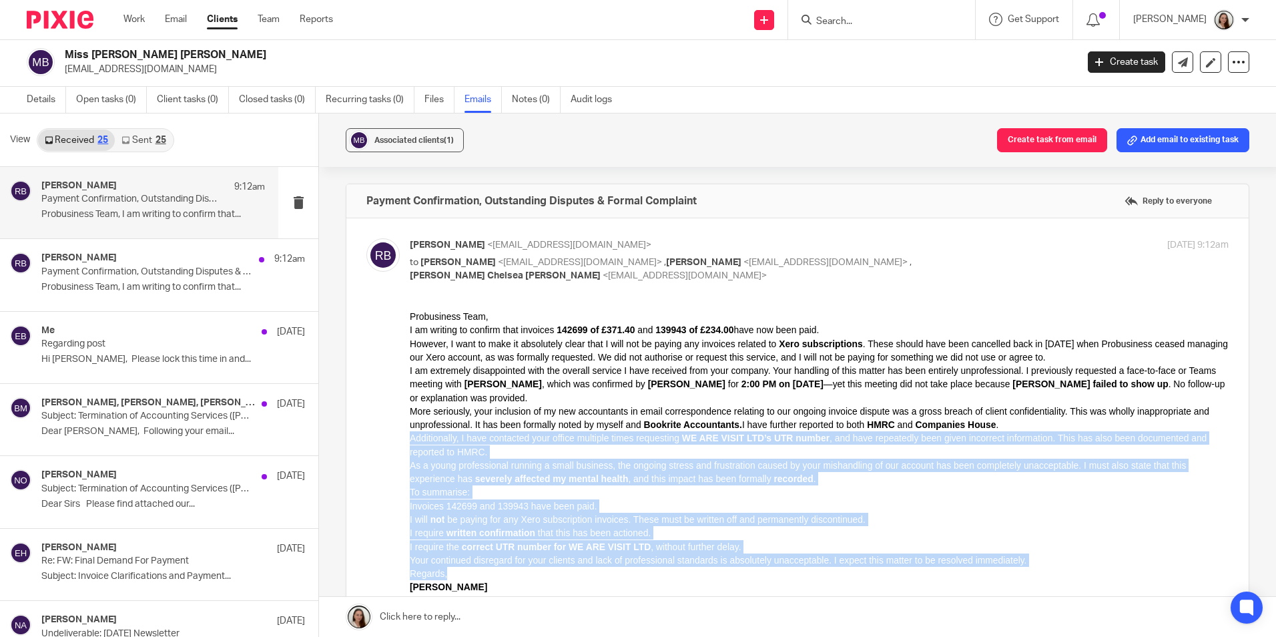
drag, startPoint x: 411, startPoint y: 437, endPoint x: 1044, endPoint y: 575, distance: 648.3
click at [1044, 575] on div "Probusiness Team, I am writing to confirm that invoices 142699 of £371.40 and 1…" at bounding box center [819, 458] width 819 height 298
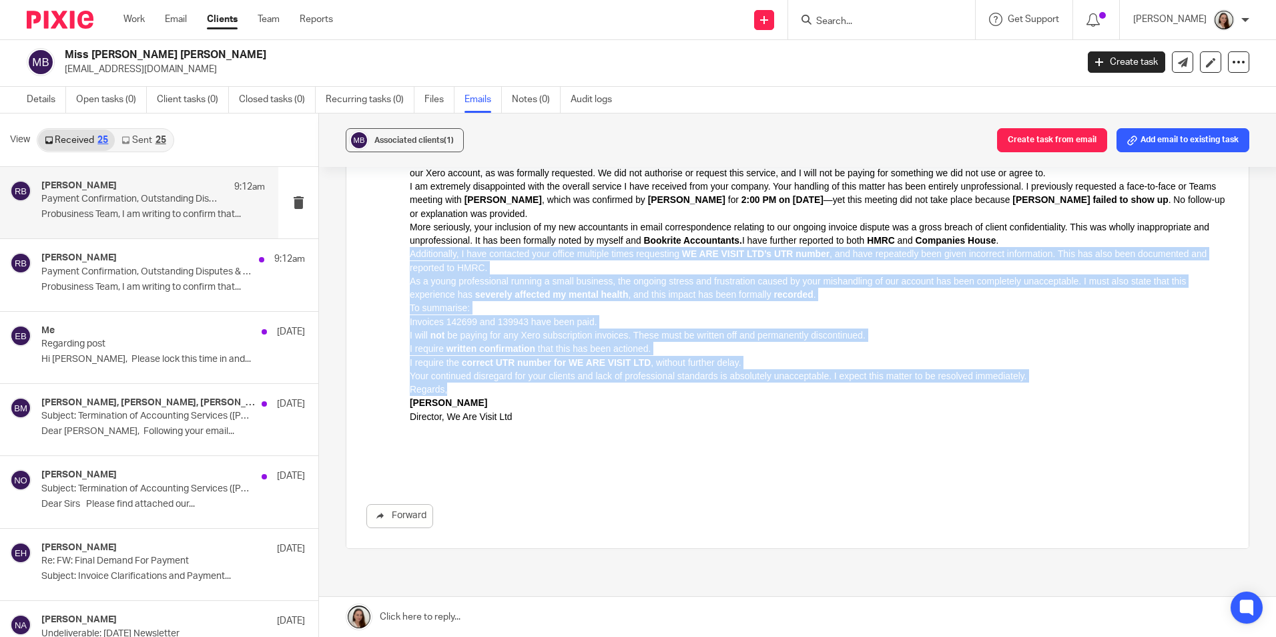
scroll to position [200, 0]
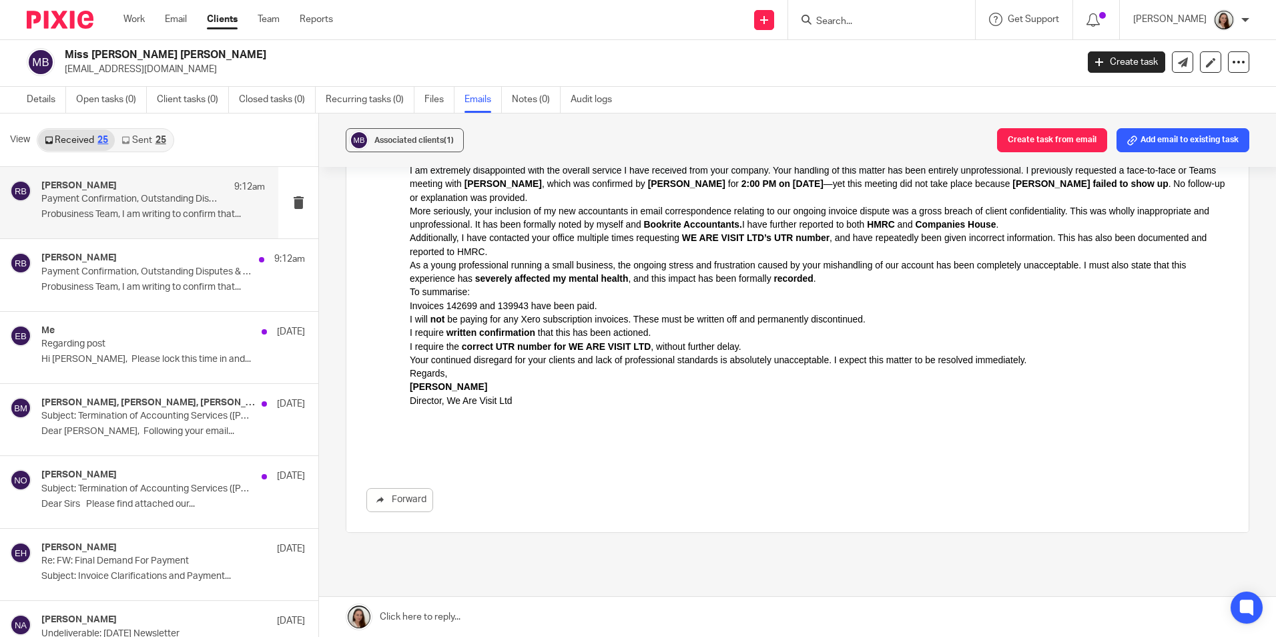
click at [620, 430] on div at bounding box center [819, 434] width 819 height 54
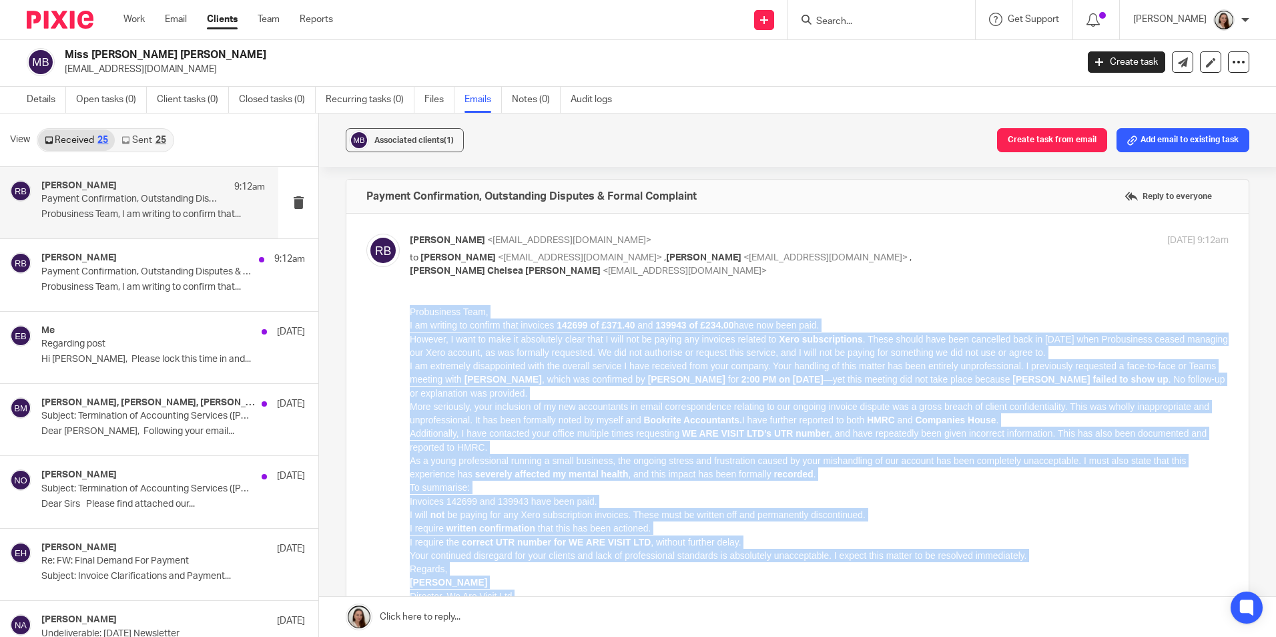
scroll to position [0, 0]
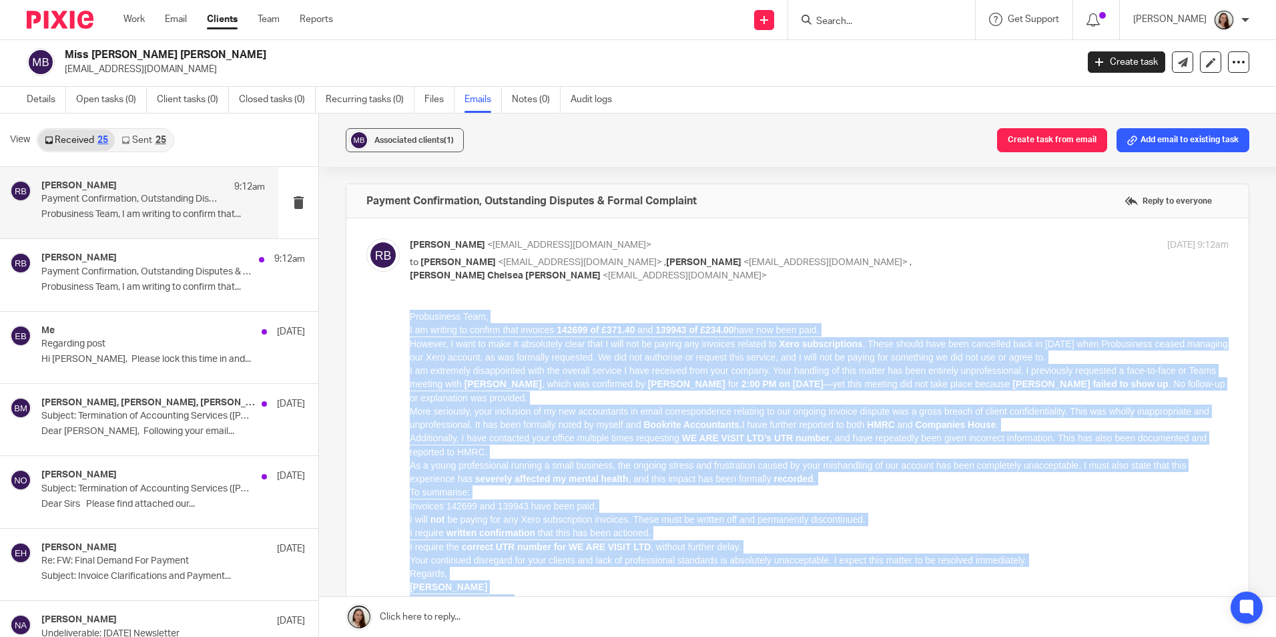
drag, startPoint x: 525, startPoint y: 603, endPoint x: 381, endPoint y: 315, distance: 322.7
click html "Probusiness Team, I am writing to confirm that invoices 142699 of £371.40 and 1…"
drag, startPoint x: 381, startPoint y: 315, endPoint x: 451, endPoint y: 360, distance: 83.5
click at [451, 360] on p "However, I want to make it absolutely clear that I will not be paying any invoi…" at bounding box center [819, 349] width 819 height 27
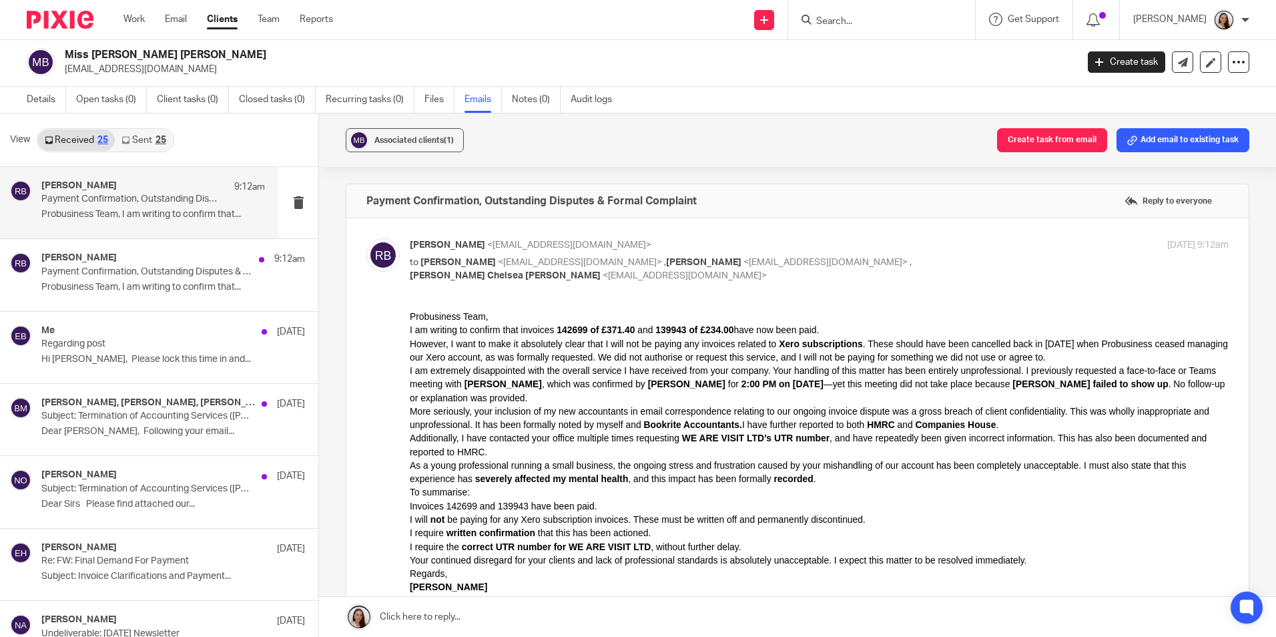
click at [935, 26] on input "Search" at bounding box center [875, 22] width 120 height 12
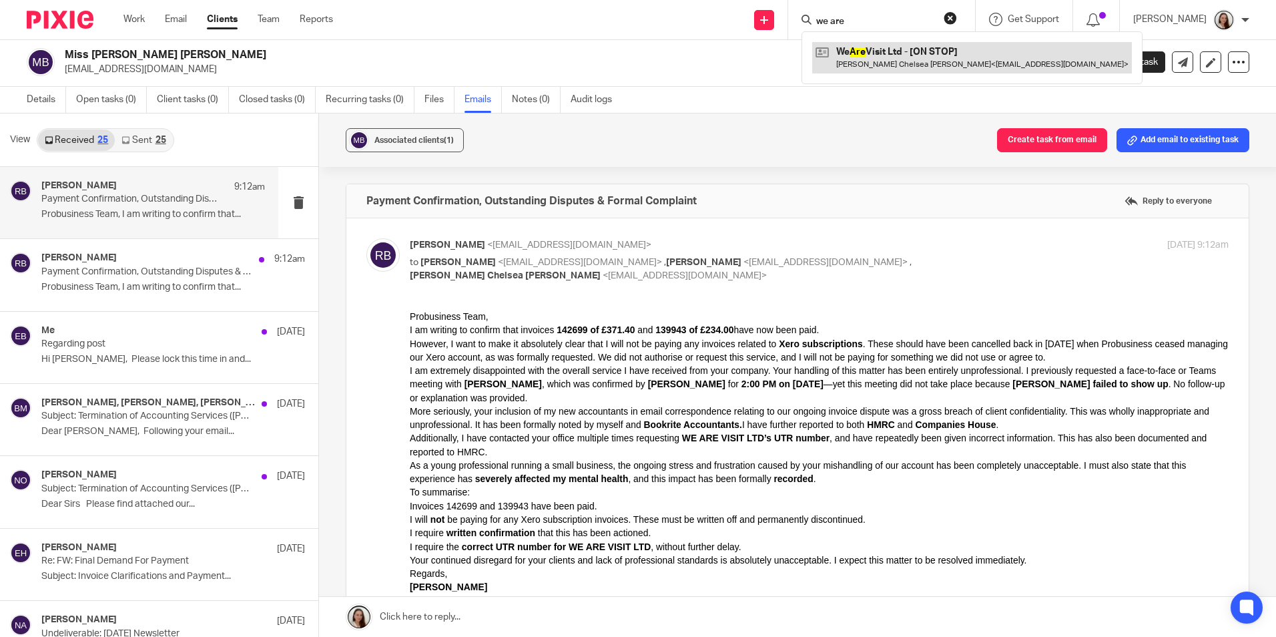
type input "we are"
click at [909, 49] on link at bounding box center [972, 57] width 320 height 31
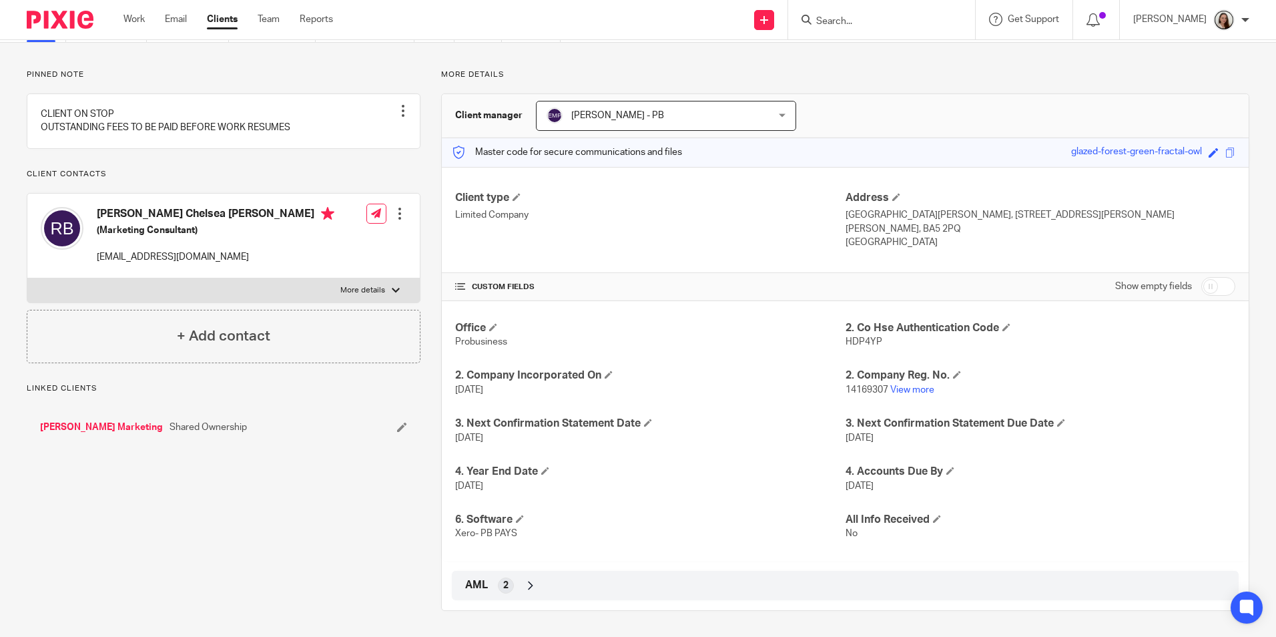
scroll to position [73, 0]
click at [530, 573] on div "AML 2" at bounding box center [845, 584] width 767 height 23
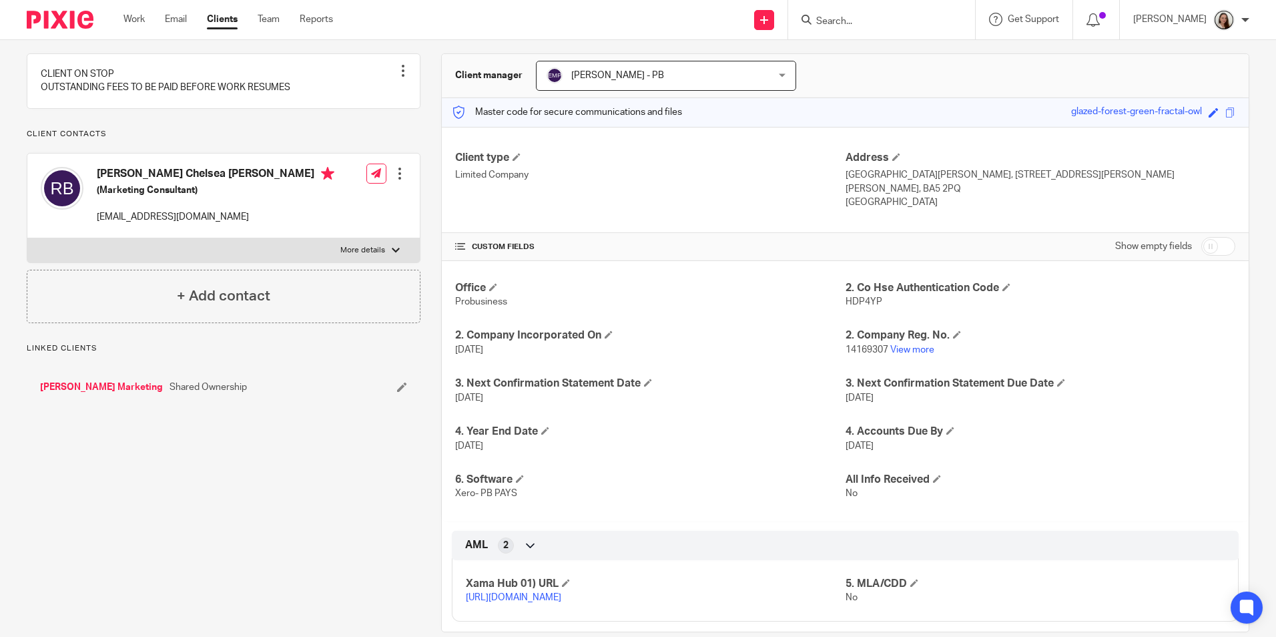
scroll to position [149, 0]
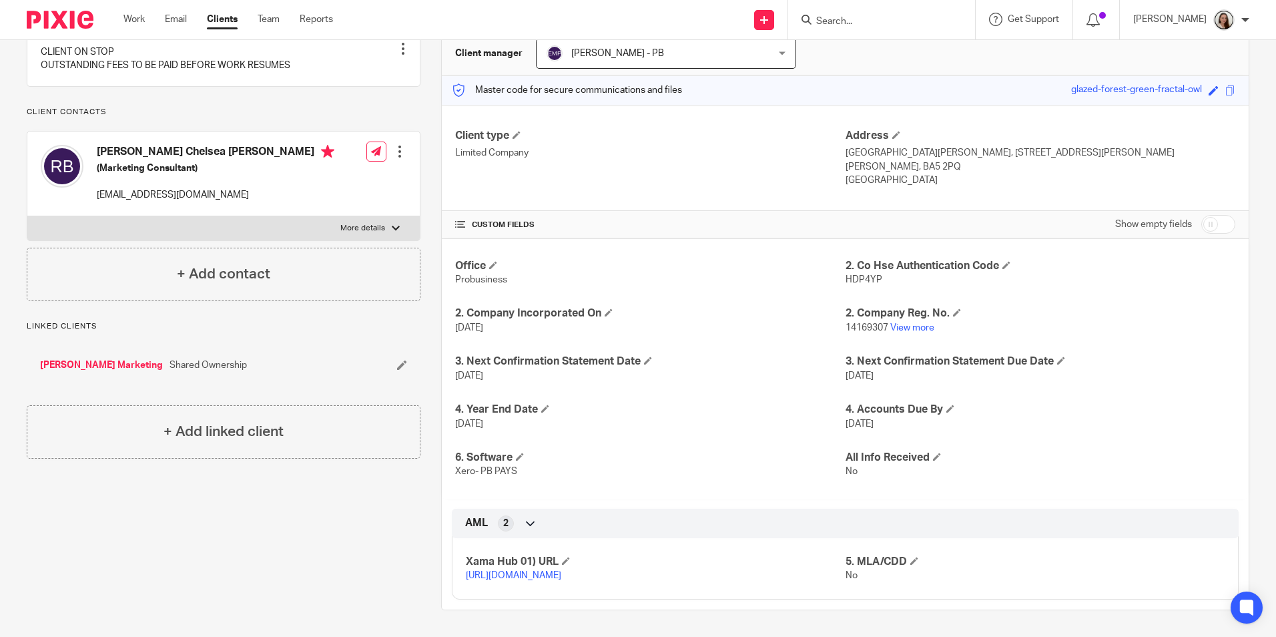
click at [522, 512] on div "AML 2" at bounding box center [845, 523] width 767 height 23
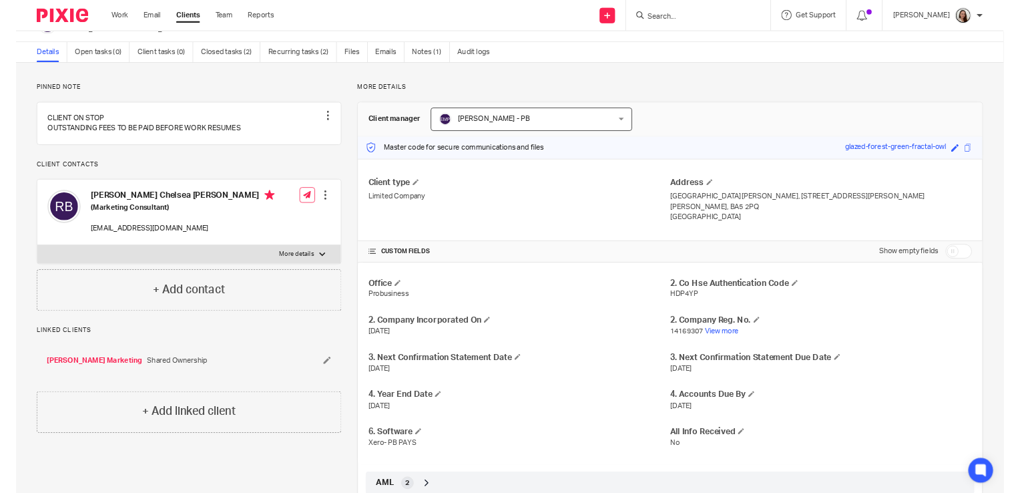
scroll to position [0, 0]
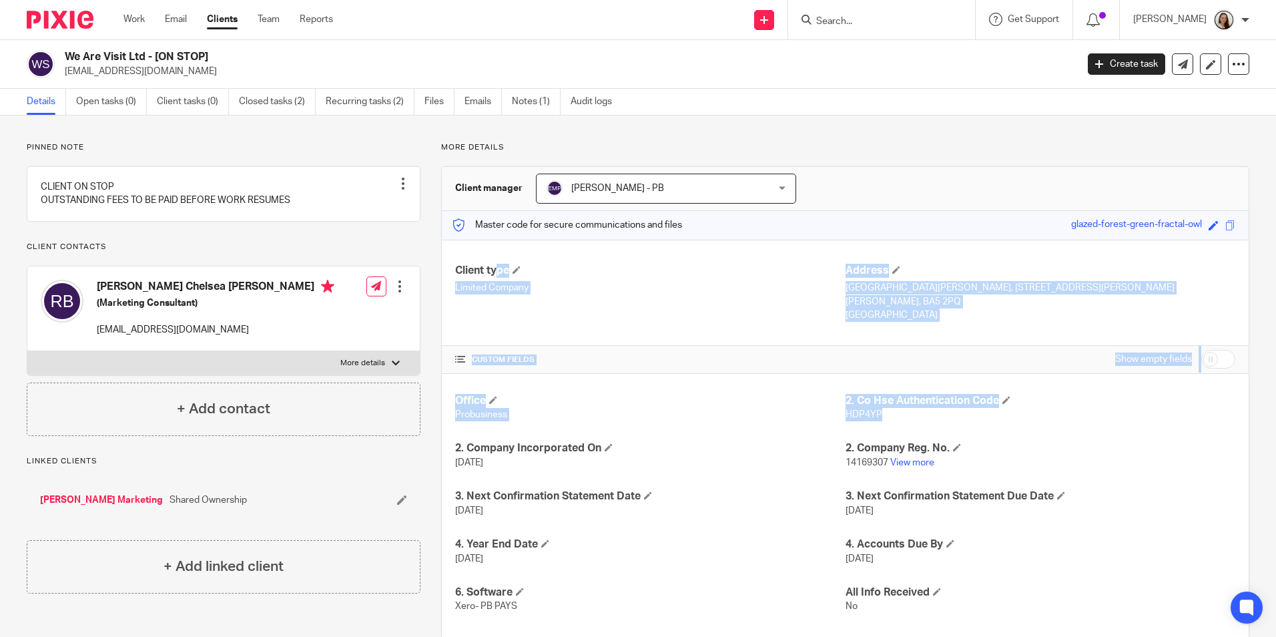
drag, startPoint x: 898, startPoint y: 421, endPoint x: 421, endPoint y: 267, distance: 501.4
click at [421, 267] on div "More details Client manager [PERSON_NAME] - PB [PERSON_NAME] - PB [PERSON_NAME]…" at bounding box center [835, 412] width 829 height 541
drag, startPoint x: 421, startPoint y: 267, endPoint x: 599, endPoint y: 327, distance: 188.1
click at [599, 326] on div "Client type Limited Company Address [GEOGRAPHIC_DATA][PERSON_NAME], [STREET_ADD…" at bounding box center [845, 293] width 807 height 107
click at [578, 336] on div "Client type Limited Company Address [GEOGRAPHIC_DATA][PERSON_NAME], [STREET_ADD…" at bounding box center [845, 293] width 807 height 107
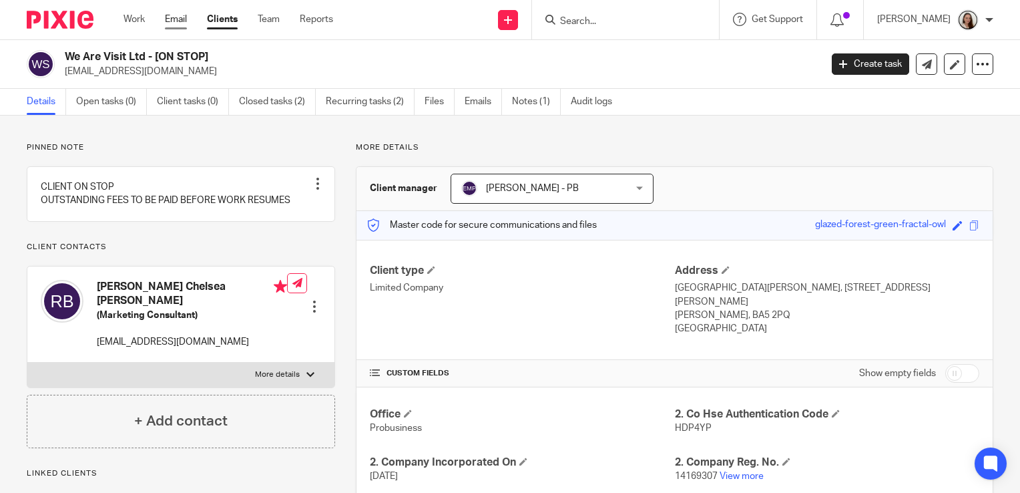
click at [180, 25] on link "Email" at bounding box center [176, 19] width 22 height 13
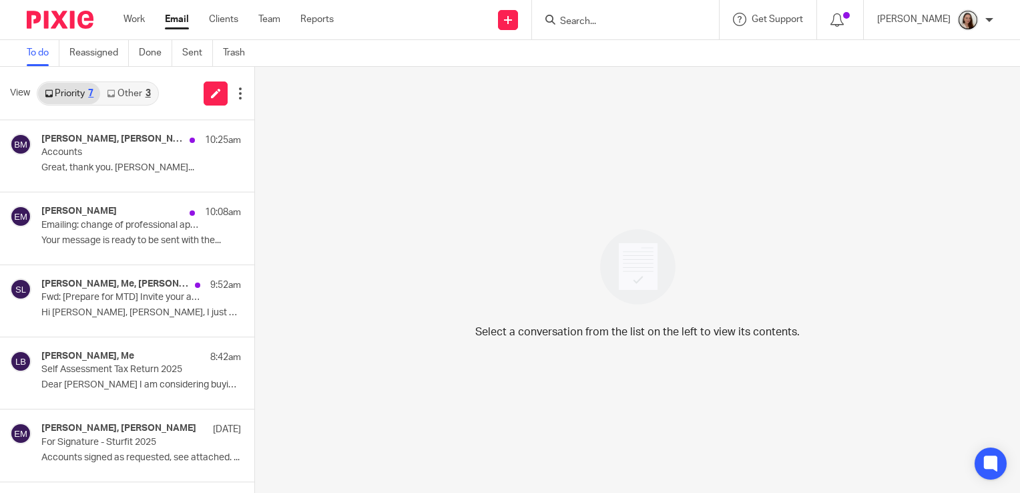
click at [140, 93] on link "Other 3" at bounding box center [128, 93] width 57 height 21
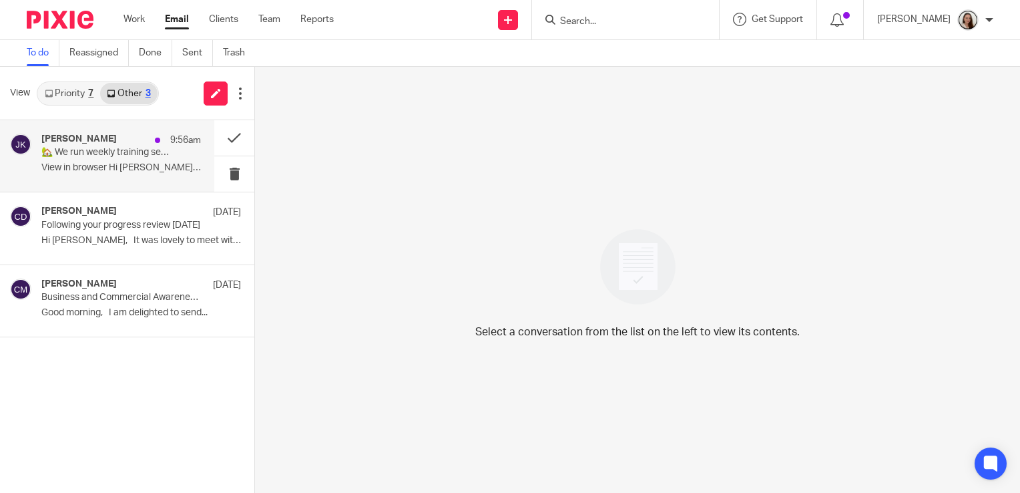
click at [144, 153] on p "🏡 We run weekly training sessions for you and your team" at bounding box center [105, 152] width 128 height 11
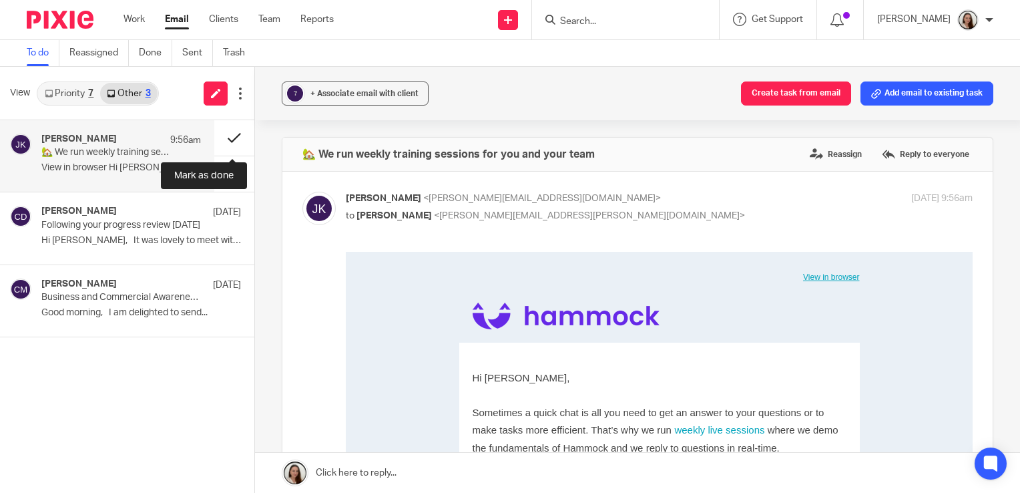
click at [238, 138] on button at bounding box center [234, 137] width 40 height 35
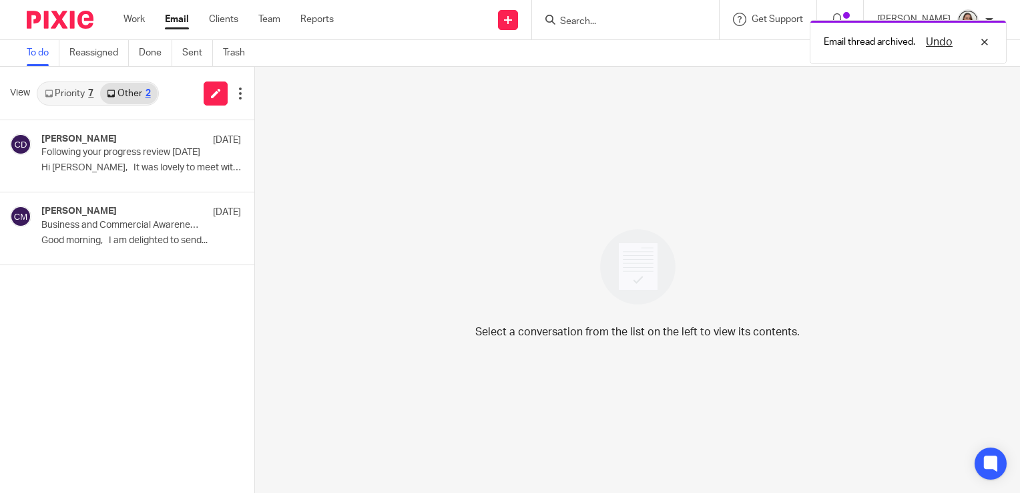
click at [77, 77] on div "View Priority 7 Other 2" at bounding box center [127, 93] width 254 height 53
click at [81, 94] on link "Priority 7" at bounding box center [69, 93] width 62 height 21
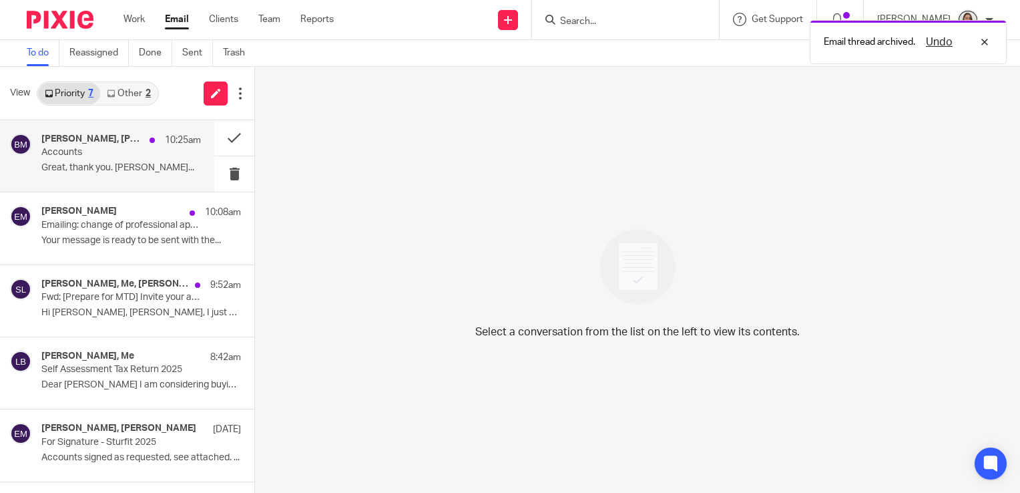
click at [73, 165] on p "Great, thank you. [PERSON_NAME]..." at bounding box center [121, 167] width 160 height 11
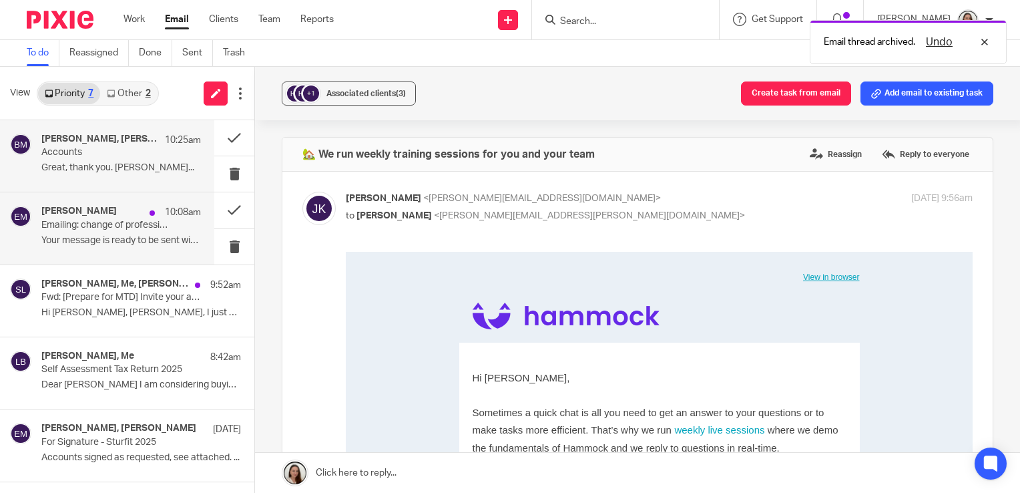
click at [111, 226] on p "Emailing: change of professional appointment outgoing accountant" at bounding box center [105, 225] width 128 height 11
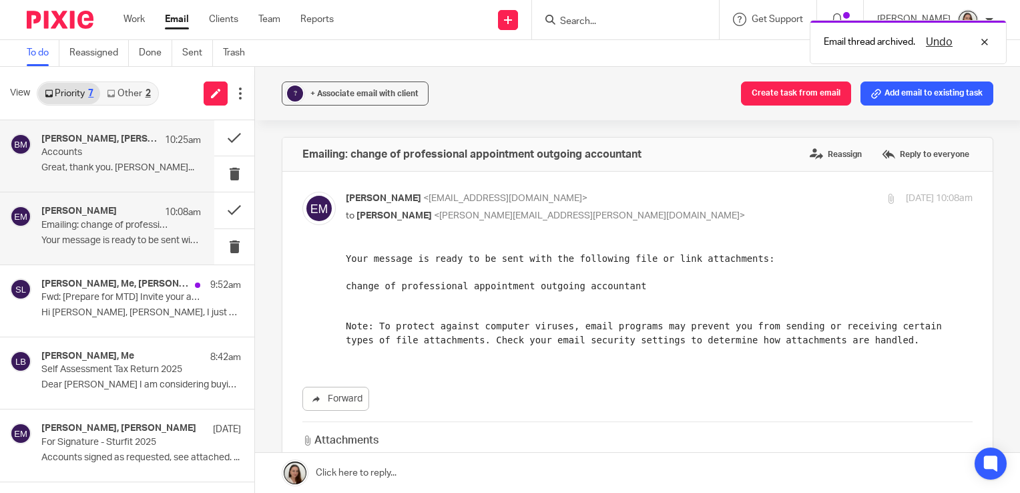
click at [123, 160] on div "[PERSON_NAME], [PERSON_NAME], [PERSON_NAME] 10:25am Accounts Great, thank you. …" at bounding box center [121, 156] width 160 height 45
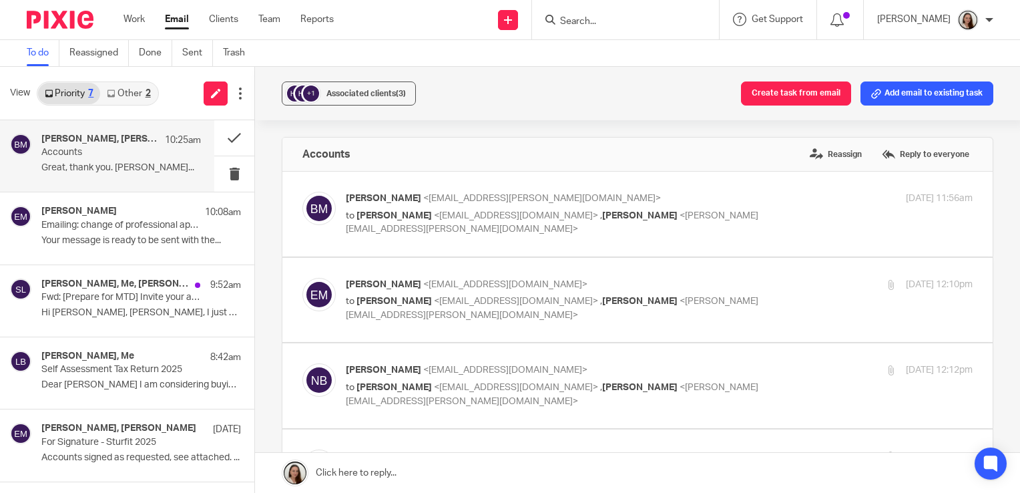
click at [622, 24] on input "Search" at bounding box center [619, 22] width 120 height 12
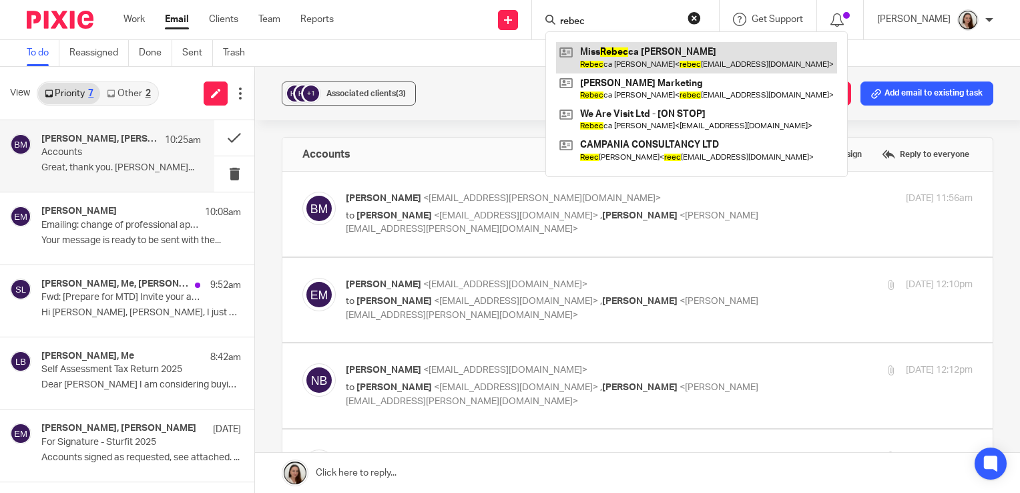
type input "rebec"
click at [646, 65] on link at bounding box center [696, 57] width 281 height 31
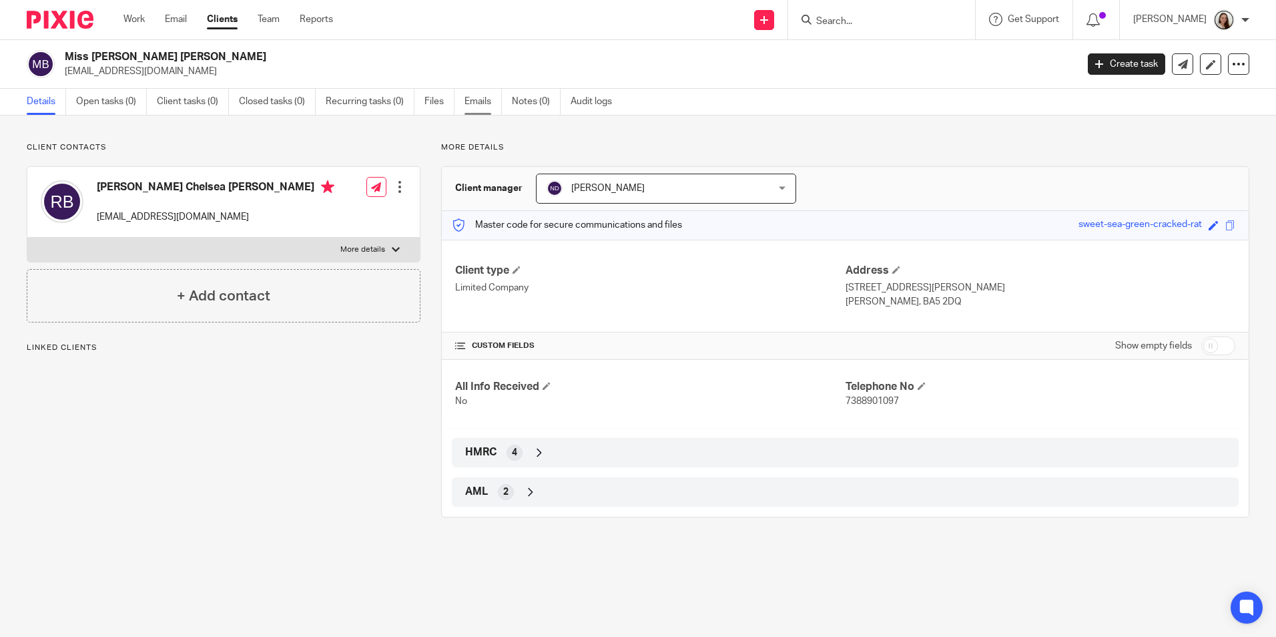
click at [473, 107] on link "Emails" at bounding box center [483, 102] width 37 height 26
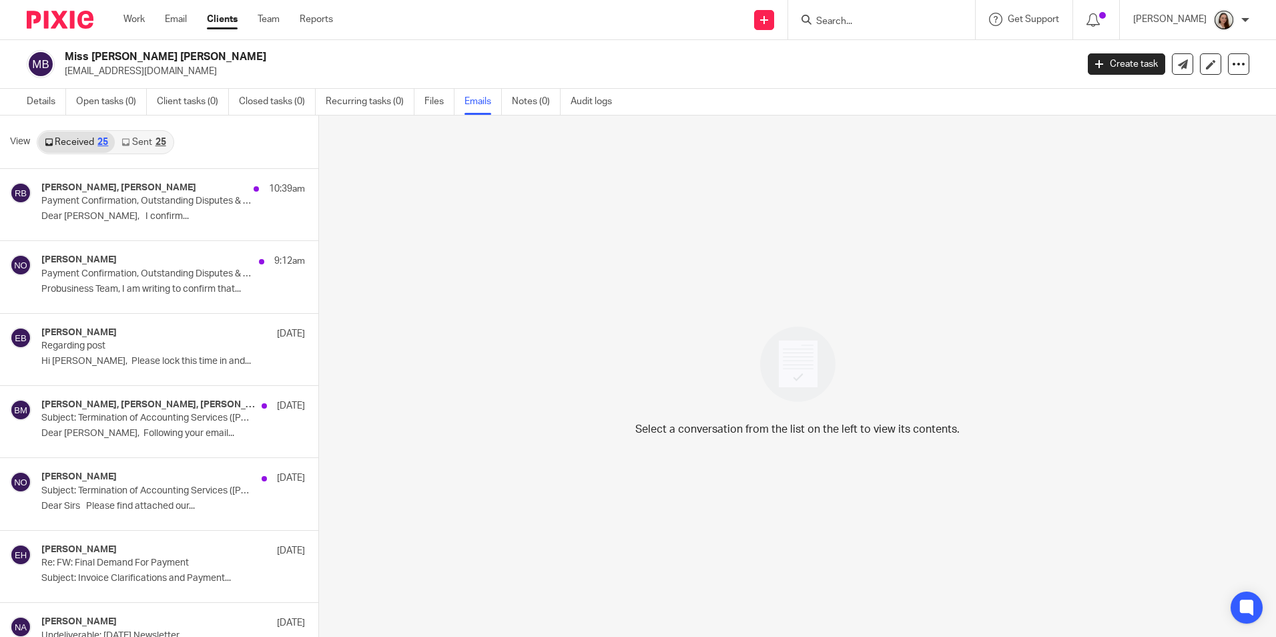
click at [147, 145] on link "Sent 25" at bounding box center [143, 142] width 57 height 21
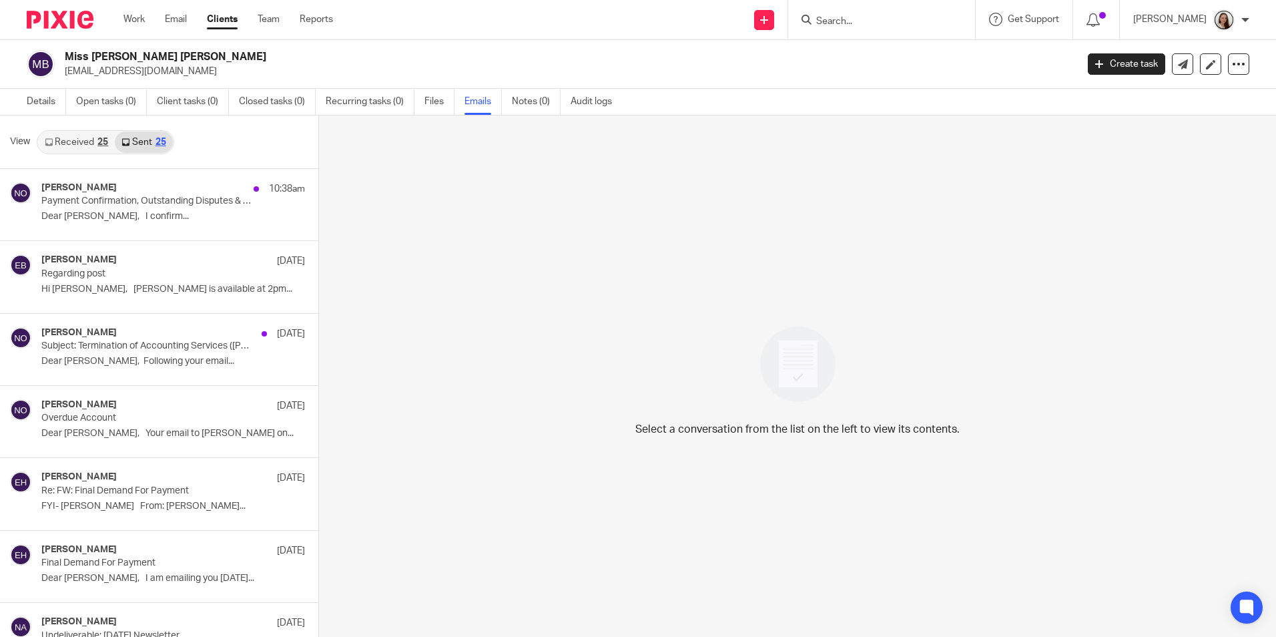
scroll to position [2, 0]
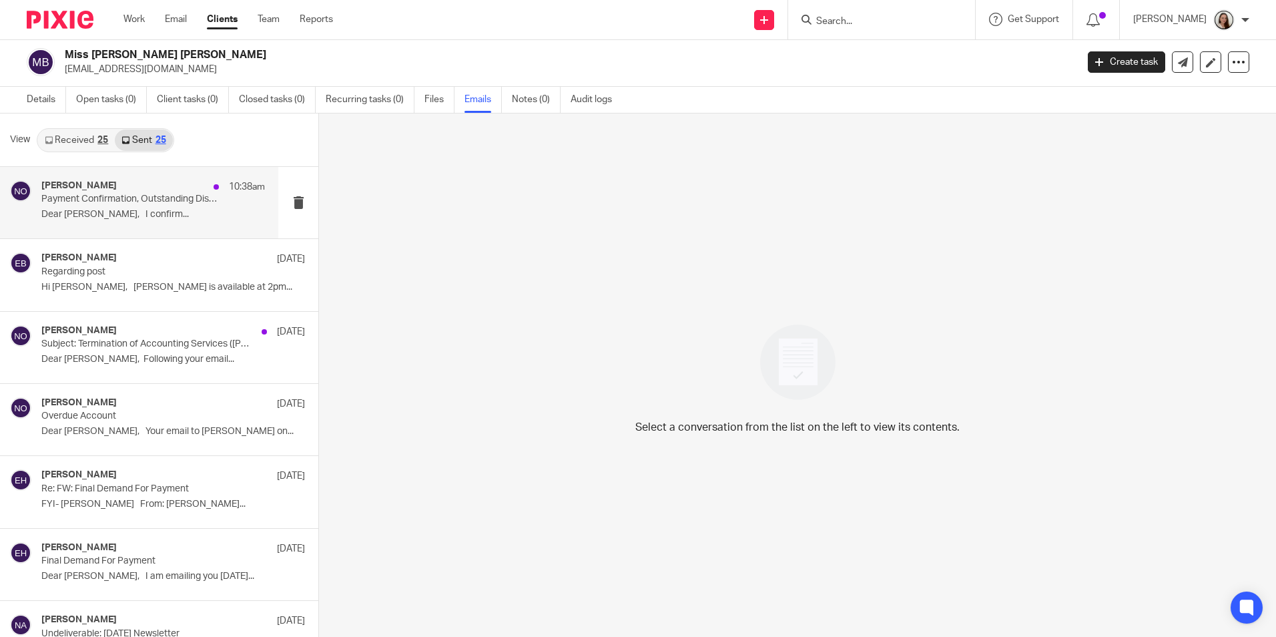
click at [138, 206] on div "[PERSON_NAME] 10:38am Payment Confirmation, Outstanding Disputes & Formal Compl…" at bounding box center [153, 202] width 224 height 45
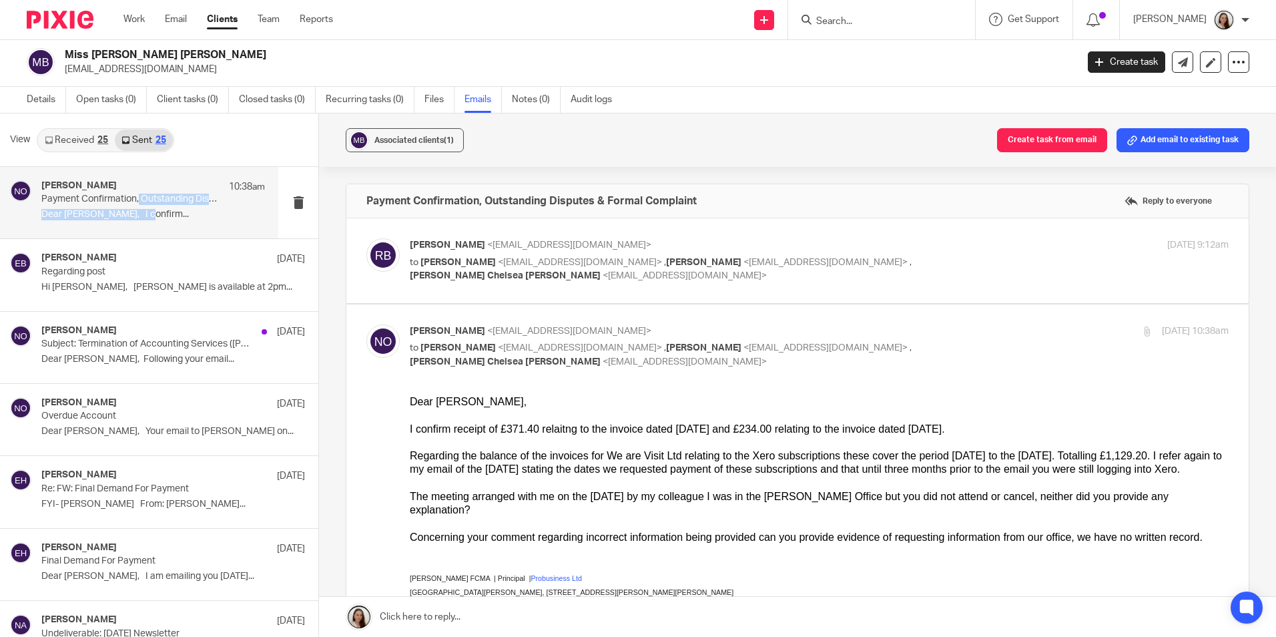
scroll to position [0, 0]
click at [586, 454] on div "Regarding the balance of the invoices for We are Visit Ltd relating to the Xero…" at bounding box center [819, 462] width 819 height 27
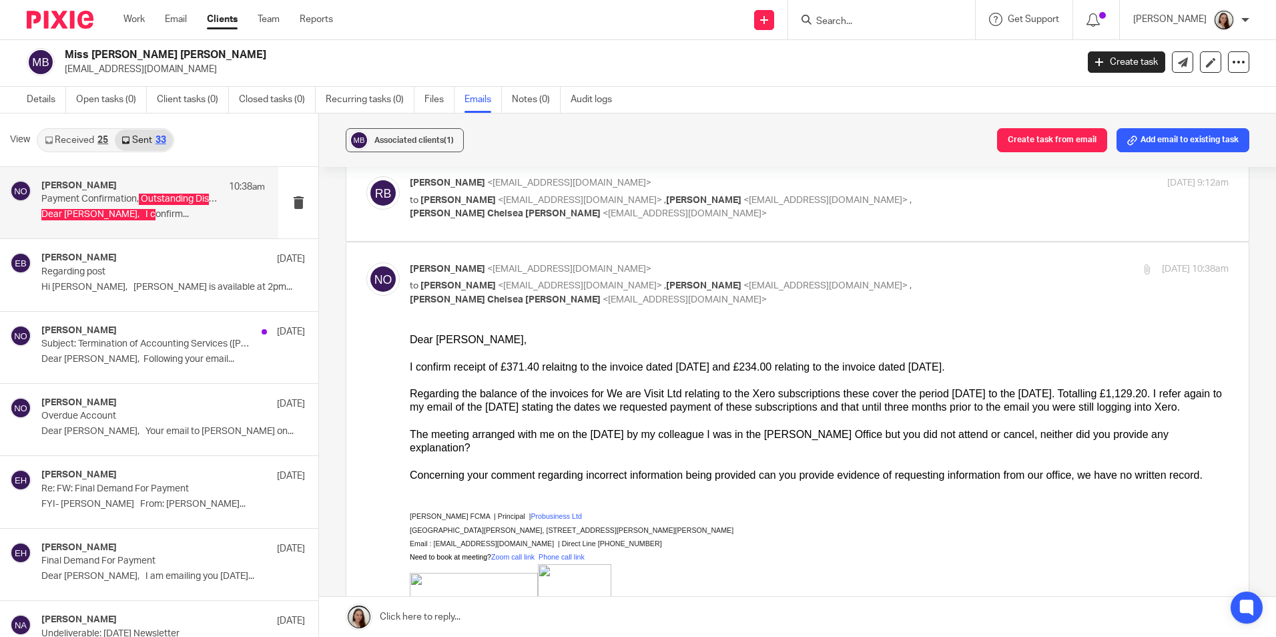
click at [622, 469] on div "Concerning your comment regarding incorrect information being provided can you …" at bounding box center [819, 475] width 819 height 13
drag, startPoint x: 907, startPoint y: 519, endPoint x: 909, endPoint y: 483, distance: 36.7
click at [907, 523] on p "St Lawrence Lodge, 37 Chamberlain Street, Wells, Somerset, BA5 2PQ" at bounding box center [819, 529] width 819 height 13
click at [130, 19] on link "Work" at bounding box center [134, 19] width 21 height 13
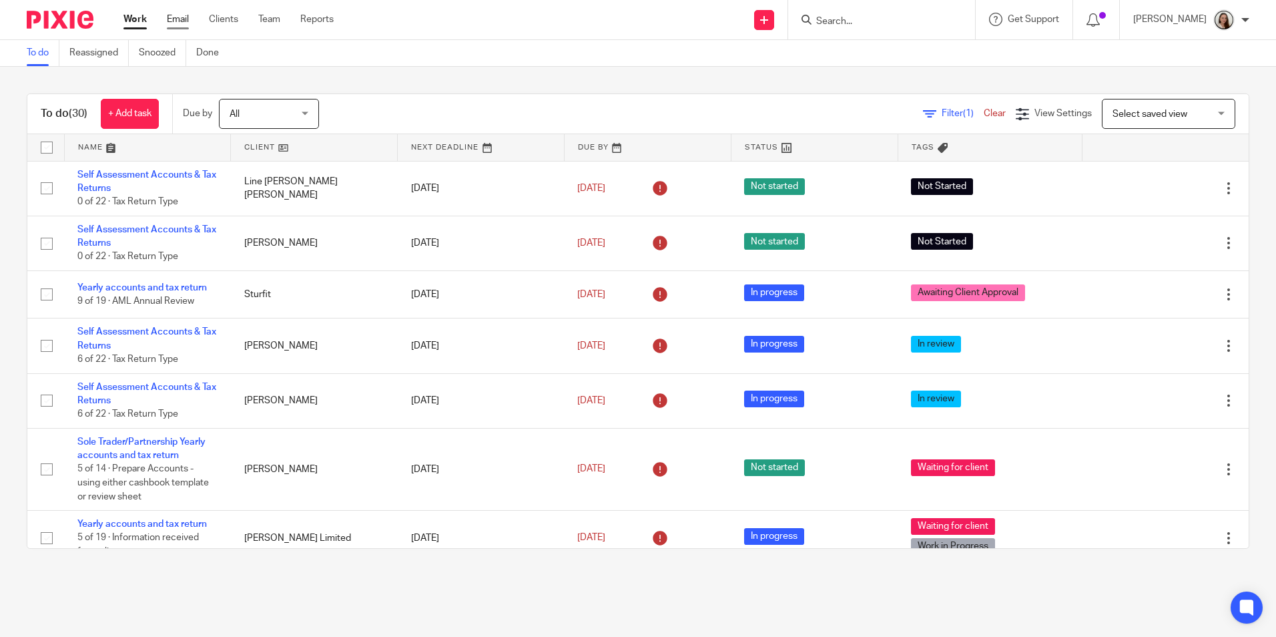
click at [180, 18] on link "Email" at bounding box center [178, 19] width 22 height 13
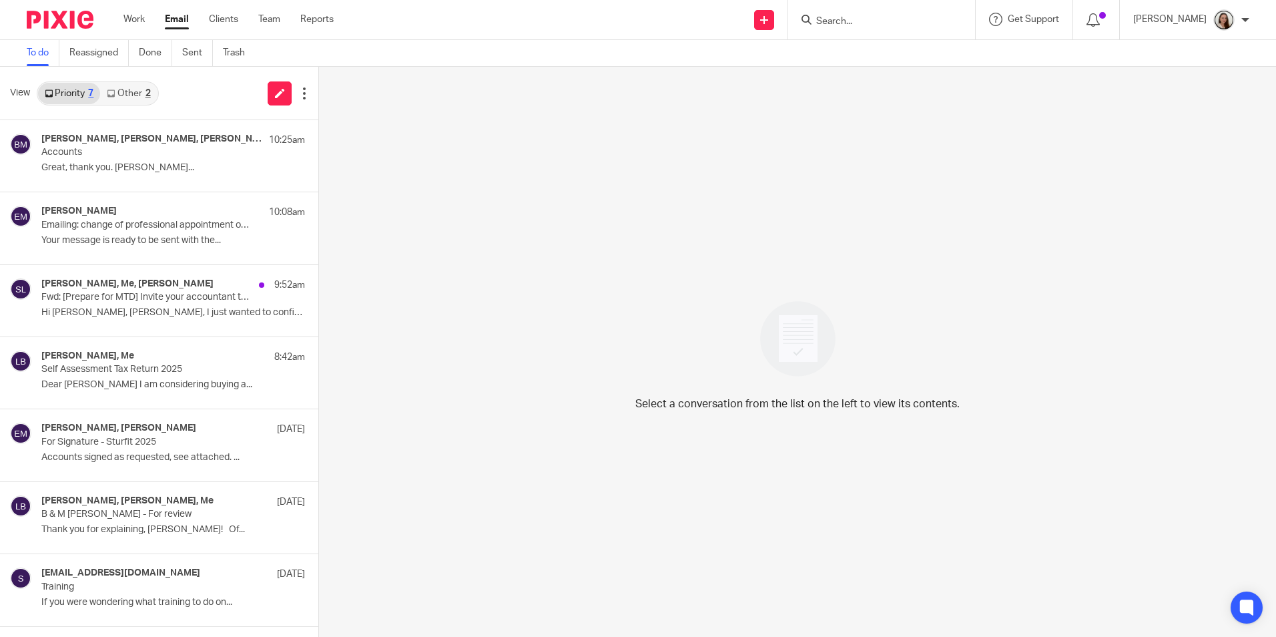
click at [133, 101] on link "Other 2" at bounding box center [128, 93] width 57 height 21
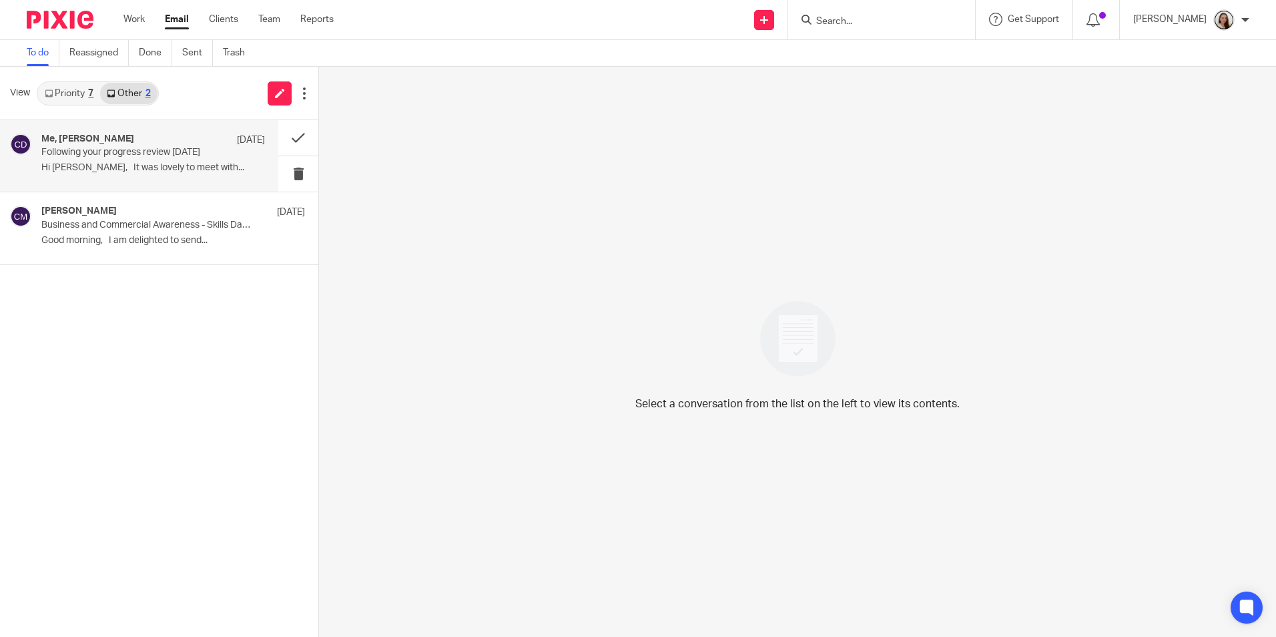
click at [132, 164] on p "Hi Lory, It was lovely to meet with..." at bounding box center [153, 167] width 224 height 11
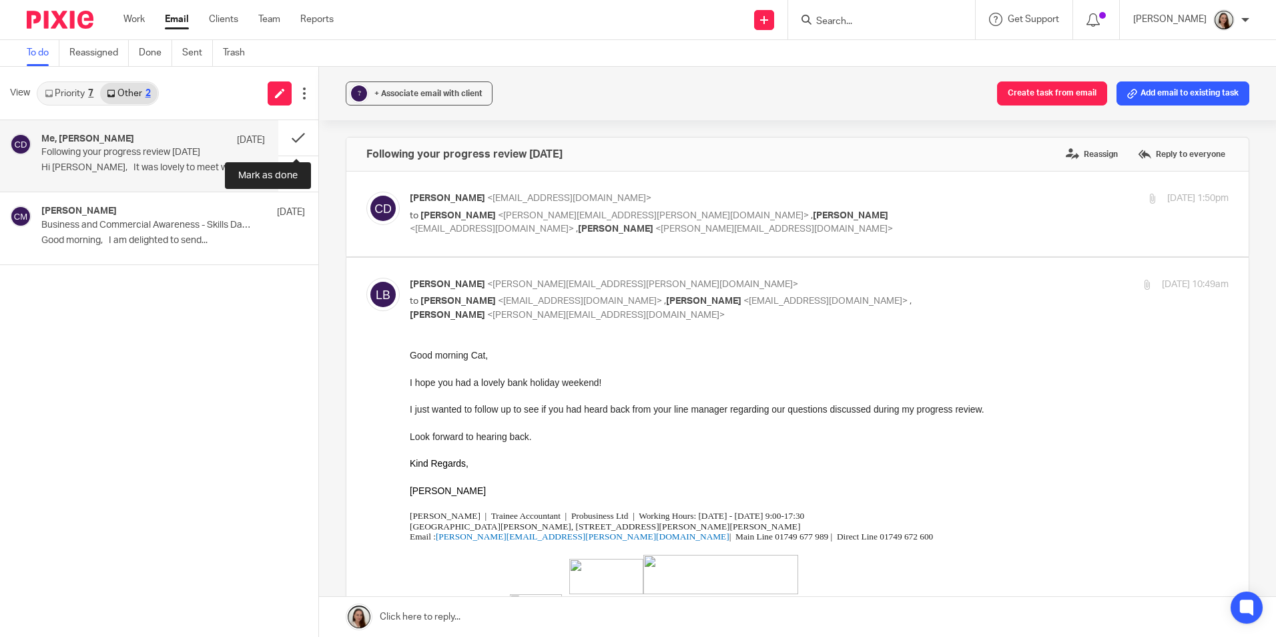
drag, startPoint x: 294, startPoint y: 142, endPoint x: 172, endPoint y: 156, distance: 123.0
click at [294, 142] on button at bounding box center [298, 137] width 40 height 35
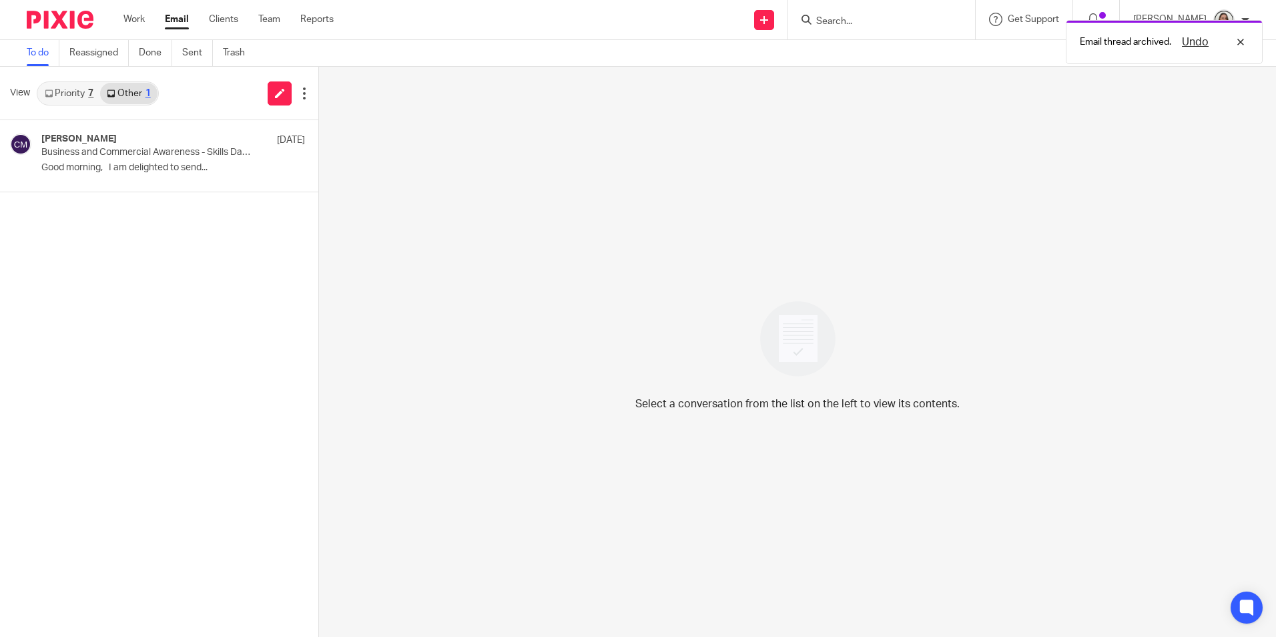
click at [74, 89] on link "Priority 7" at bounding box center [69, 93] width 62 height 21
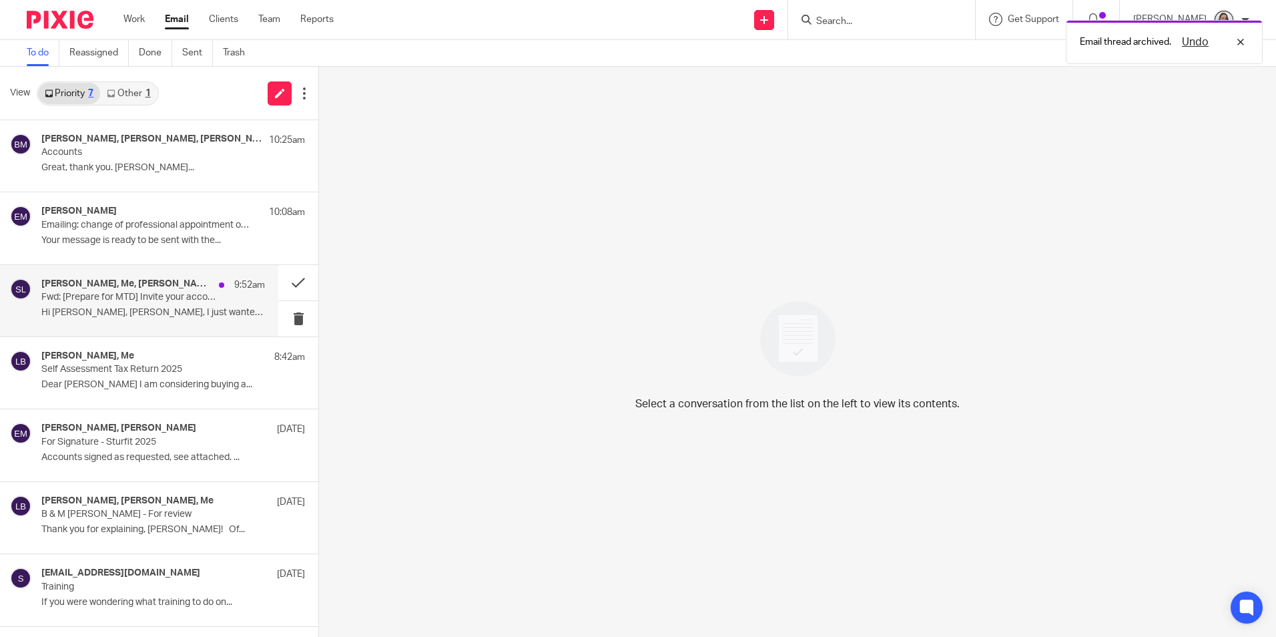
click at [160, 292] on p "Fwd: [Prepare for MTD] Invite your accountant to Hammock" at bounding box center [130, 297] width 179 height 11
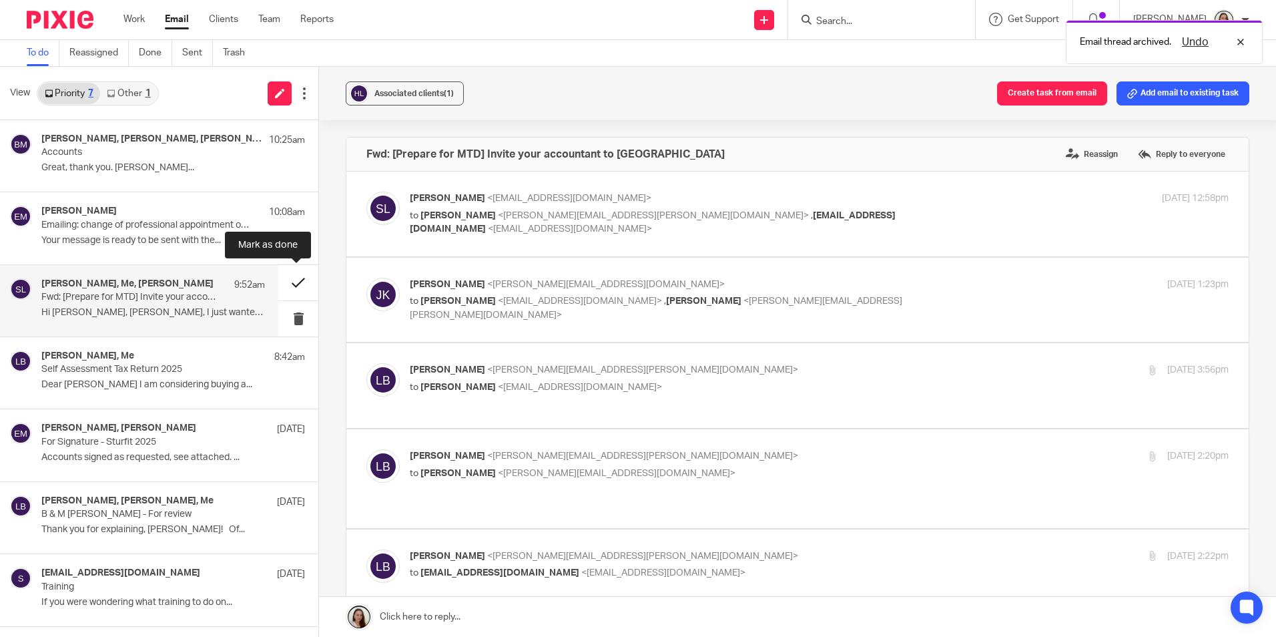
click at [294, 278] on button at bounding box center [298, 282] width 40 height 35
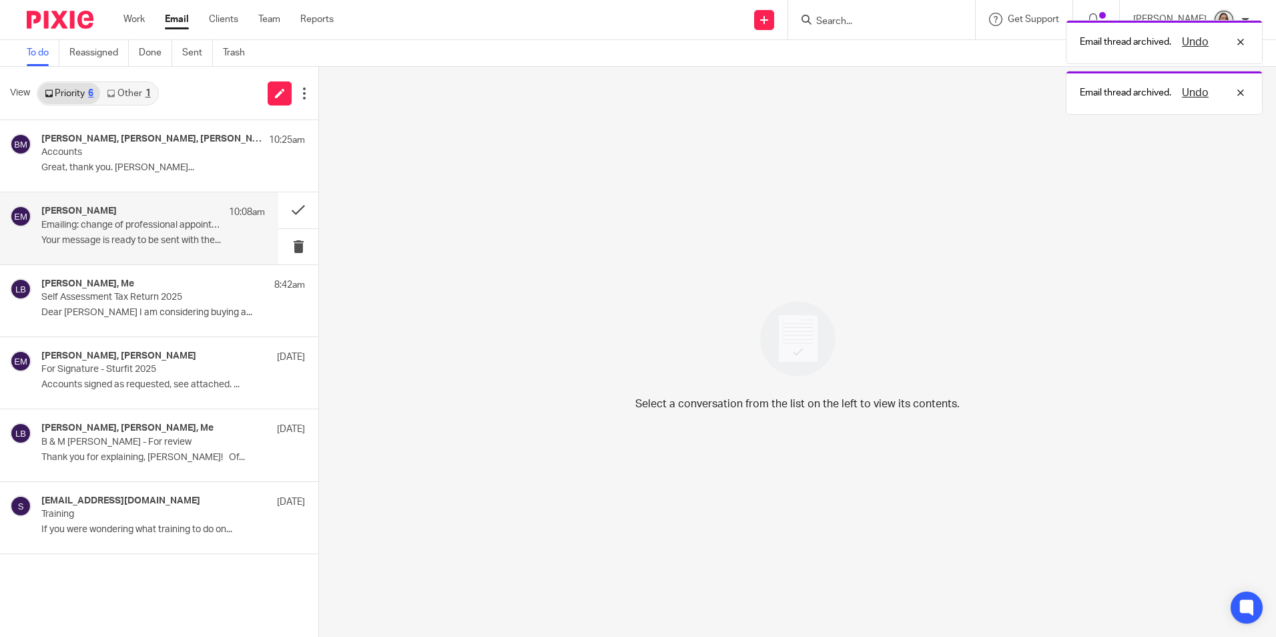
click at [166, 218] on div "Erik Molnar 10:08am" at bounding box center [153, 212] width 224 height 13
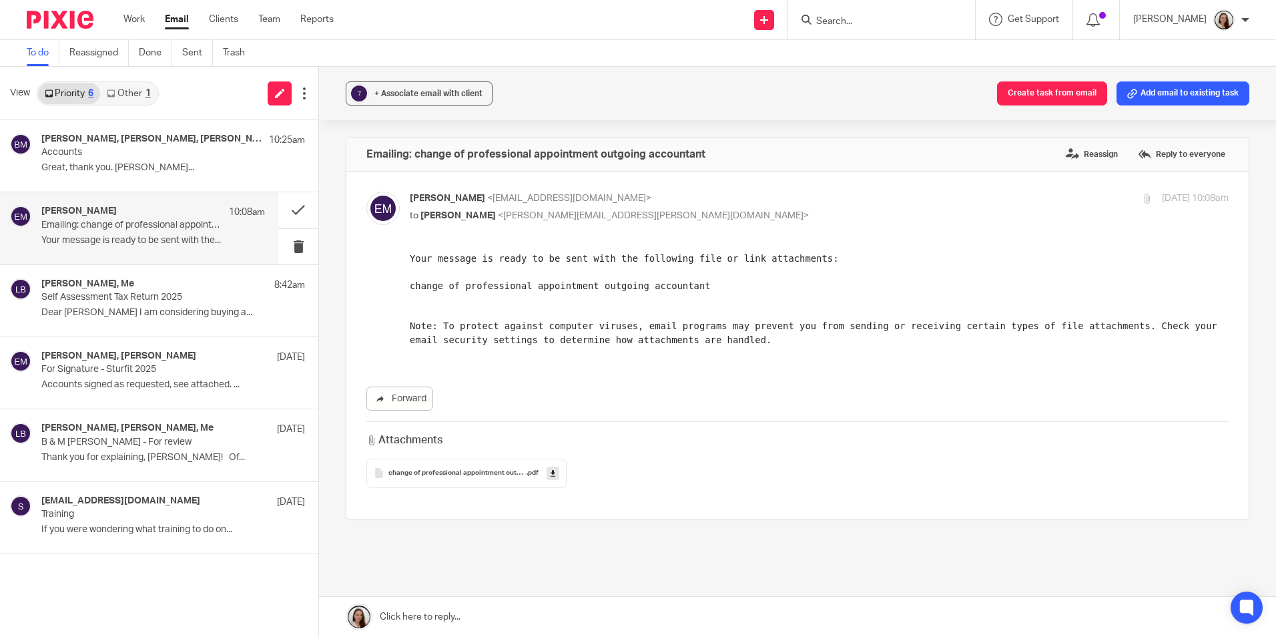
click at [142, 89] on link "Other 1" at bounding box center [128, 93] width 57 height 21
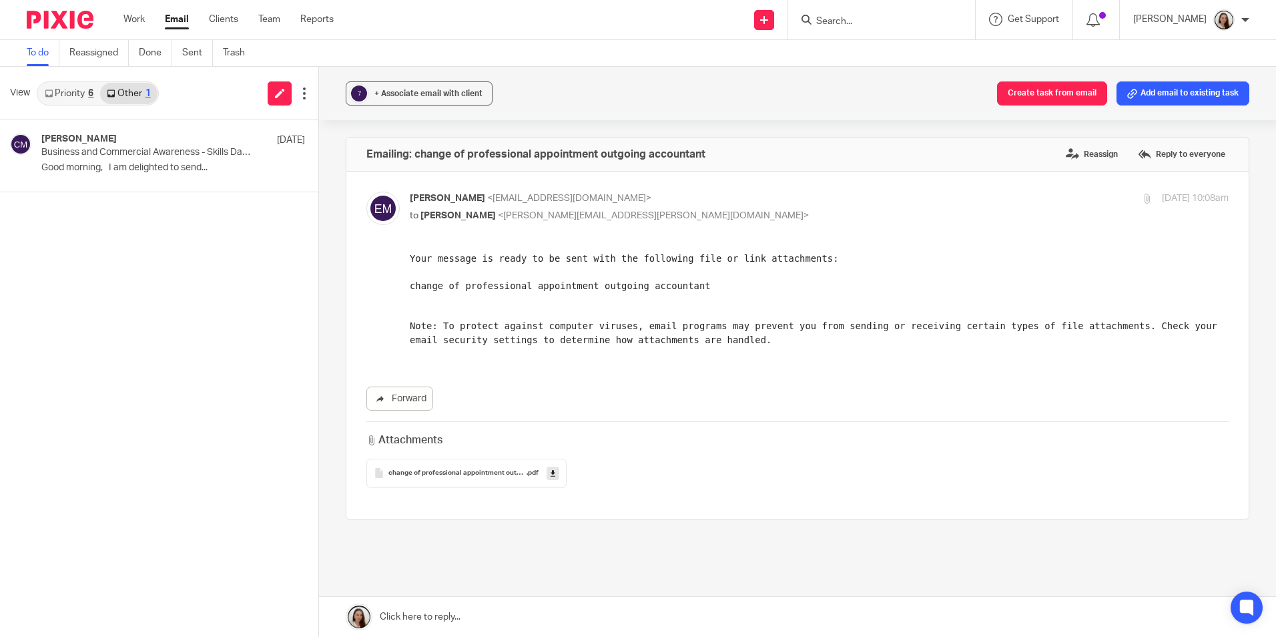
click at [927, 11] on form at bounding box center [886, 19] width 142 height 17
click at [927, 21] on input "Search" at bounding box center [875, 22] width 120 height 12
click at [53, 93] on icon at bounding box center [49, 93] width 8 height 8
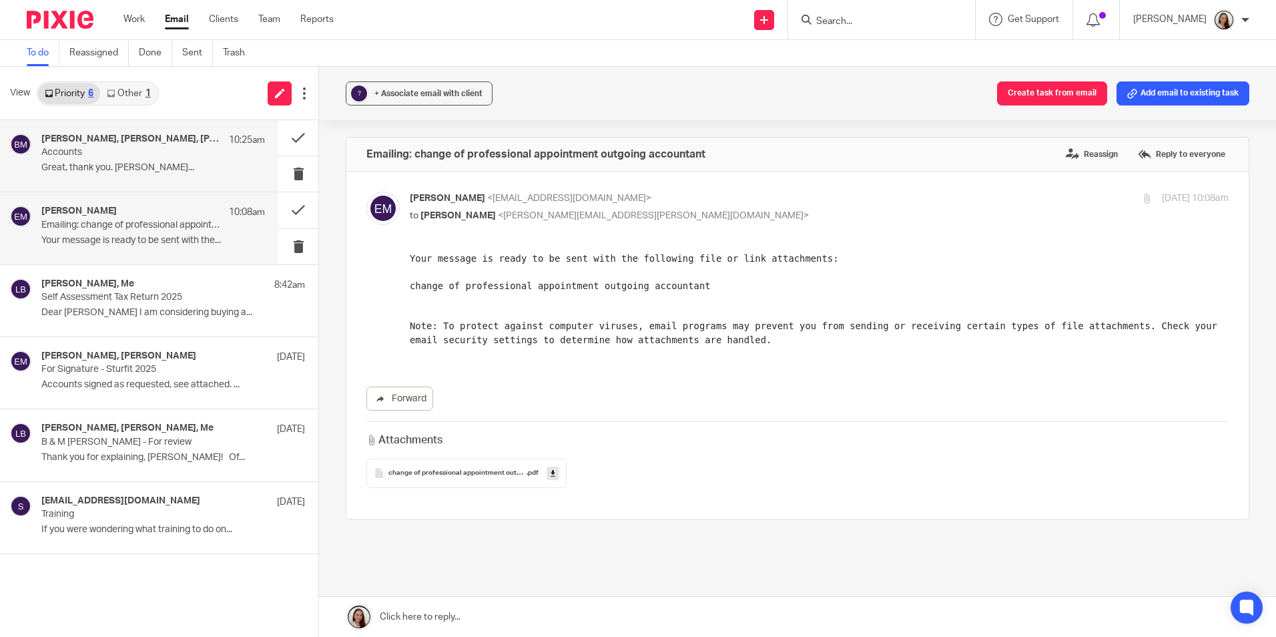
click at [101, 175] on div "Benedict McAleenan, Erik Molnar, Nas Bashir 10:25am Accounts Great, thank you. …" at bounding box center [153, 156] width 224 height 45
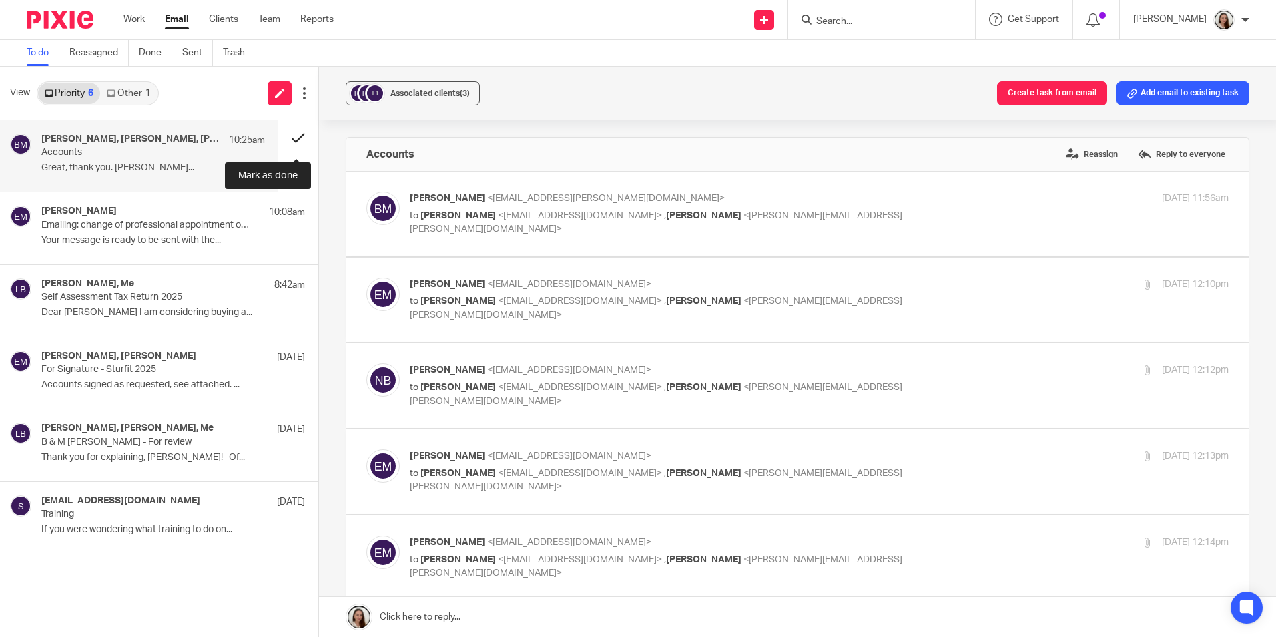
click at [287, 136] on button at bounding box center [298, 137] width 40 height 35
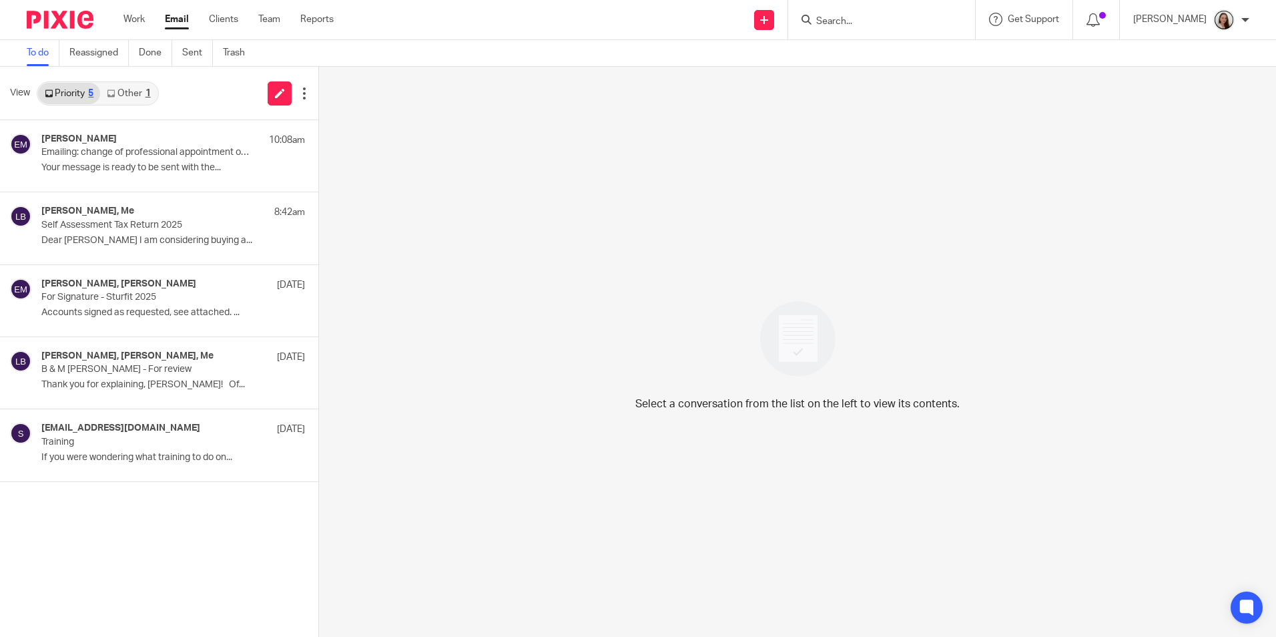
click at [130, 94] on link "Other 1" at bounding box center [128, 93] width 57 height 21
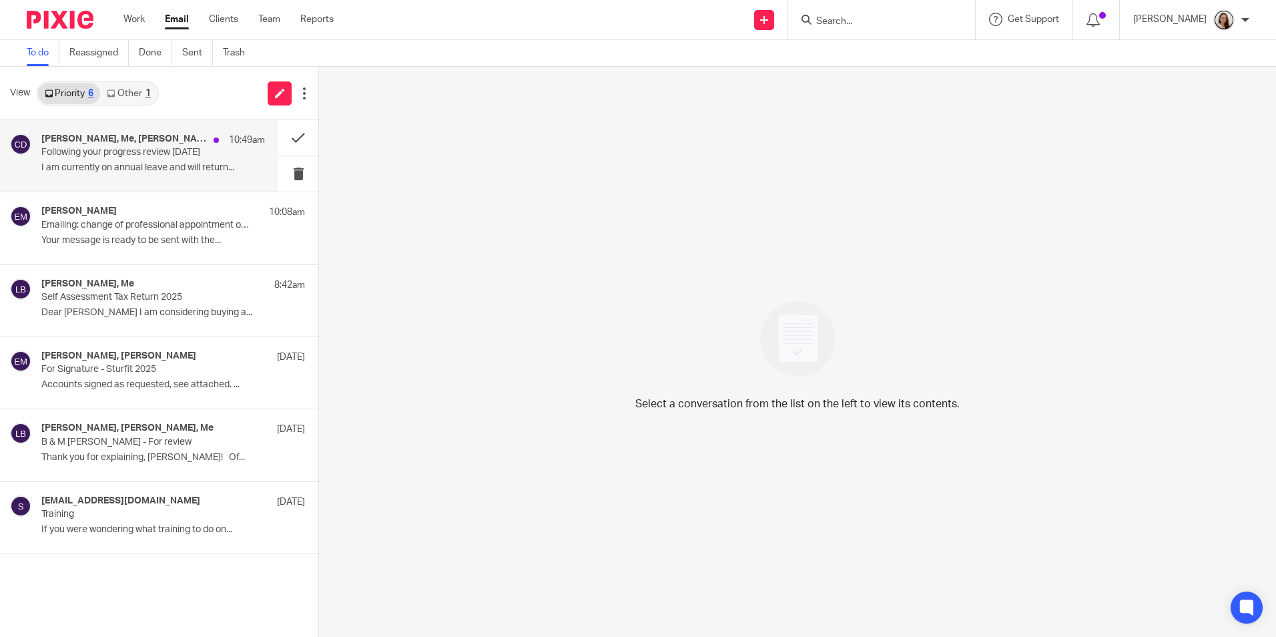
click at [139, 150] on p "Following your progress review [DATE]" at bounding box center [130, 152] width 179 height 11
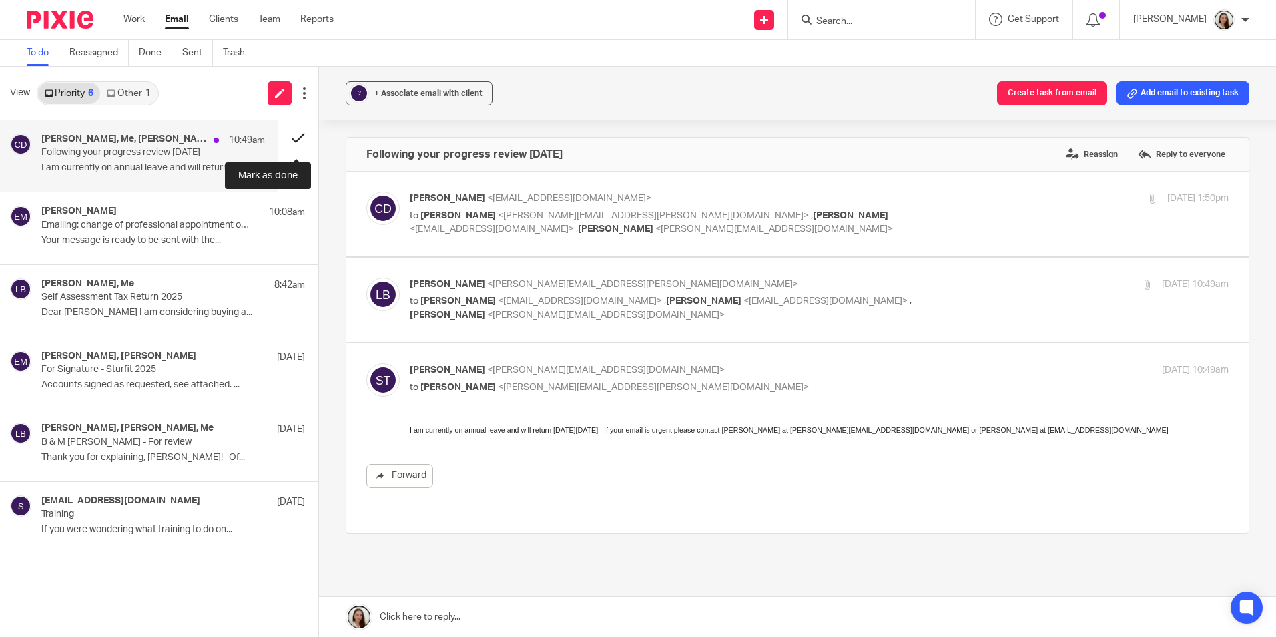
click at [300, 131] on button at bounding box center [298, 137] width 40 height 35
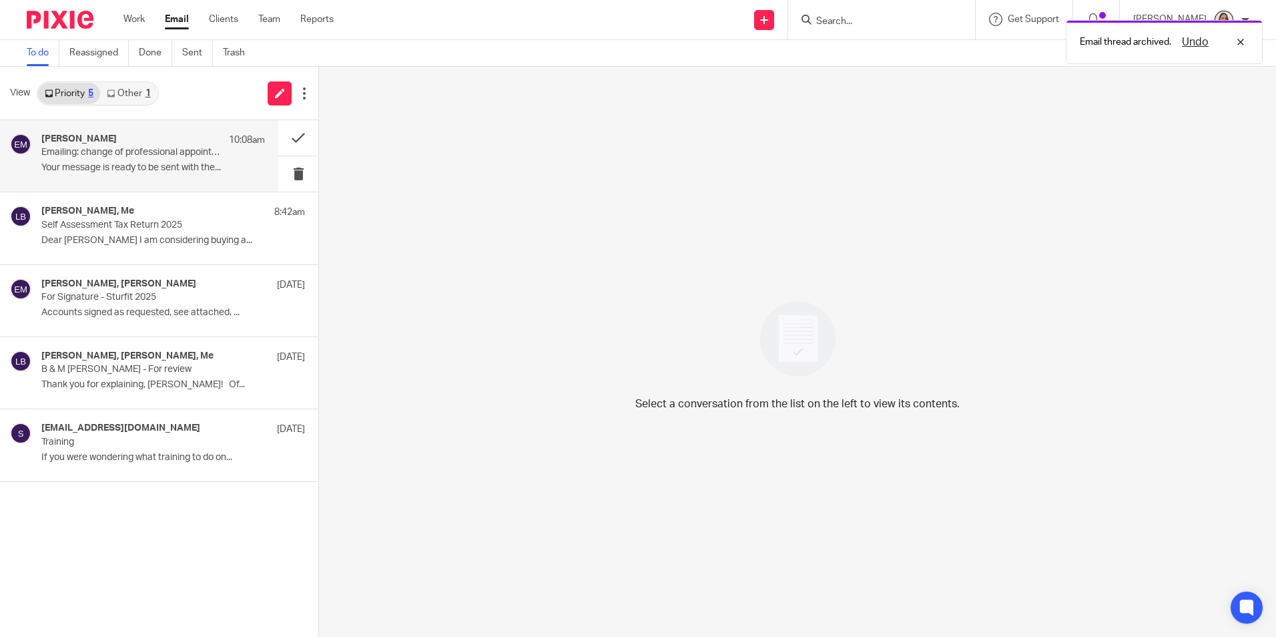
click at [135, 152] on p "Emailing: change of professional appointment outgoing accountant" at bounding box center [130, 152] width 179 height 11
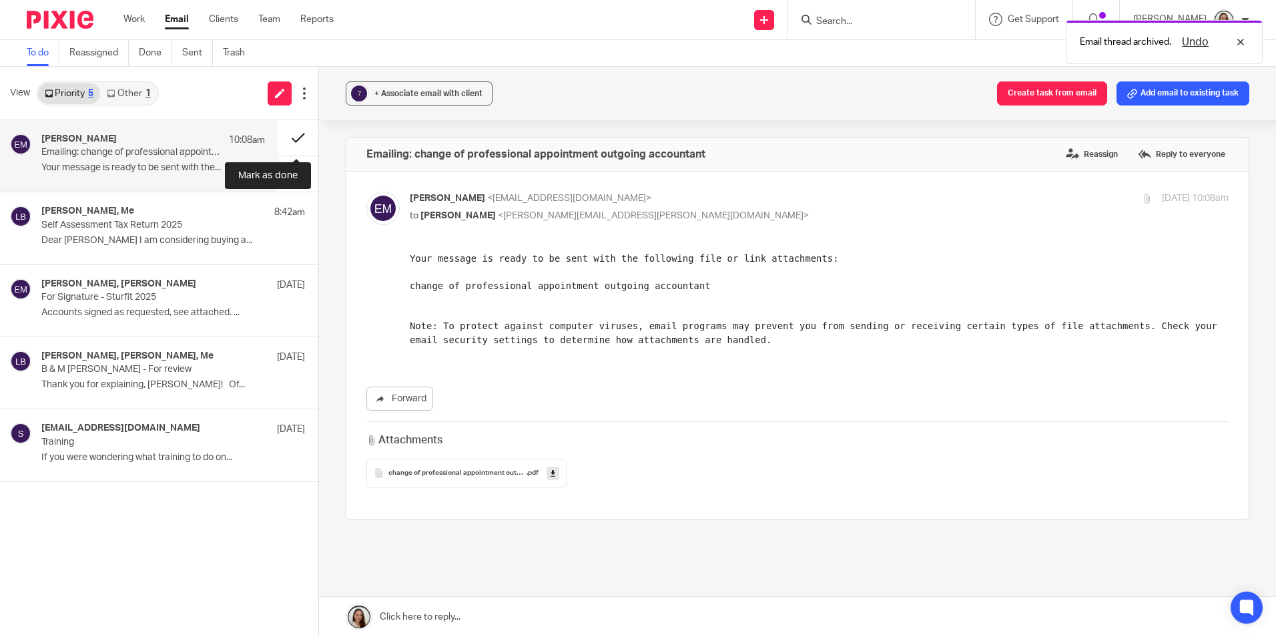
drag, startPoint x: 293, startPoint y: 142, endPoint x: 118, endPoint y: 114, distance: 177.1
click at [292, 142] on button at bounding box center [298, 137] width 40 height 35
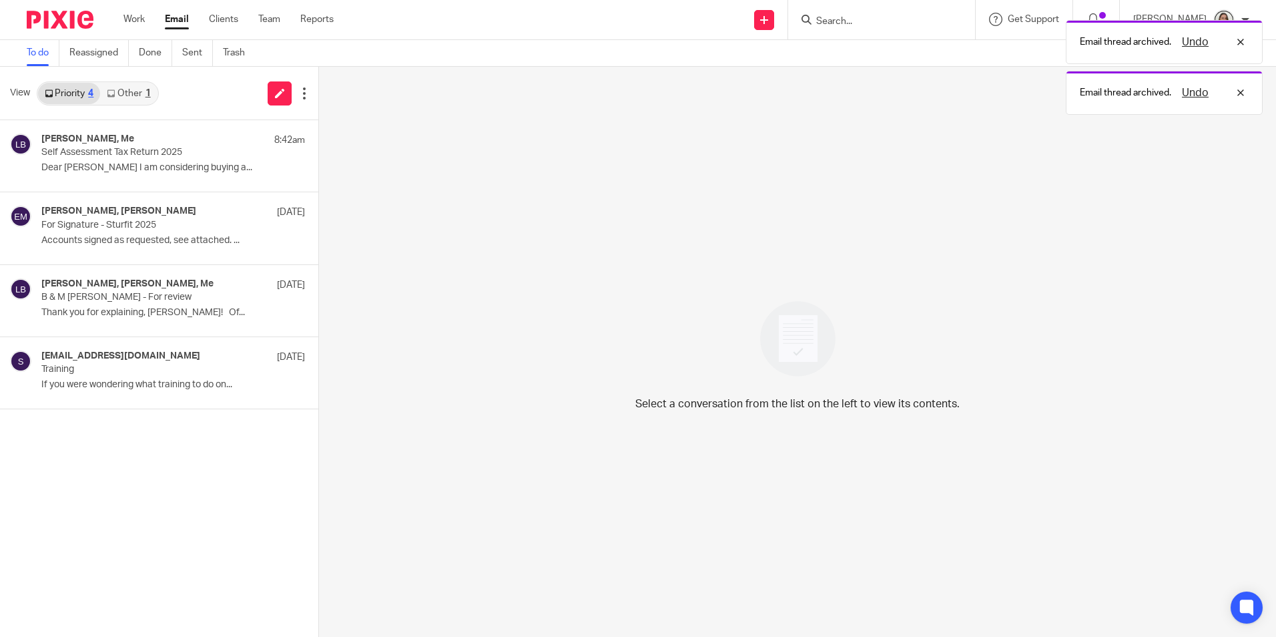
click at [126, 90] on link "Other 1" at bounding box center [128, 93] width 57 height 21
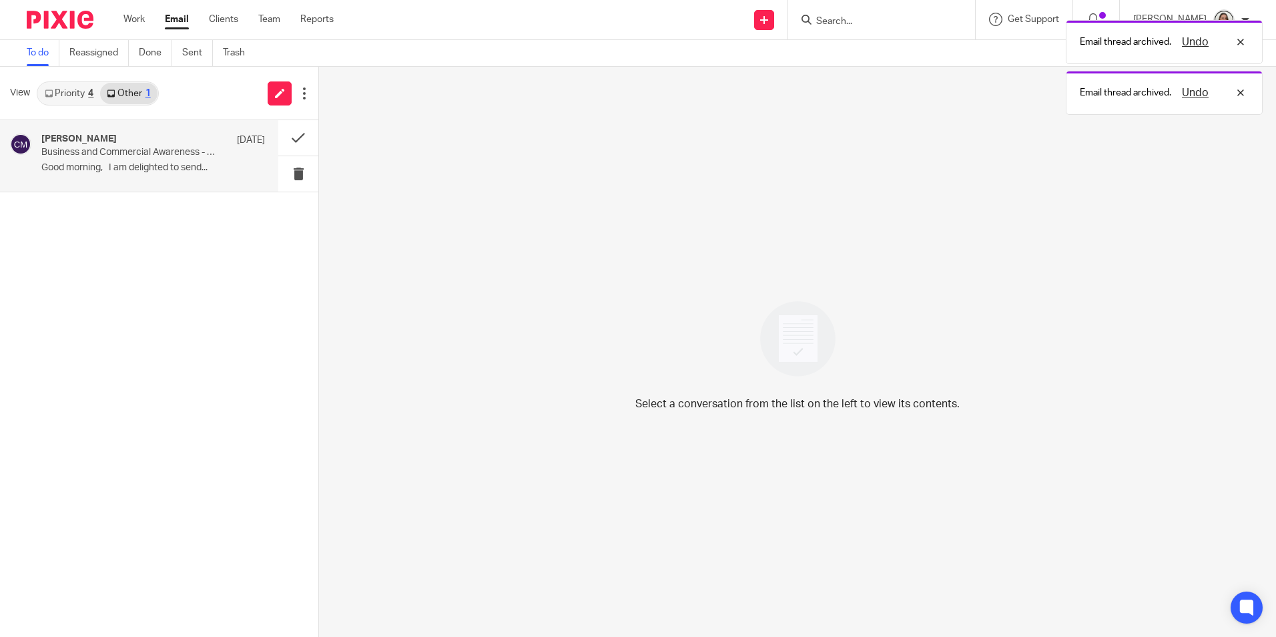
click at [182, 166] on p "Good morning, I am delighted to send..." at bounding box center [153, 167] width 224 height 11
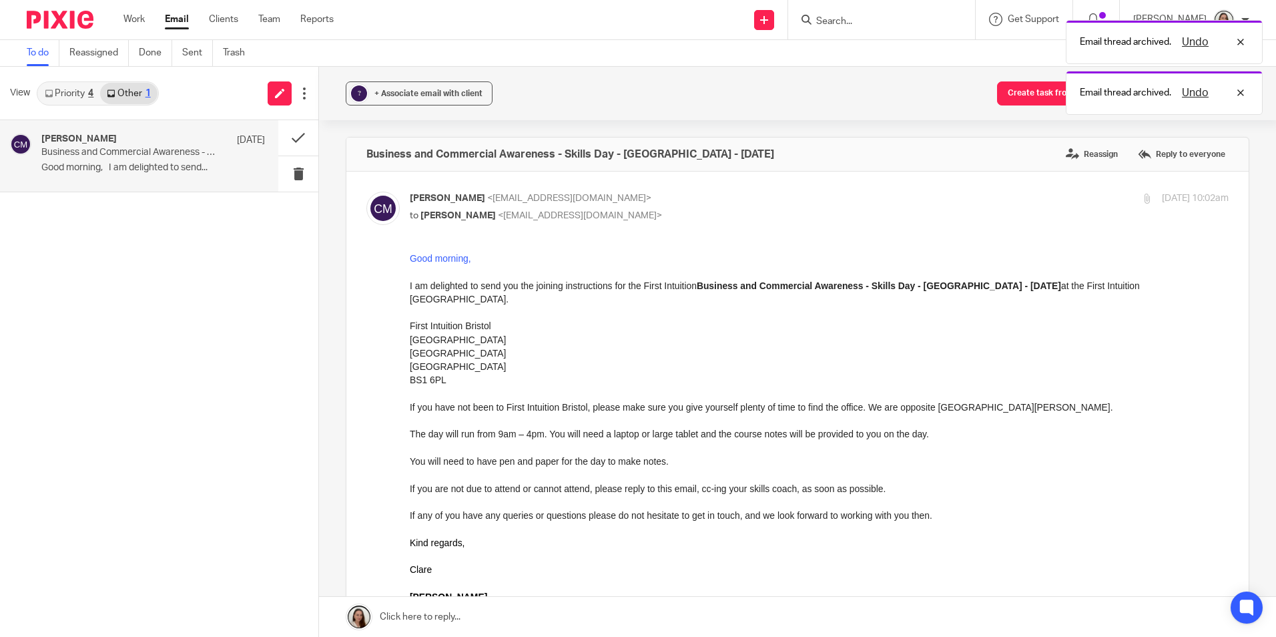
click at [103, 99] on link "Other 1" at bounding box center [128, 93] width 57 height 21
click at [86, 91] on link "Priority 4" at bounding box center [69, 93] width 62 height 21
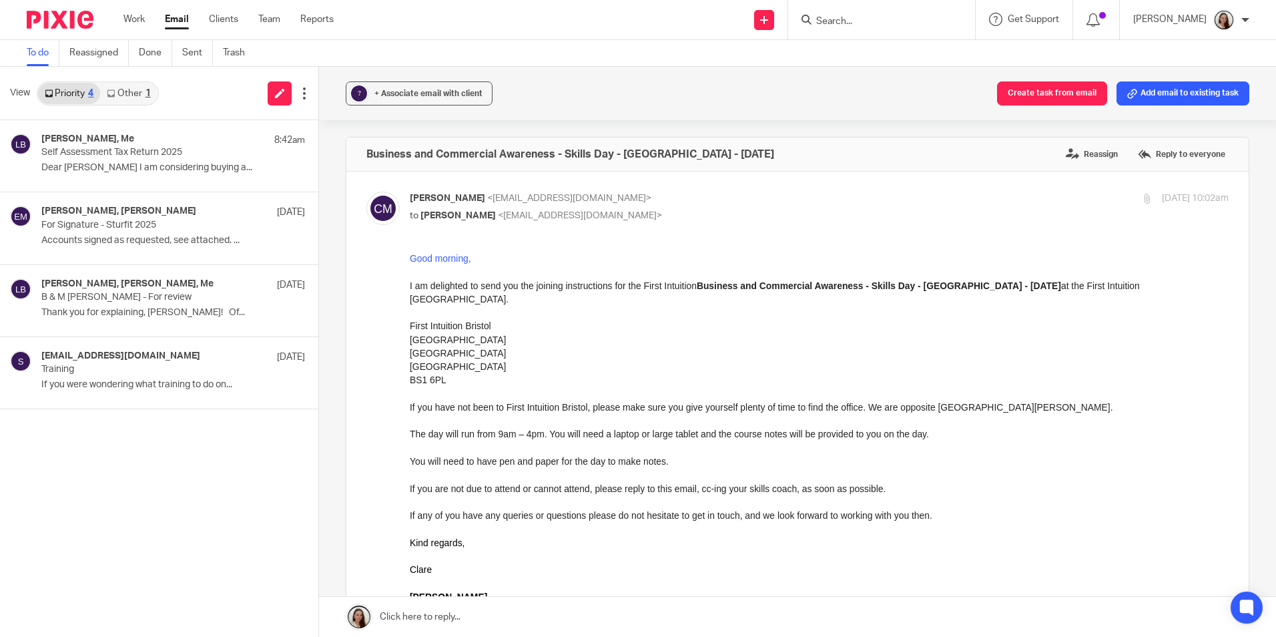
click at [877, 19] on input "Search" at bounding box center [875, 22] width 120 height 12
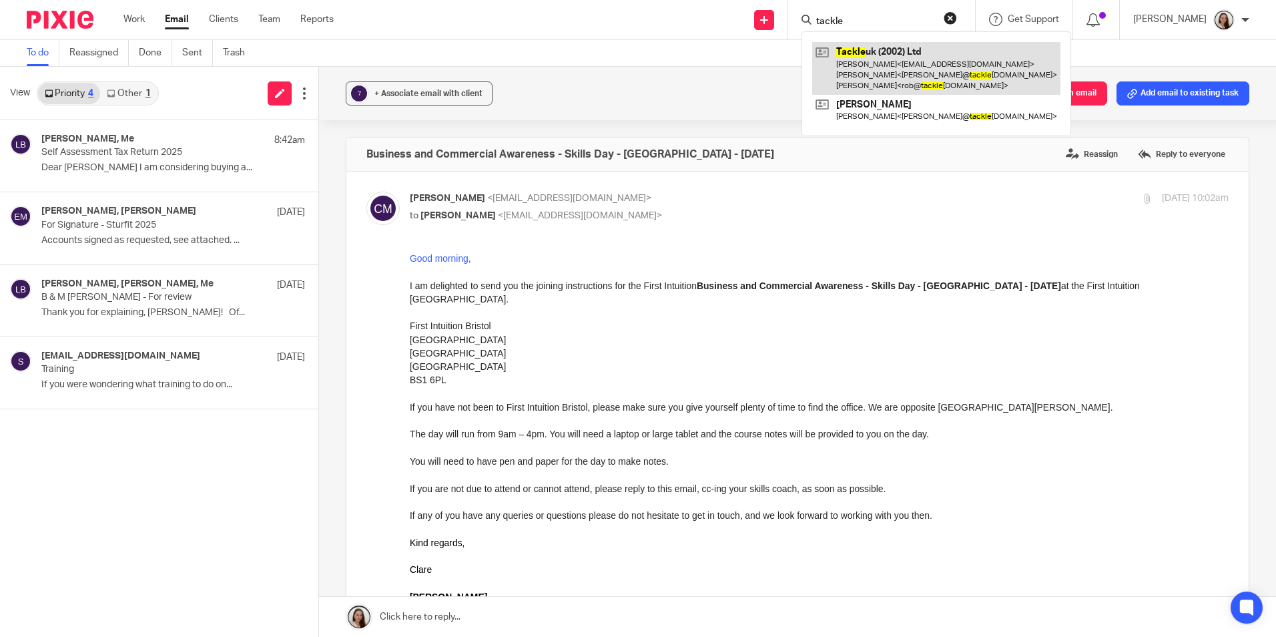
type input "tackle"
drag, startPoint x: 893, startPoint y: 63, endPoint x: 895, endPoint y: 71, distance: 7.5
click at [893, 63] on link at bounding box center [936, 68] width 248 height 53
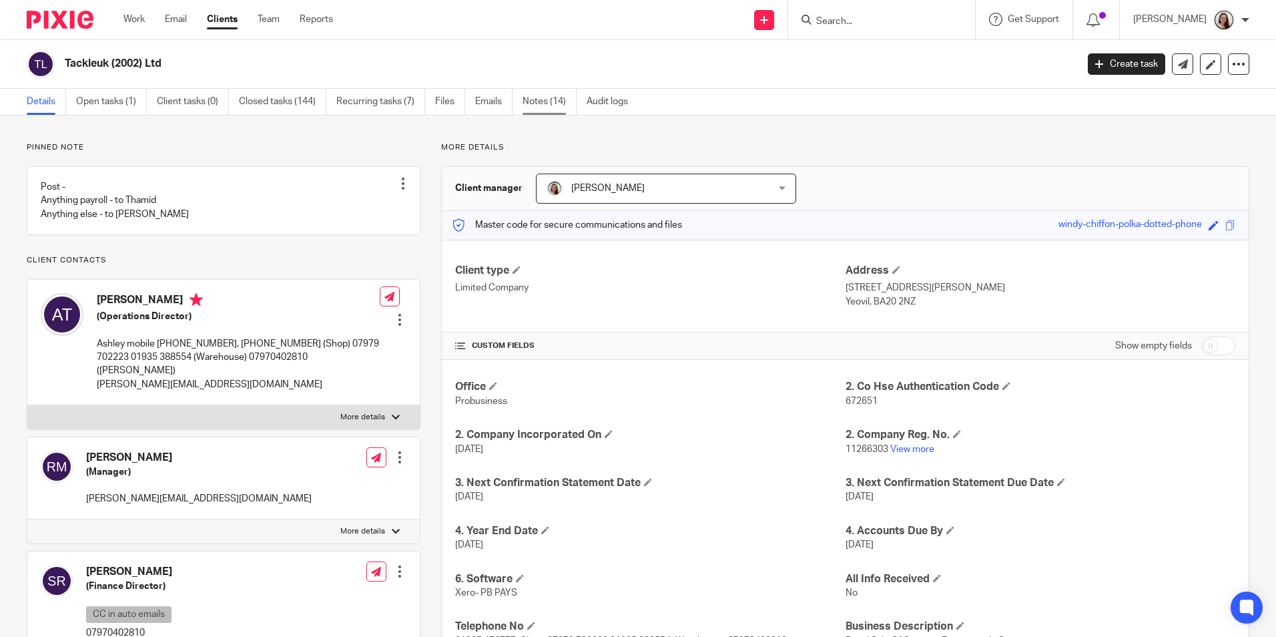
click at [551, 113] on link "Notes (14)" at bounding box center [550, 102] width 54 height 26
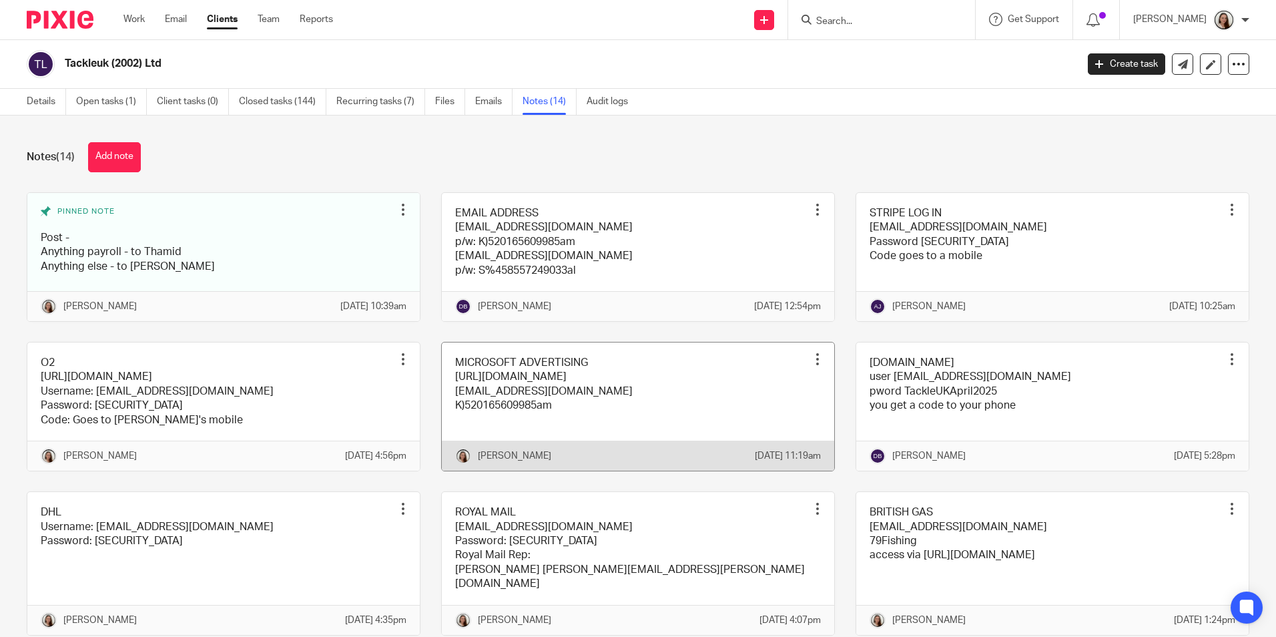
click at [501, 419] on link at bounding box center [638, 406] width 393 height 128
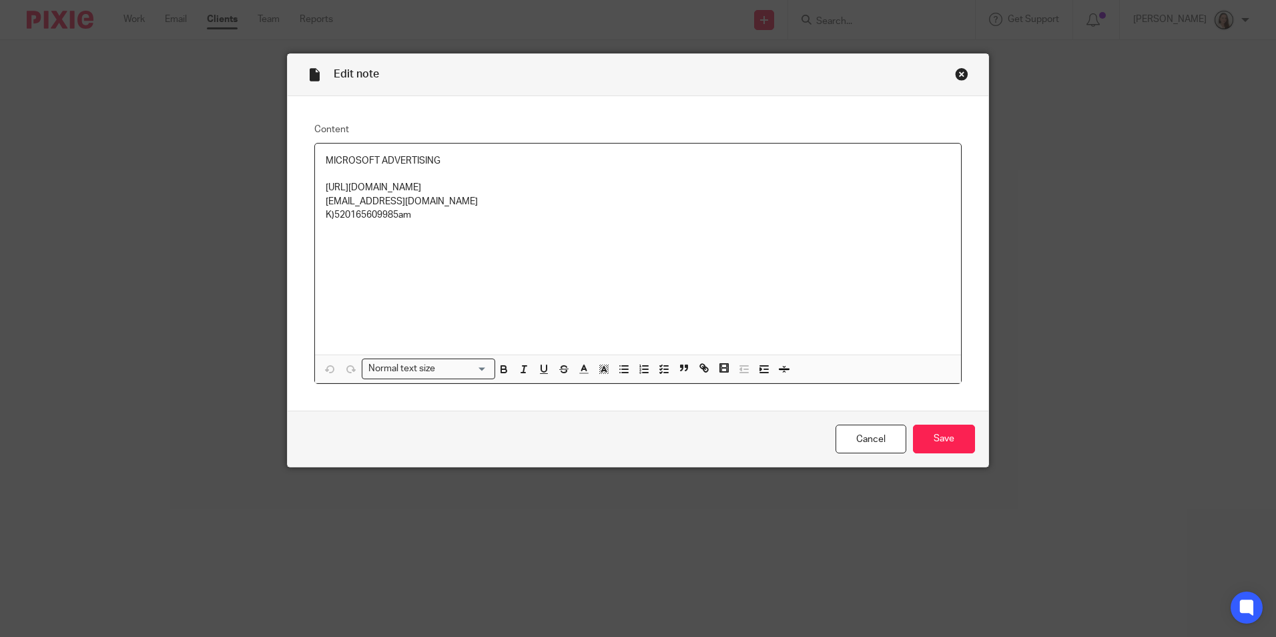
drag, startPoint x: 441, startPoint y: 186, endPoint x: 290, endPoint y: 186, distance: 151.5
click at [290, 186] on div "Content MICROSOFT ADVERTISING [URL][DOMAIN_NAME] [EMAIL_ADDRESS][DOMAIN_NAME] K…" at bounding box center [638, 253] width 701 height 315
copy p "[URL][DOMAIN_NAME]"
drag, startPoint x: 426, startPoint y: 199, endPoint x: 266, endPoint y: 202, distance: 159.6
click at [266, 202] on div "Edit note Content MICROSOFT ADVERTISING [URL][DOMAIN_NAME] [EMAIL_ADDRESS][DOMA…" at bounding box center [638, 318] width 1276 height 637
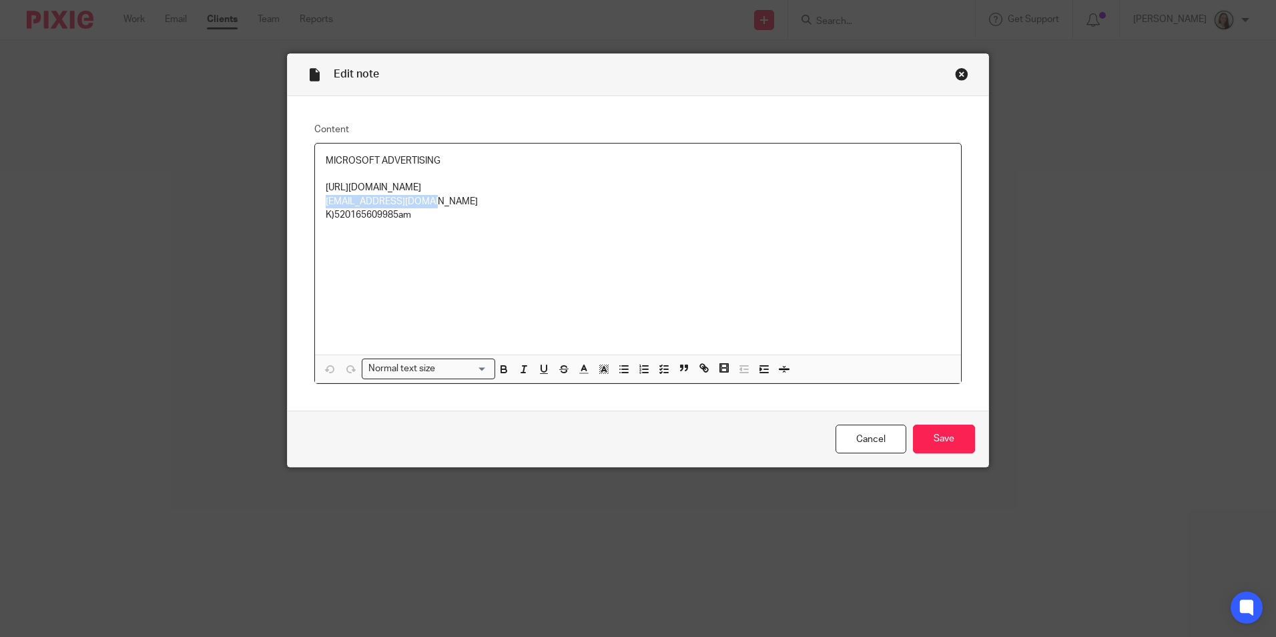
copy p "[EMAIL_ADDRESS][DOMAIN_NAME]"
click at [414, 201] on p "[EMAIL_ADDRESS][DOMAIN_NAME]" at bounding box center [638, 201] width 625 height 13
drag, startPoint x: 441, startPoint y: 190, endPoint x: 272, endPoint y: 182, distance: 169.1
click at [272, 182] on div "Edit note Content MICROSOFT ADVERTISING [URL][DOMAIN_NAME] [EMAIL_ADDRESS][DOMA…" at bounding box center [638, 318] width 1276 height 637
copy p "[URL][DOMAIN_NAME]"
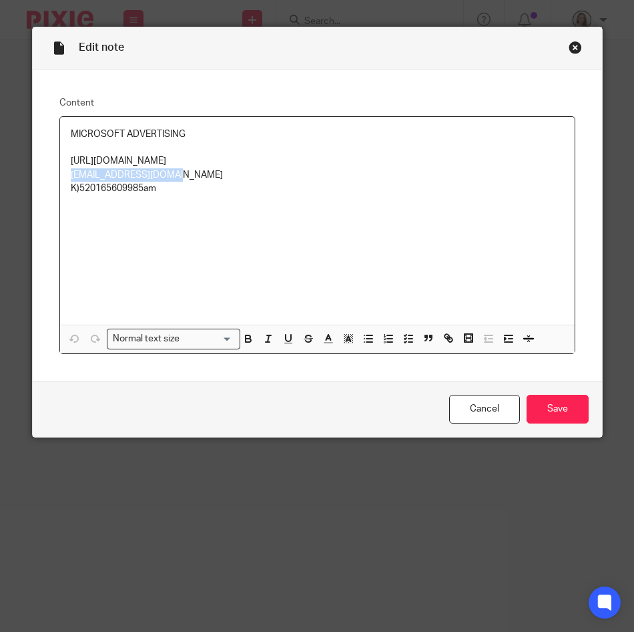
drag, startPoint x: 172, startPoint y: 172, endPoint x: 49, endPoint y: 172, distance: 122.8
click at [49, 172] on div "Content MICROSOFT ADVERTISING [URL][DOMAIN_NAME] [EMAIL_ADDRESS][DOMAIN_NAME] K…" at bounding box center [317, 225] width 569 height 312
copy p "[EMAIL_ADDRESS][DOMAIN_NAME]"
drag, startPoint x: 165, startPoint y: 188, endPoint x: 16, endPoint y: 190, distance: 148.9
click at [16, 190] on div "Edit note Content MICROSOFT ADVERTISING [URL][DOMAIN_NAME] [EMAIL_ADDRESS][DOMA…" at bounding box center [317, 316] width 634 height 632
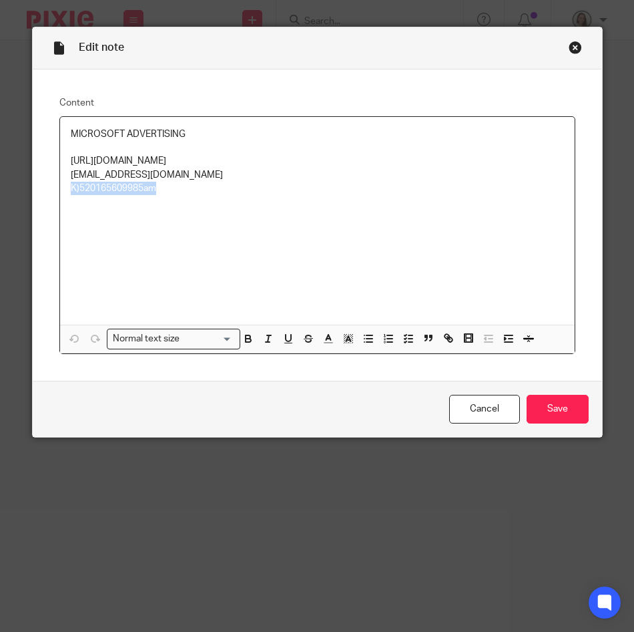
copy p "K)520165609985am"
